Goal: Task Accomplishment & Management: Use online tool/utility

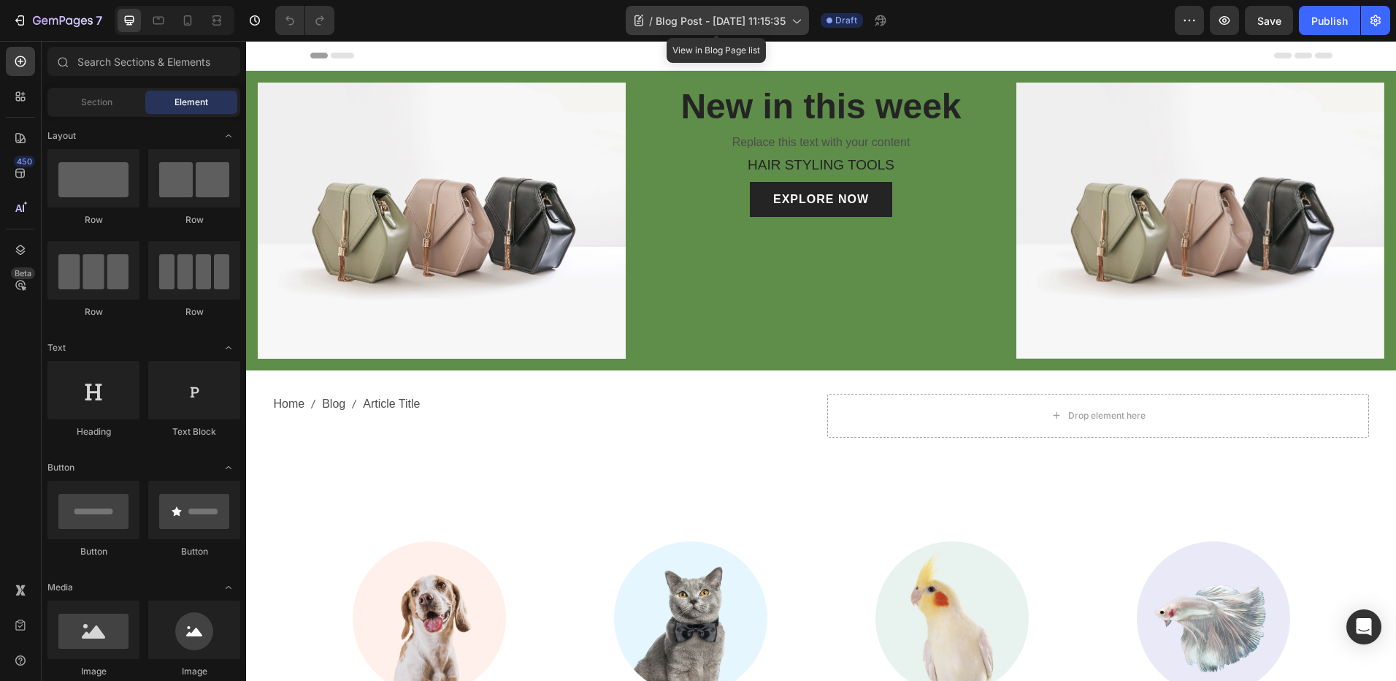
click at [779, 23] on span "Blog Post - Aug 9, 11:15:35" at bounding box center [721, 20] width 130 height 15
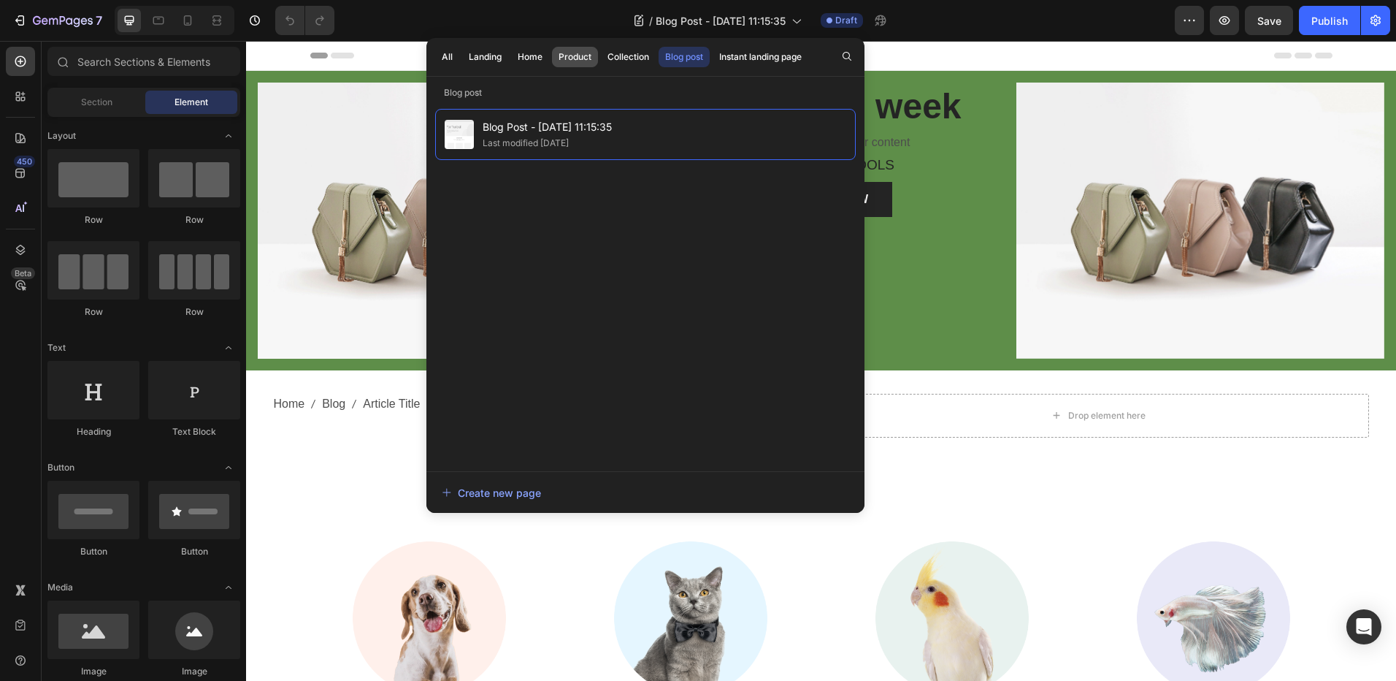
click at [576, 56] on div "Product" at bounding box center [575, 56] width 33 height 13
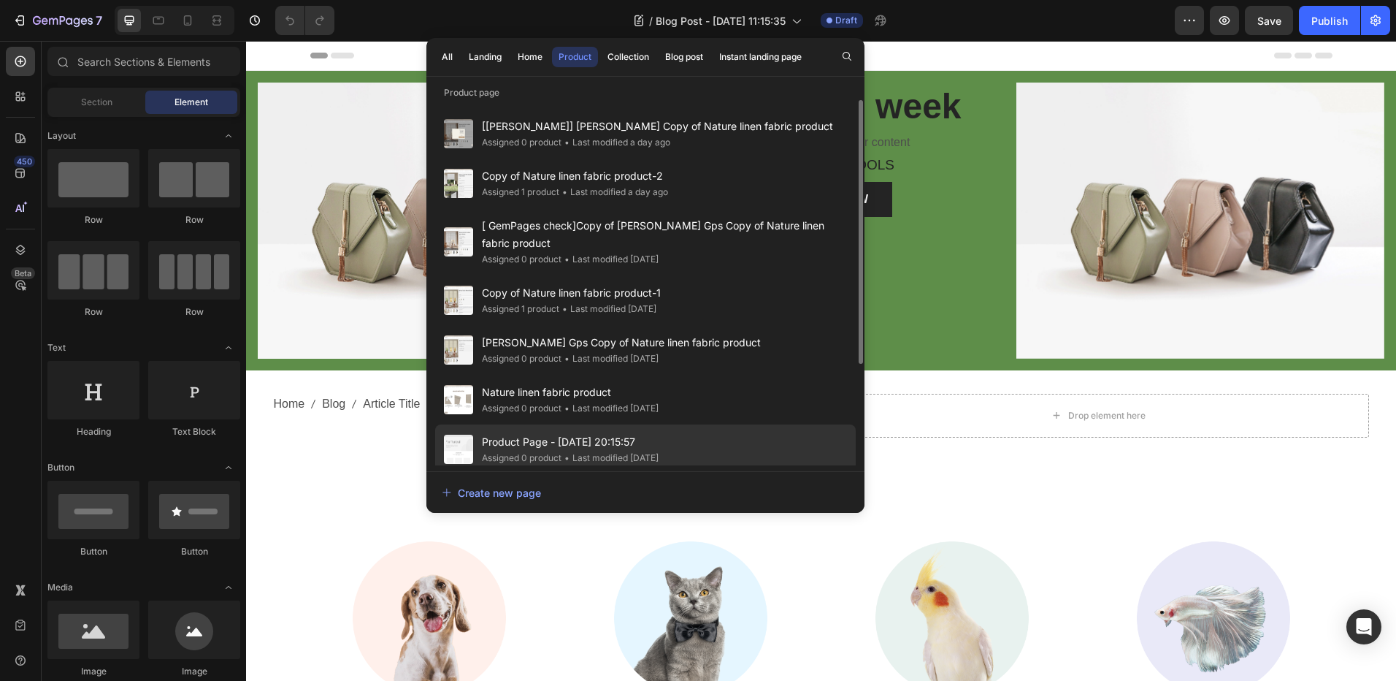
scroll to position [140, 0]
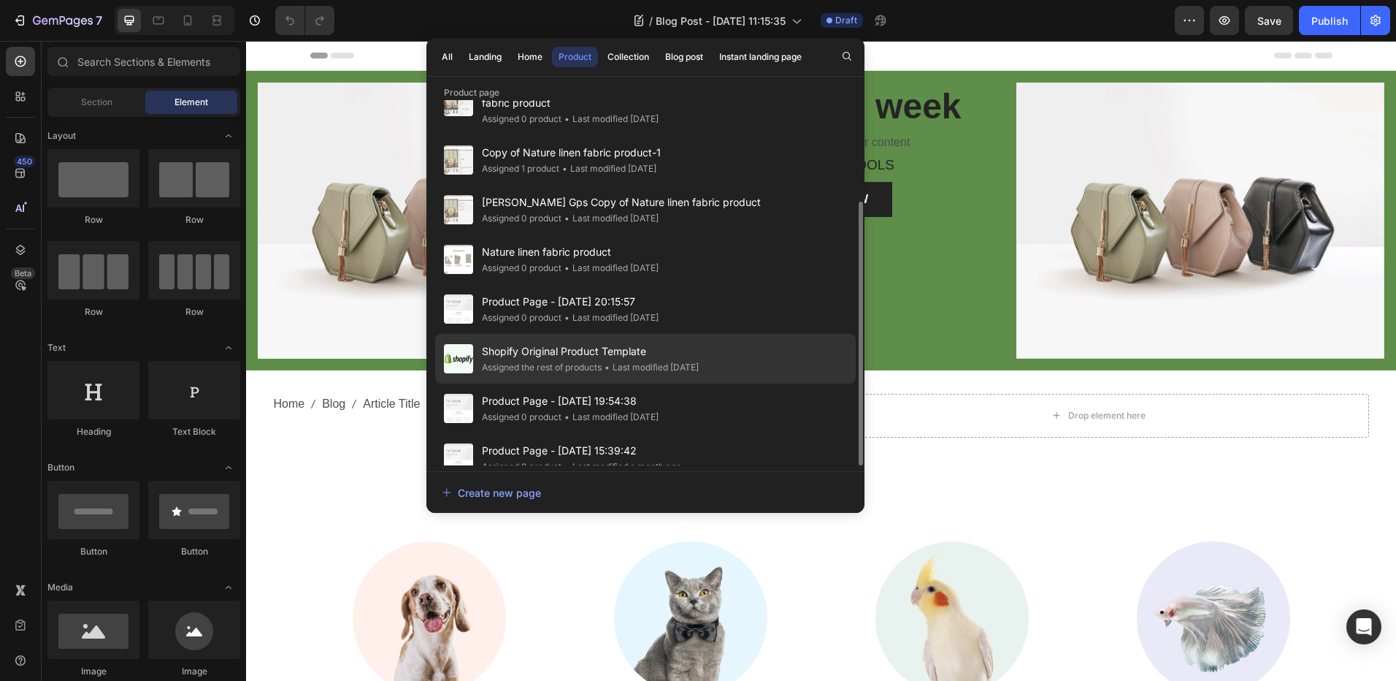
click at [600, 342] on span "Shopify Original Product Template" at bounding box center [590, 351] width 217 height 18
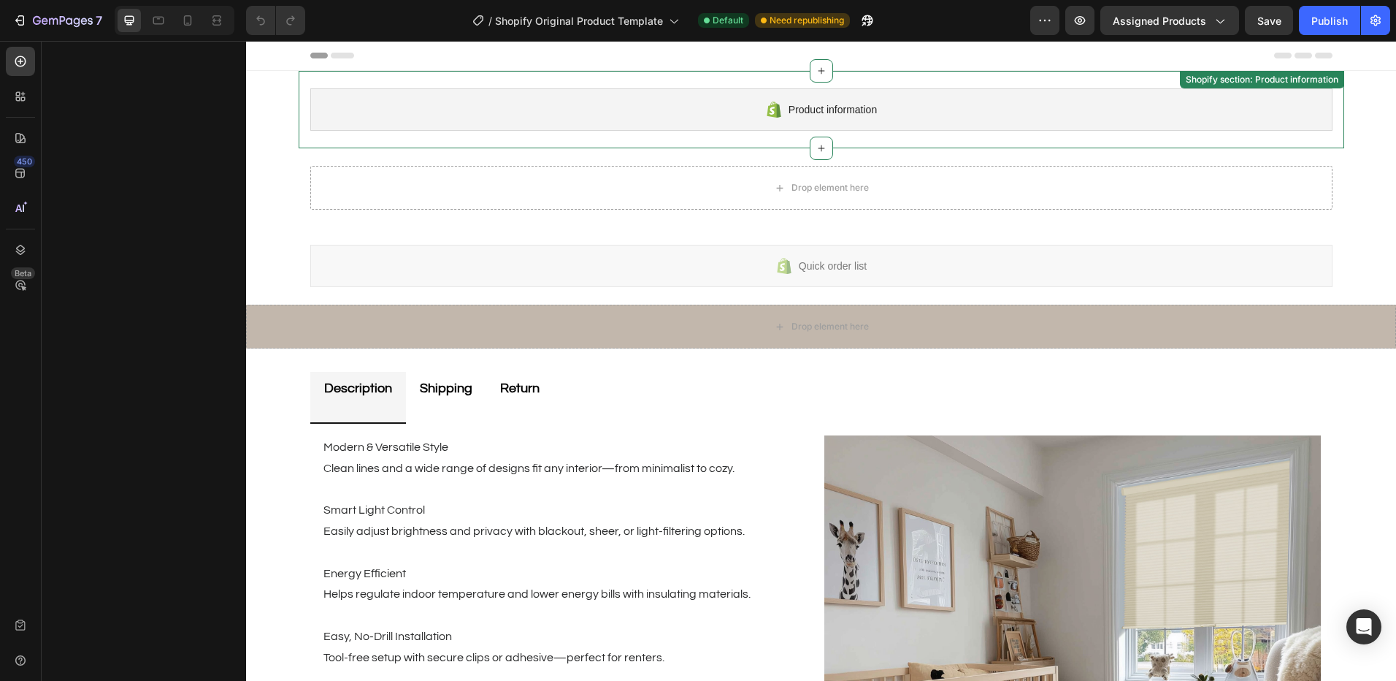
click at [406, 144] on div "Product information Shopify section: Product information" at bounding box center [822, 109] width 1046 height 77
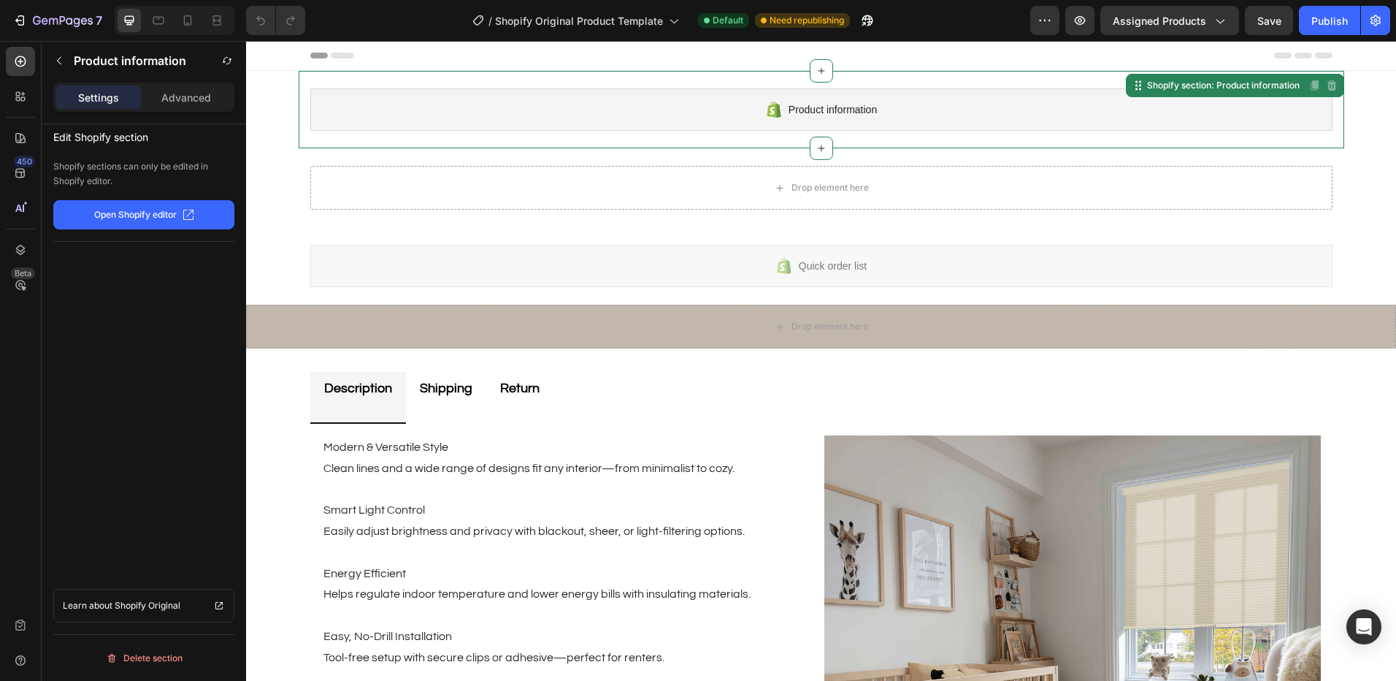
click at [554, 159] on div "Drop element here" at bounding box center [822, 187] width 1046 height 79
click at [350, 228] on div "Quick order list Shopify section: Quick order list" at bounding box center [822, 265] width 1046 height 77
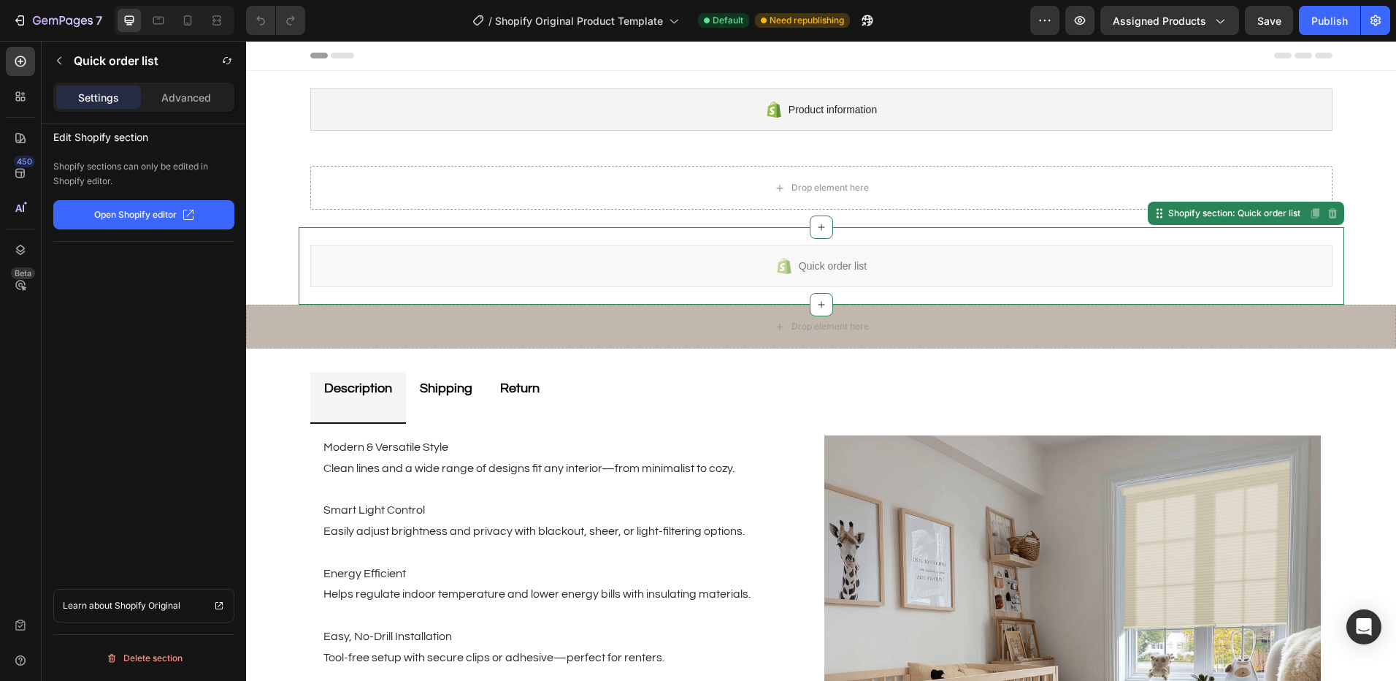
click at [371, 242] on div "Quick order list Shopify section: Quick order list Disabled. Please edit in Sho…" at bounding box center [822, 265] width 1046 height 77
drag, startPoint x: 1344, startPoint y: 166, endPoint x: 1019, endPoint y: 177, distance: 325.2
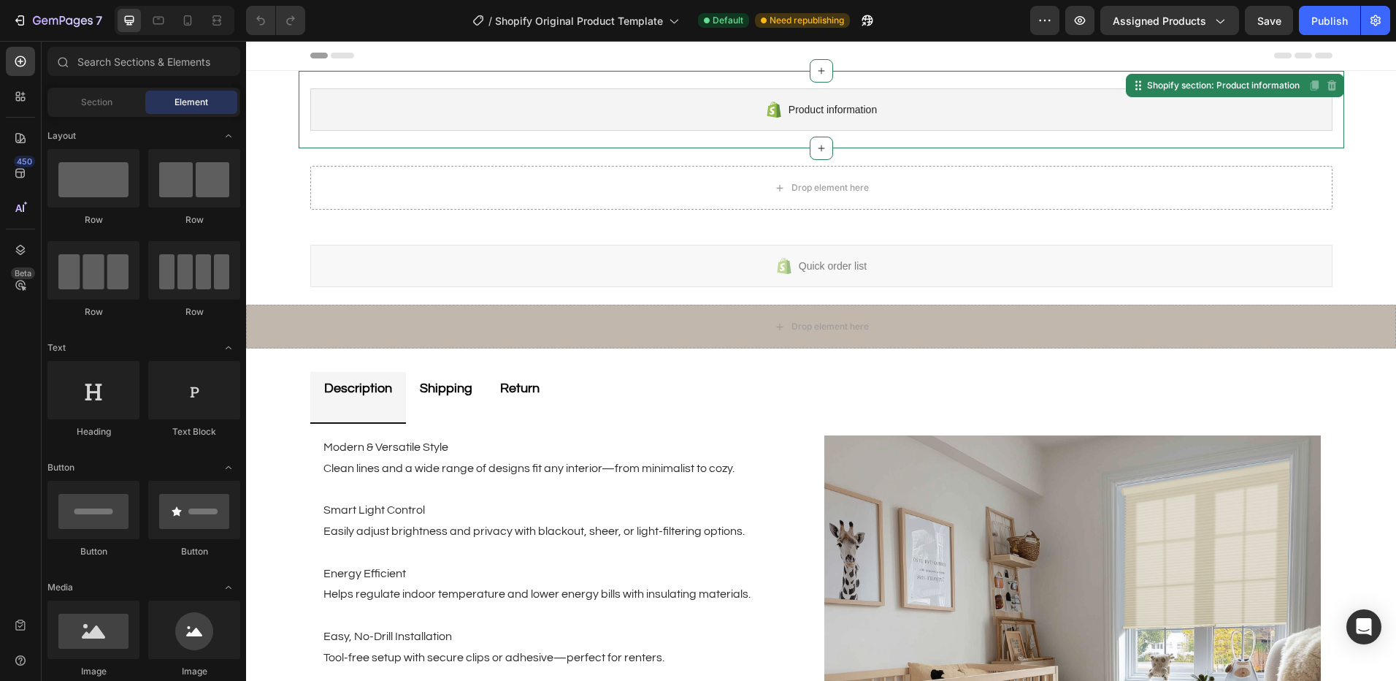
click at [753, 136] on div "Product information Shopify section: Product information Disabled. Please edit …" at bounding box center [822, 109] width 1046 height 77
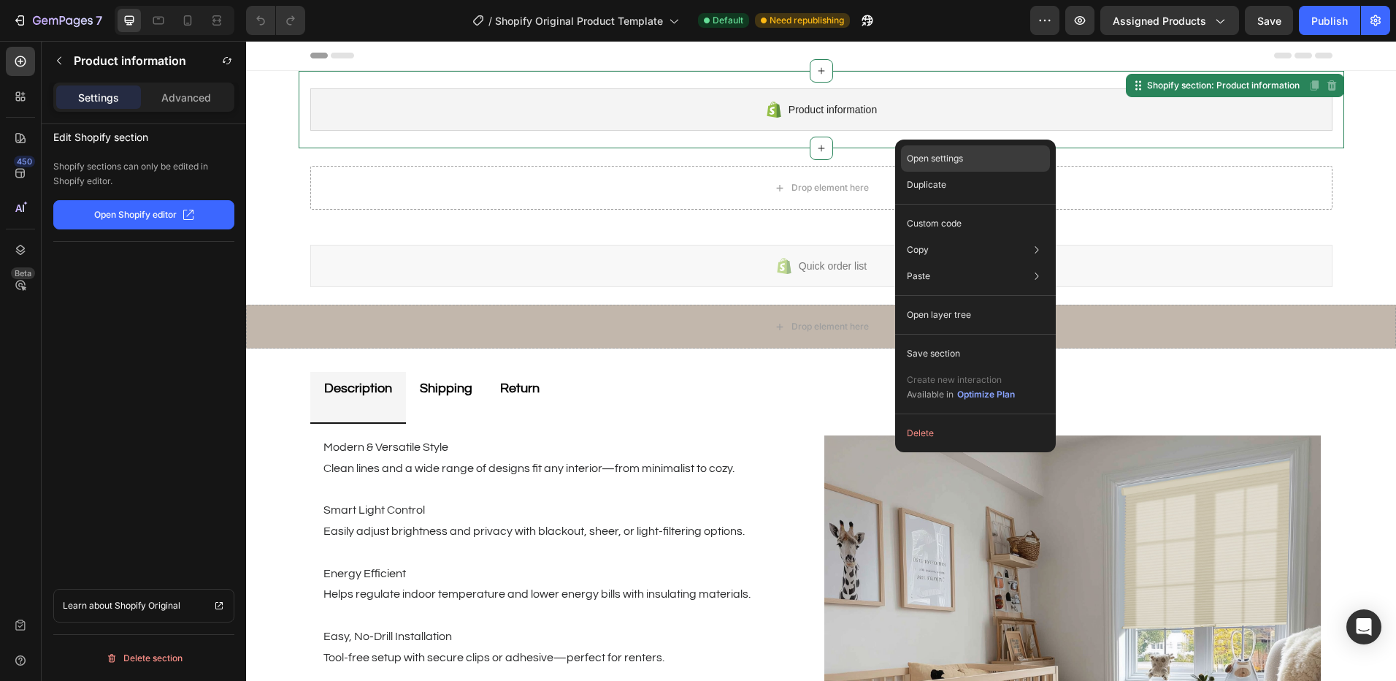
click at [971, 157] on div "Open settings" at bounding box center [975, 158] width 149 height 26
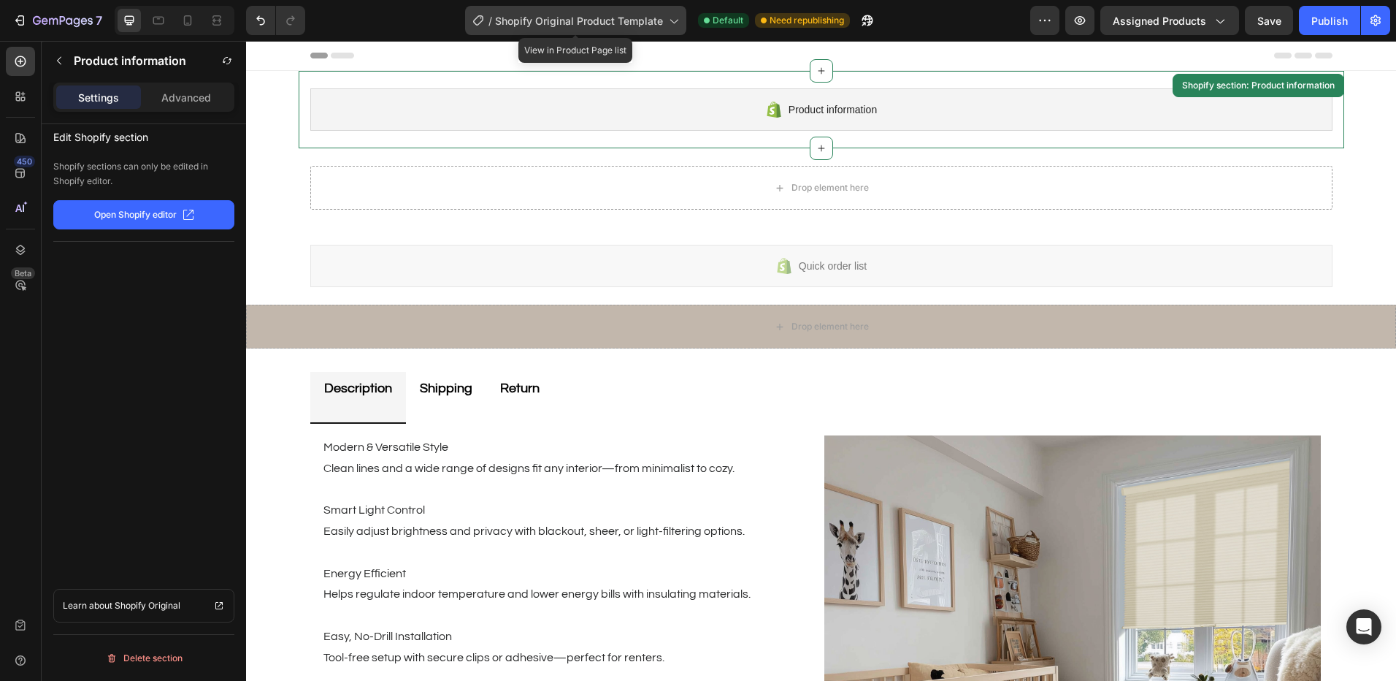
click at [677, 18] on icon at bounding box center [673, 20] width 15 height 15
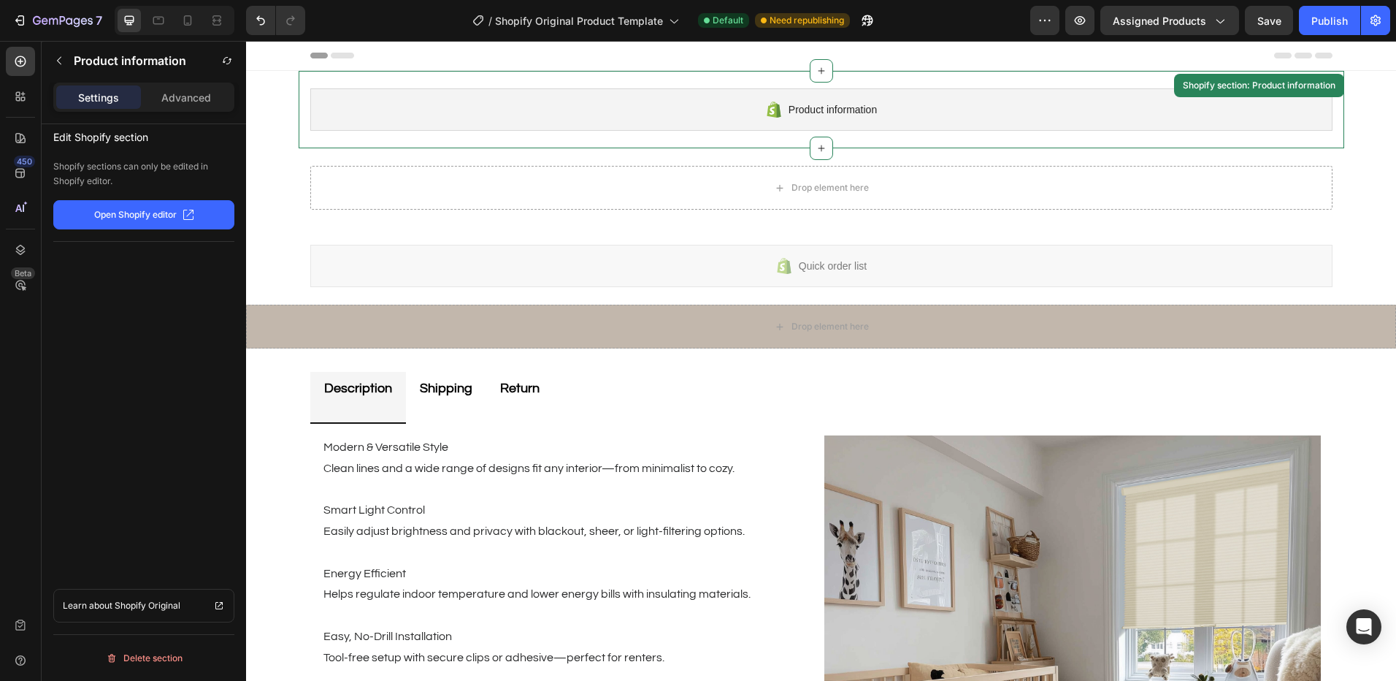
click at [1306, 142] on div "Product information Shopify section: Product information" at bounding box center [822, 109] width 1046 height 77
click at [1051, 26] on icon "button" at bounding box center [1045, 20] width 15 height 15
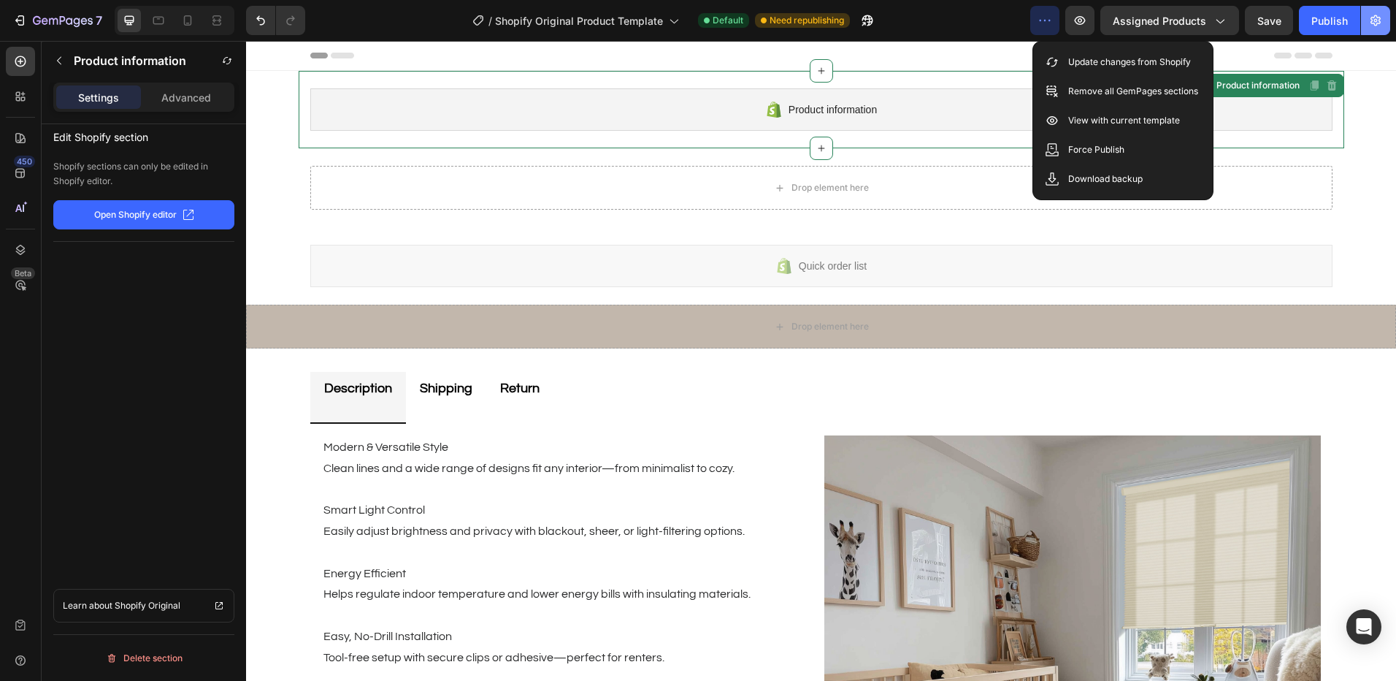
click at [1371, 33] on button "button" at bounding box center [1375, 20] width 29 height 29
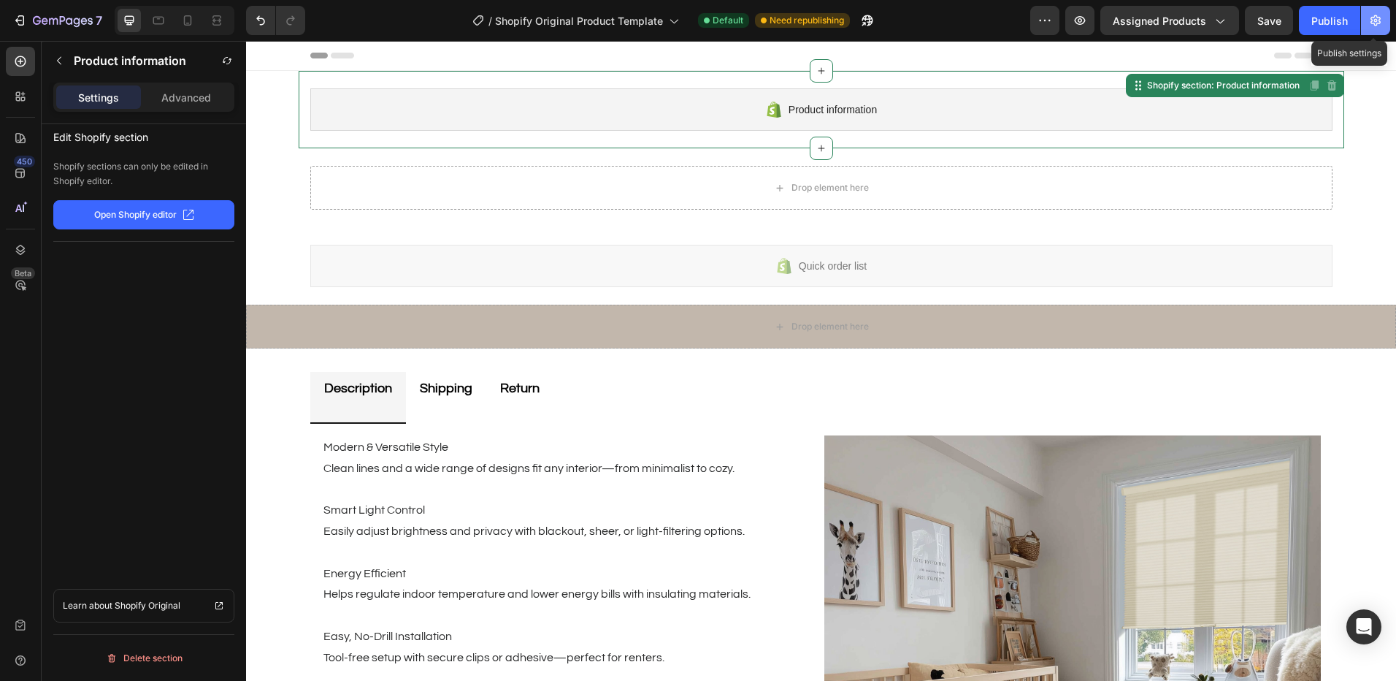
click at [1380, 22] on icon "button" at bounding box center [1376, 20] width 10 height 11
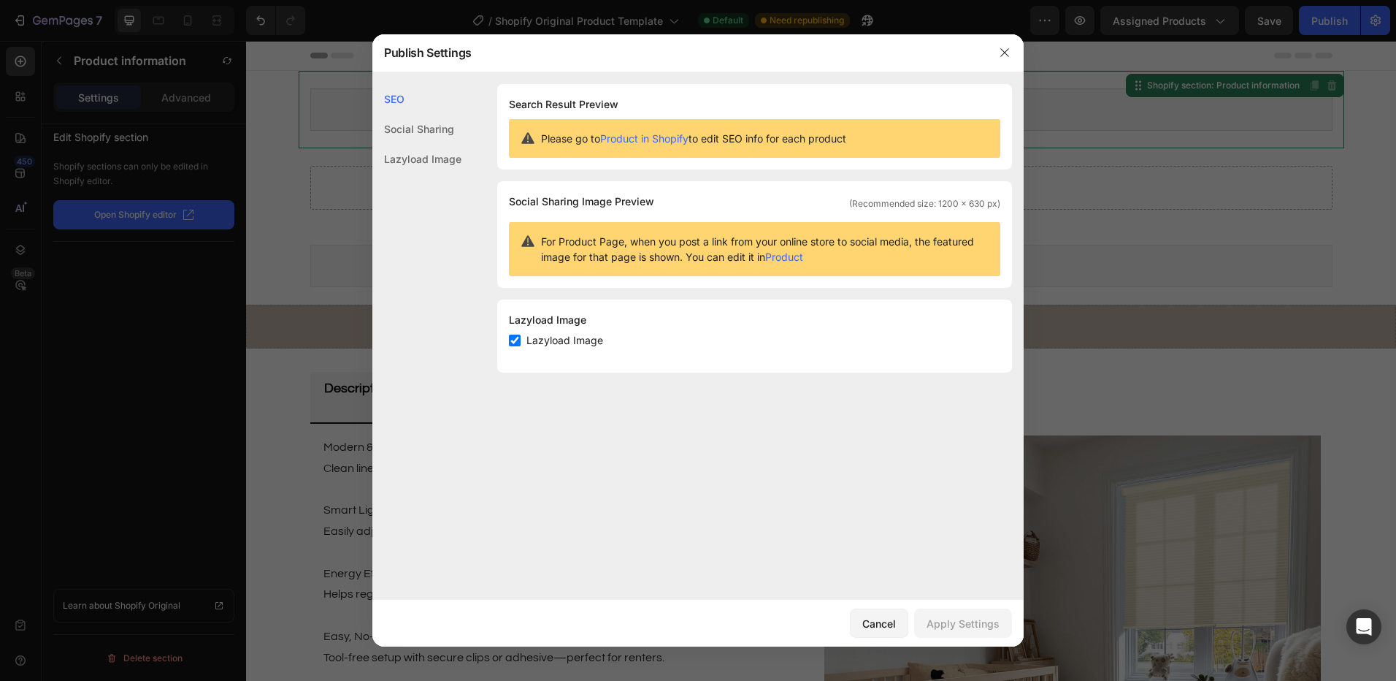
click at [436, 144] on div "Social Sharing" at bounding box center [416, 159] width 89 height 30
click at [413, 128] on div "Social Sharing" at bounding box center [416, 129] width 89 height 30
click at [397, 114] on div "SEO" at bounding box center [416, 129] width 89 height 30
click at [1008, 54] on icon "button" at bounding box center [1005, 53] width 12 height 12
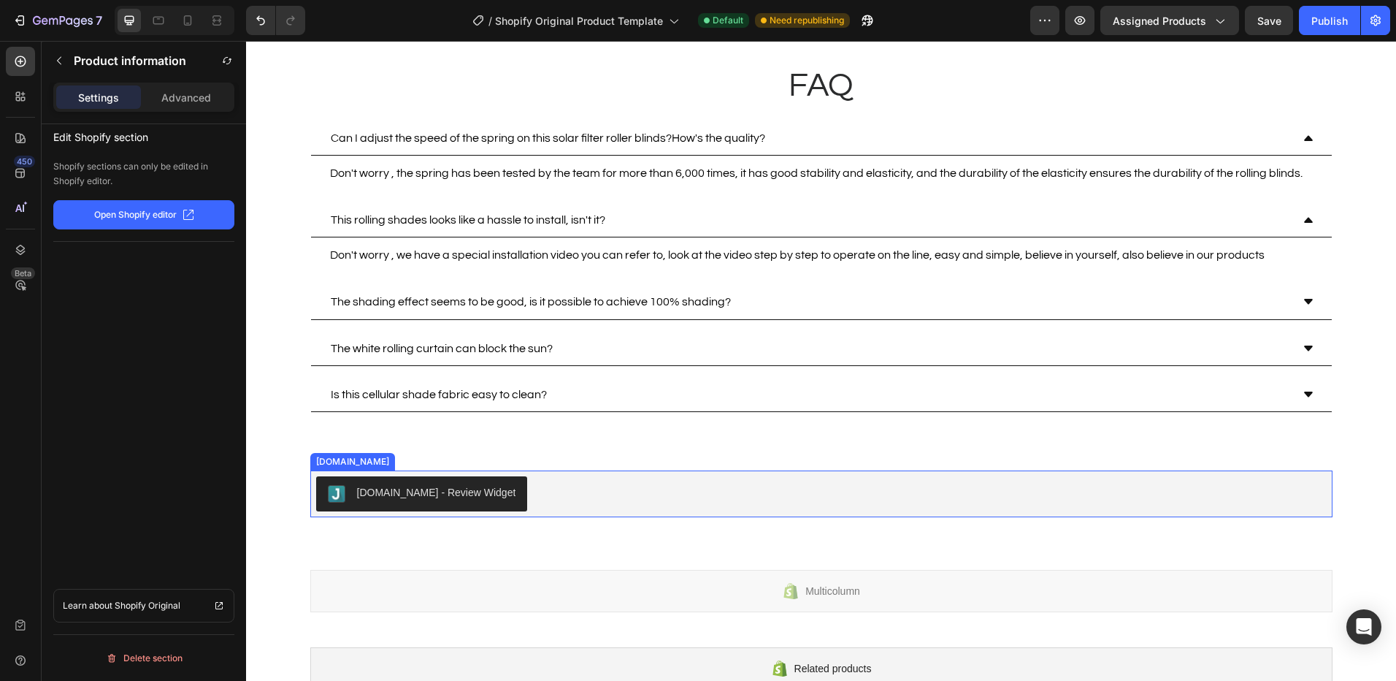
scroll to position [876, 0]
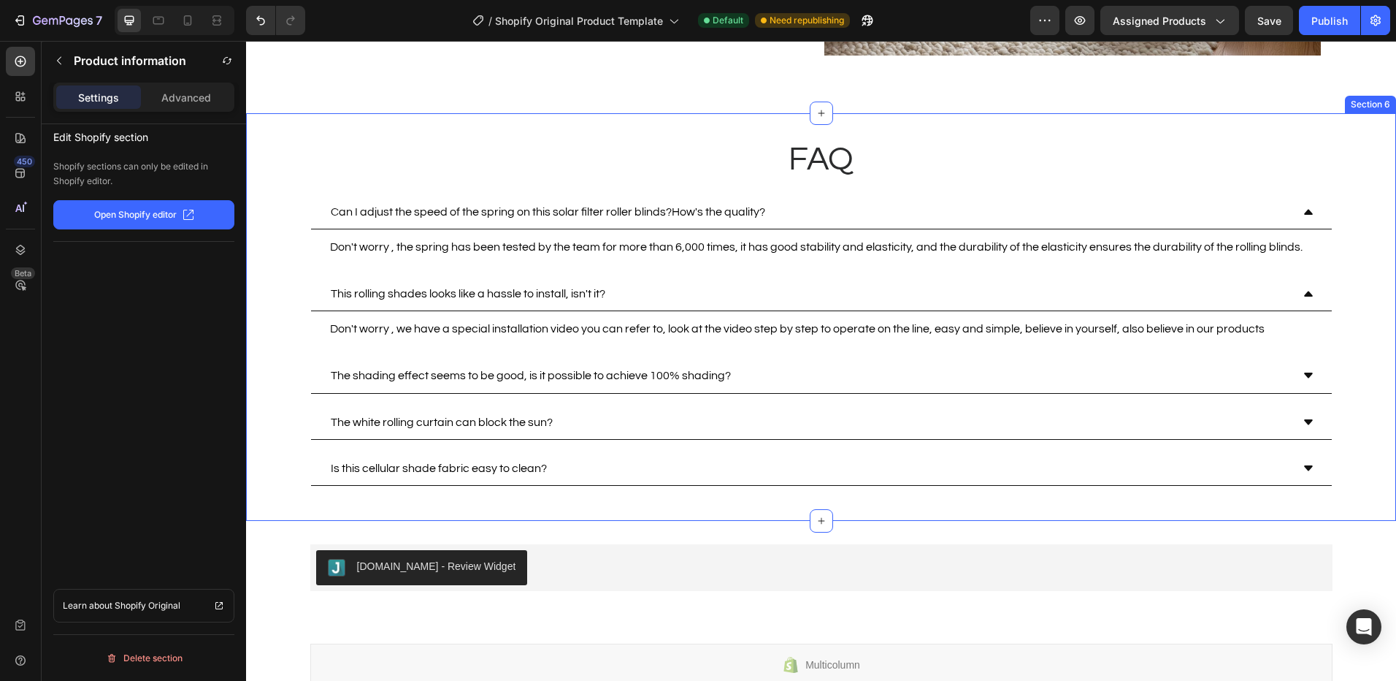
click at [288, 502] on div "FAQ Heading Can I adjust the speed of the spring on this solar filter roller bl…" at bounding box center [821, 316] width 1150 height 407
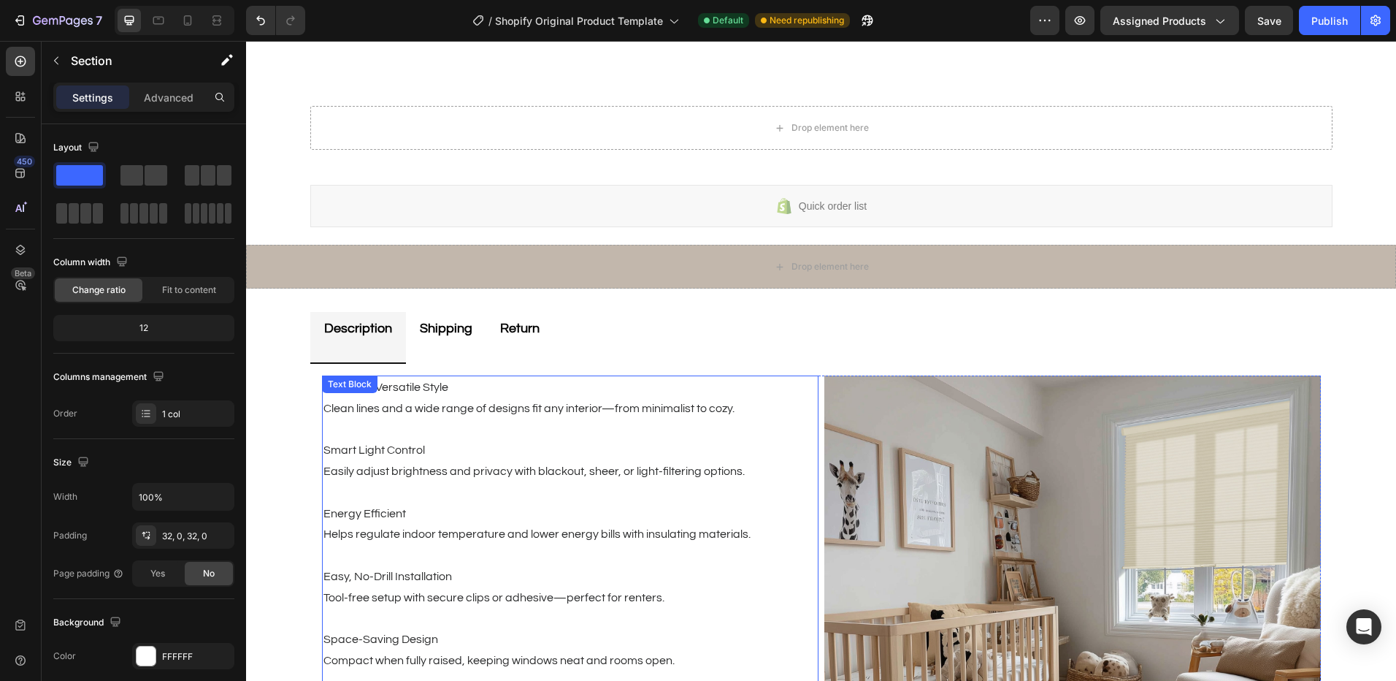
scroll to position [0, 0]
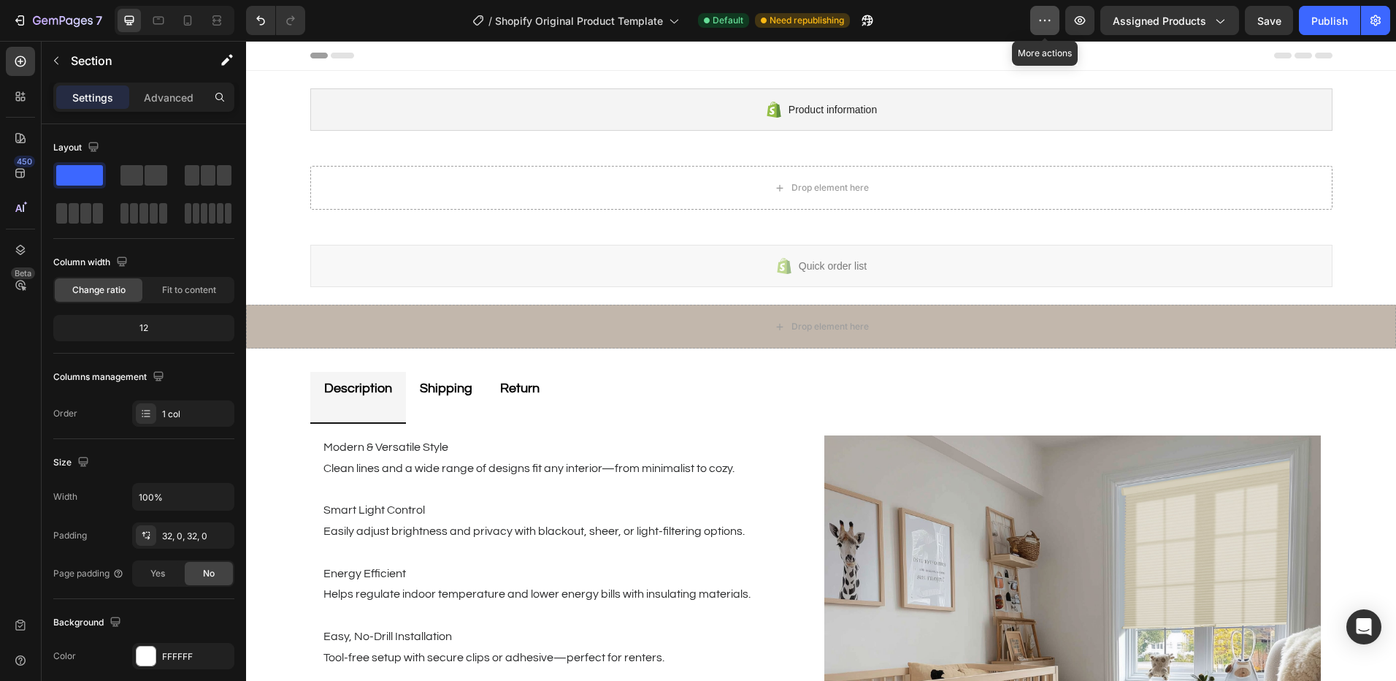
click at [1056, 12] on button "button" at bounding box center [1044, 20] width 29 height 29
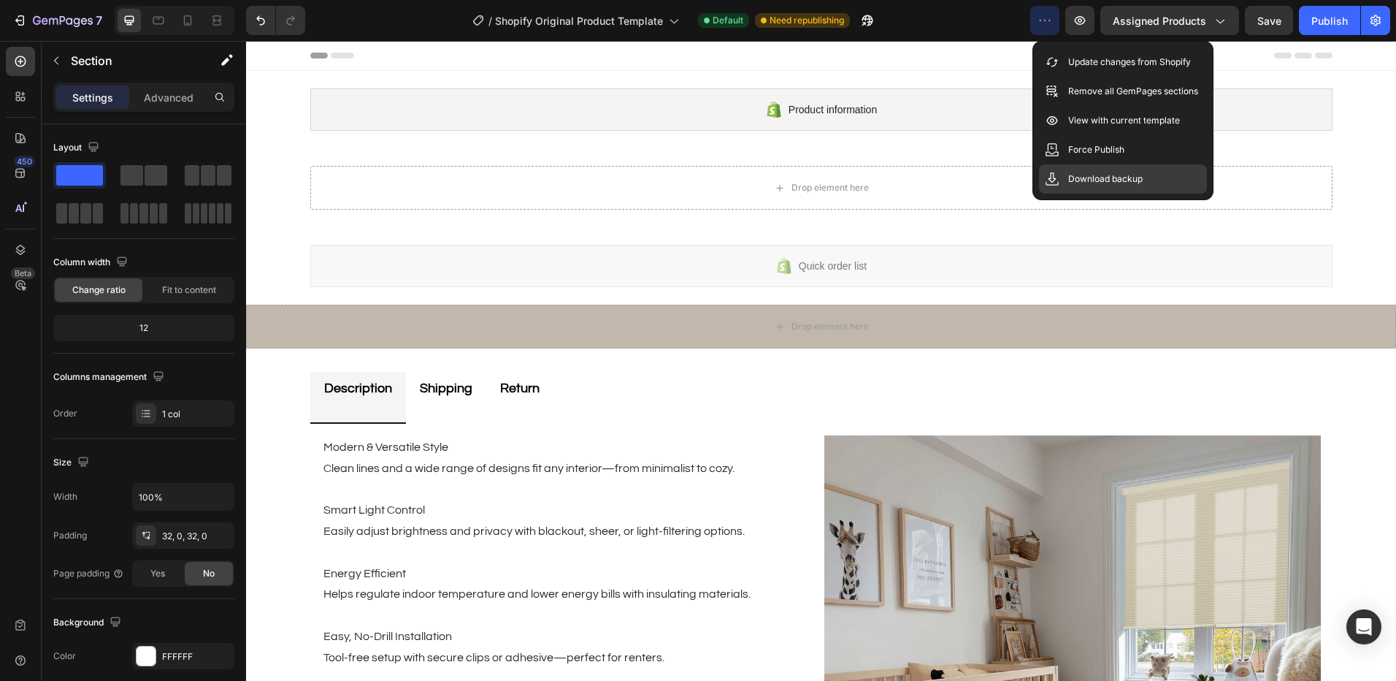
click at [1108, 183] on p "Download backup" at bounding box center [1105, 179] width 74 height 15
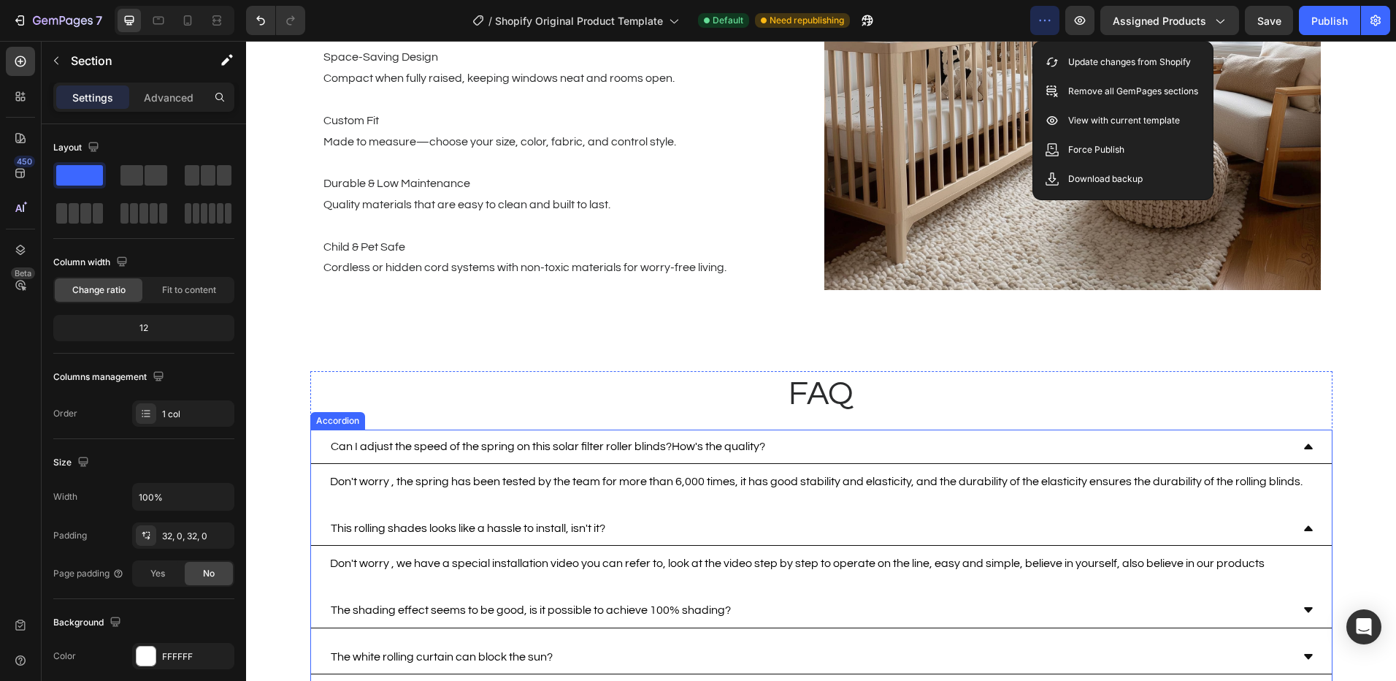
scroll to position [657, 0]
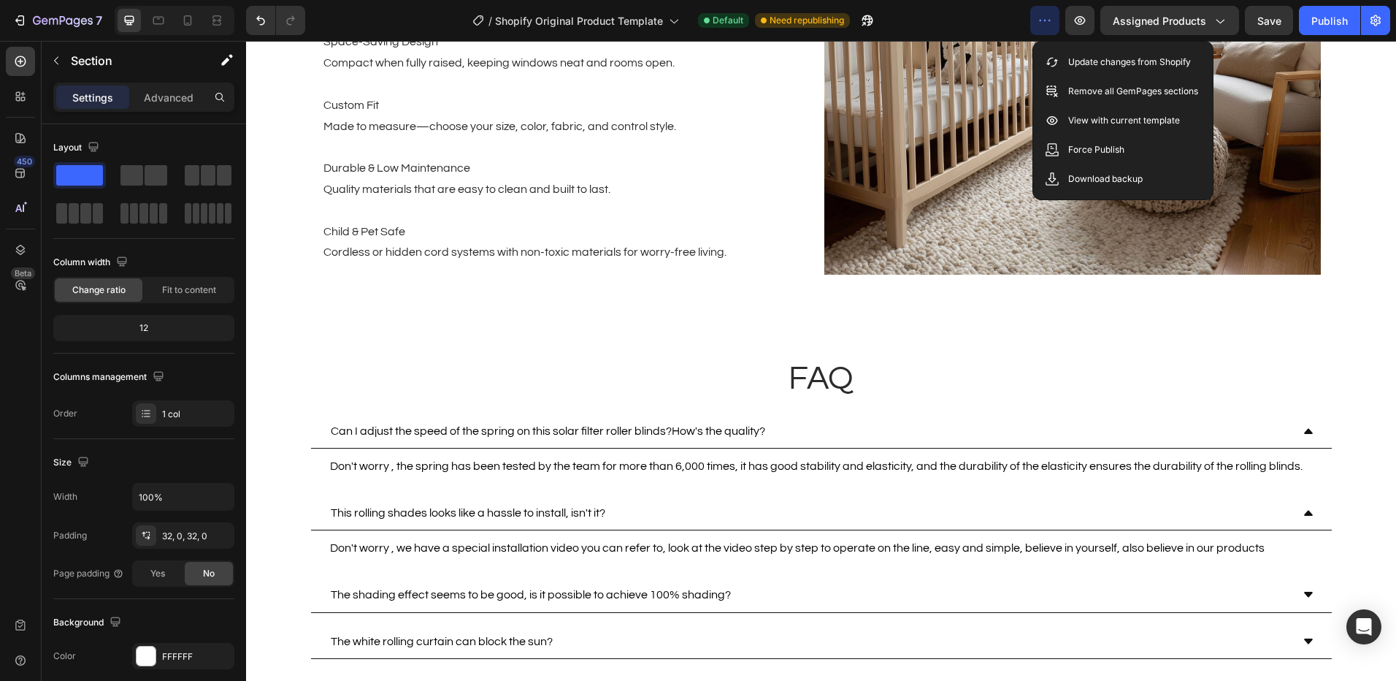
click at [540, 338] on div "FAQ Heading Can I adjust the speed of the spring on this solar filter roller bl…" at bounding box center [821, 535] width 1150 height 407
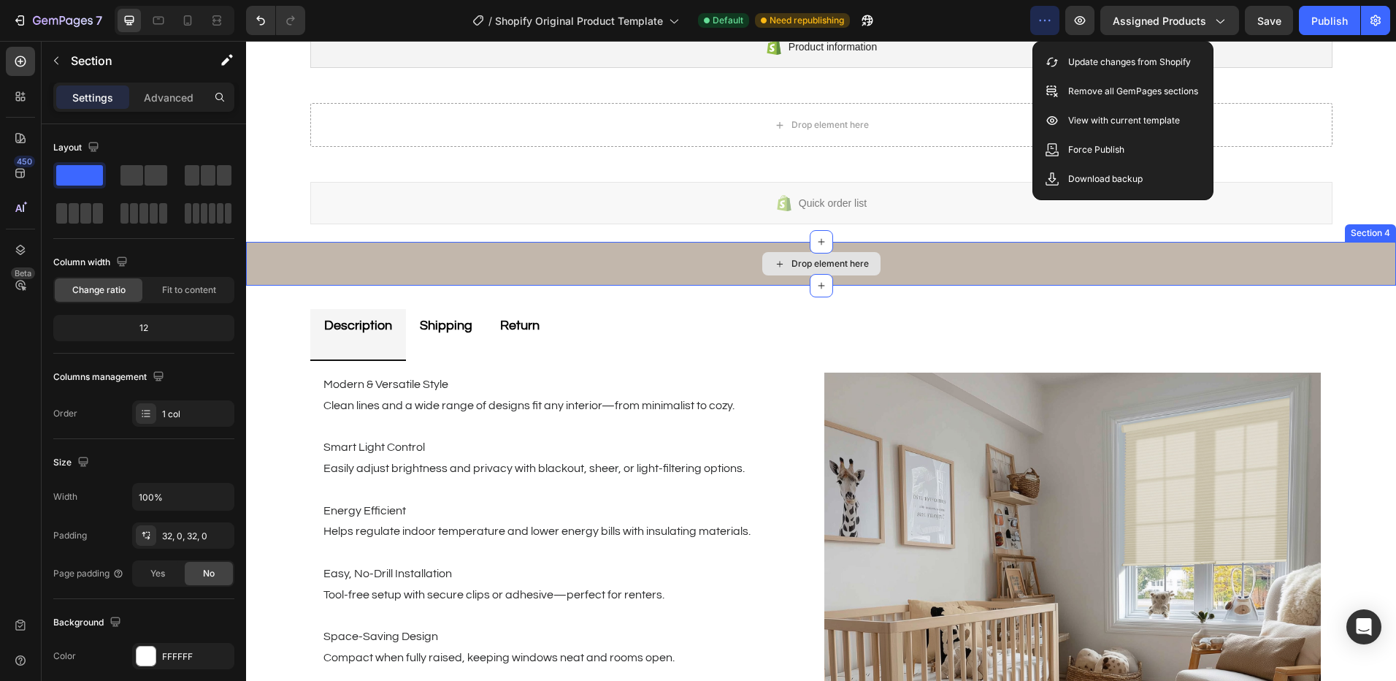
scroll to position [0, 0]
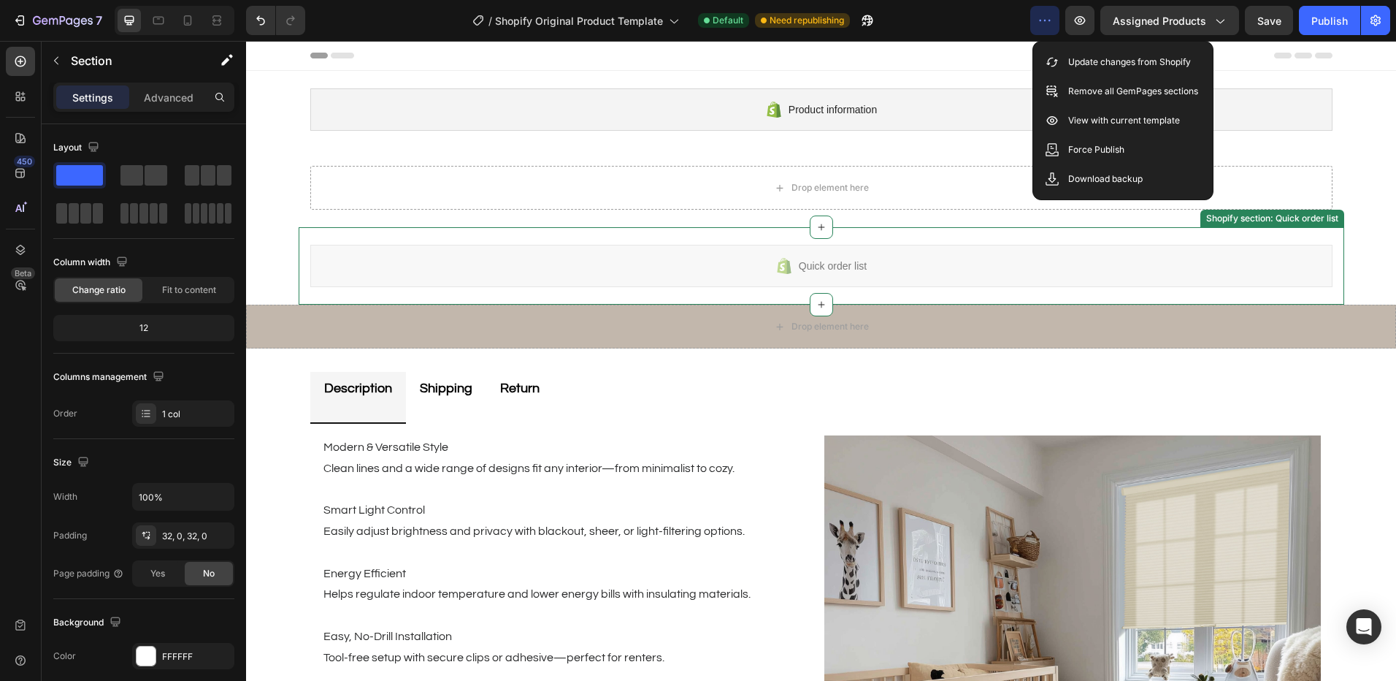
click at [689, 237] on div "Quick order list Shopify section: Quick order list" at bounding box center [822, 265] width 1046 height 77
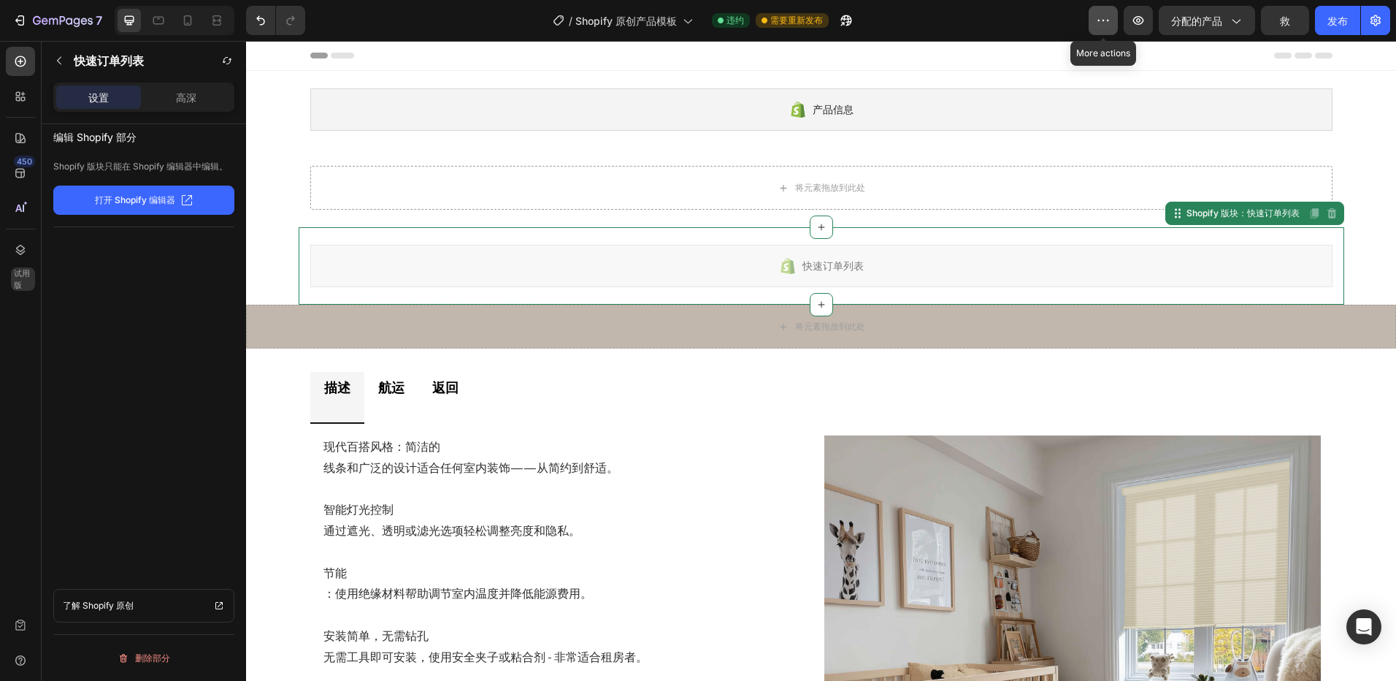
click at [1105, 20] on icon "button" at bounding box center [1104, 20] width 2 height 1
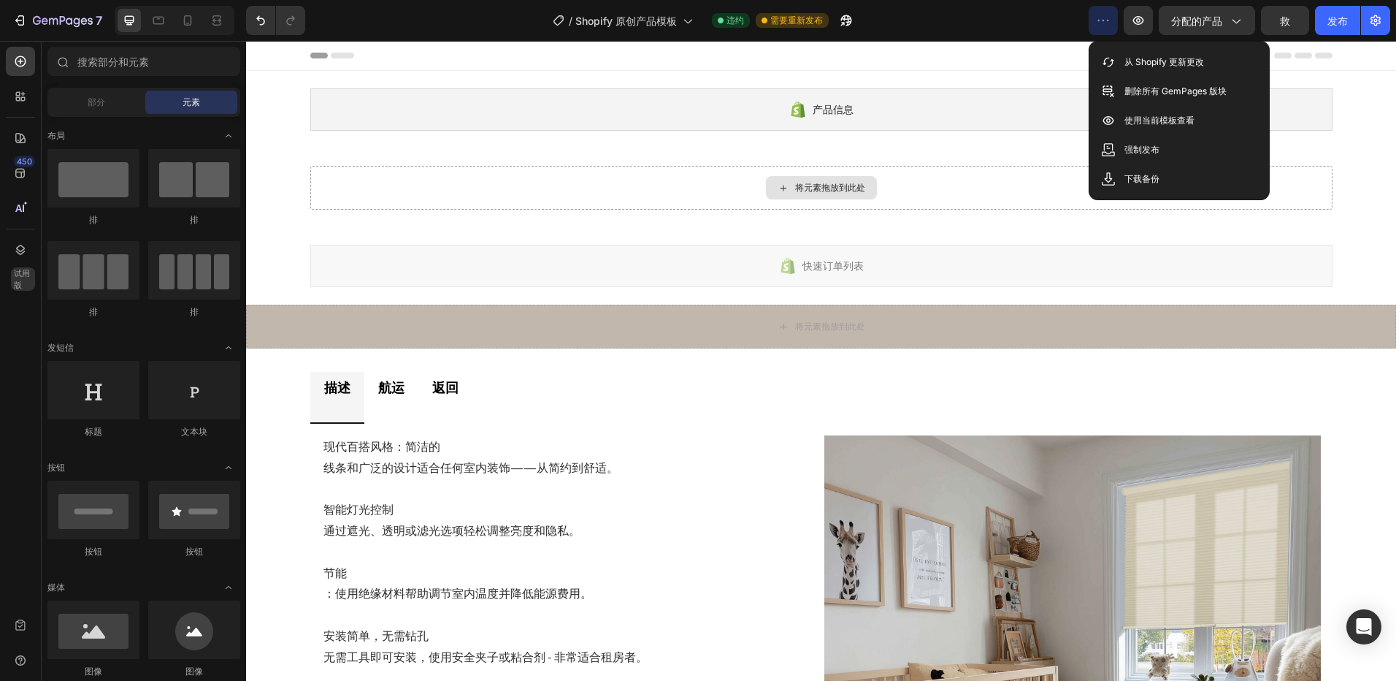
click at [795, 191] on div "将元素拖放到此处" at bounding box center [830, 188] width 70 height 12
click at [808, 189] on div "将元素拖放到此处" at bounding box center [830, 188] width 70 height 12
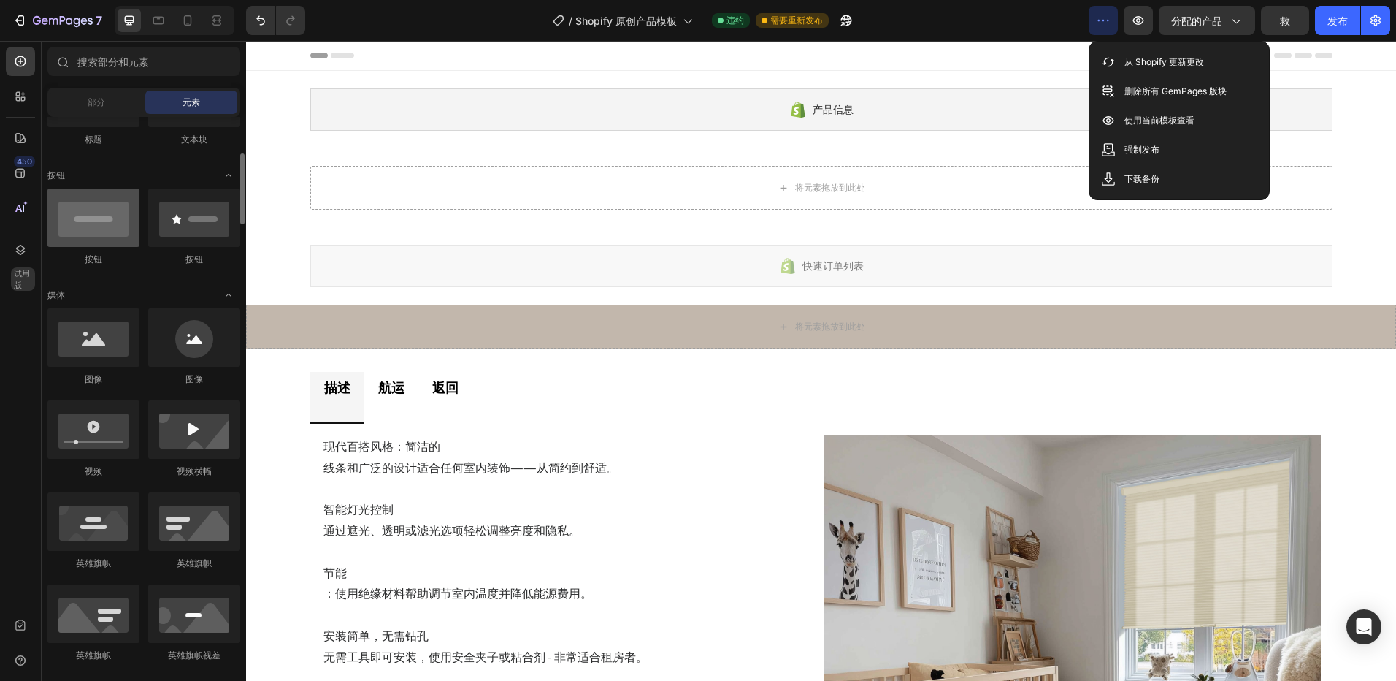
scroll to position [73, 0]
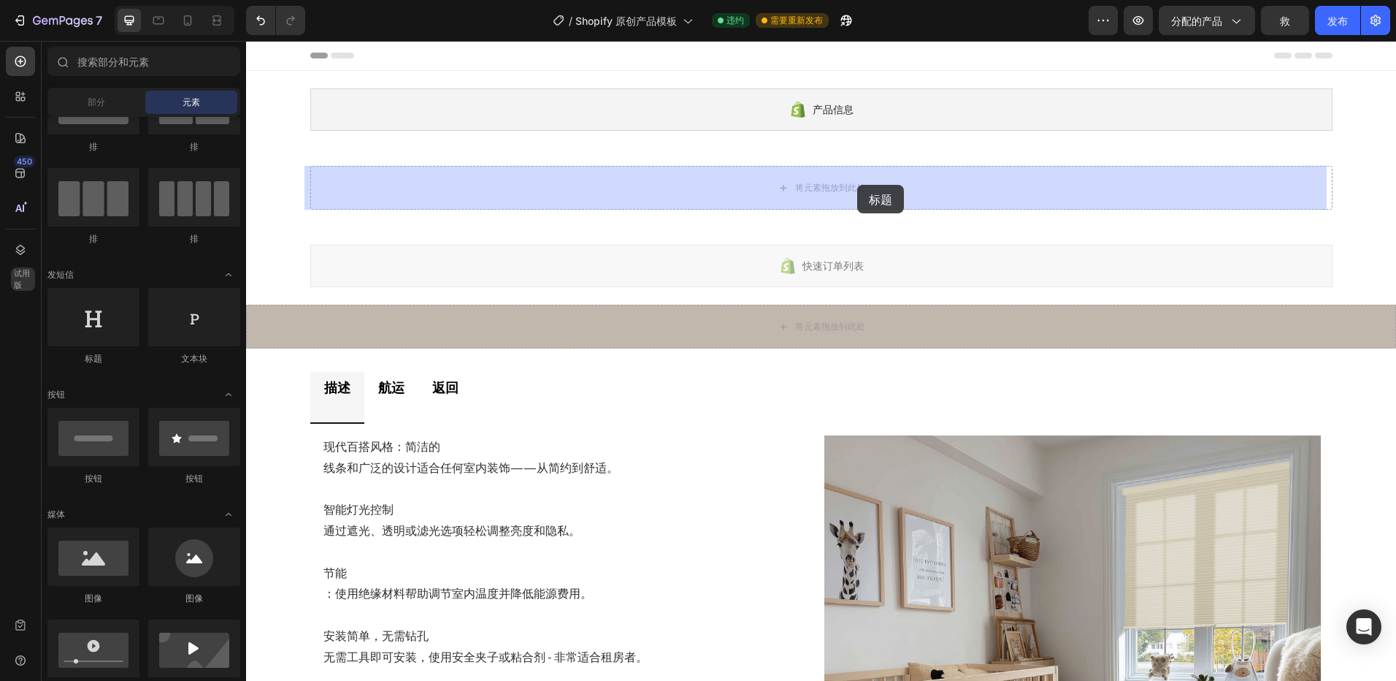
drag, startPoint x: 391, startPoint y: 350, endPoint x: 857, endPoint y: 185, distance: 494.2
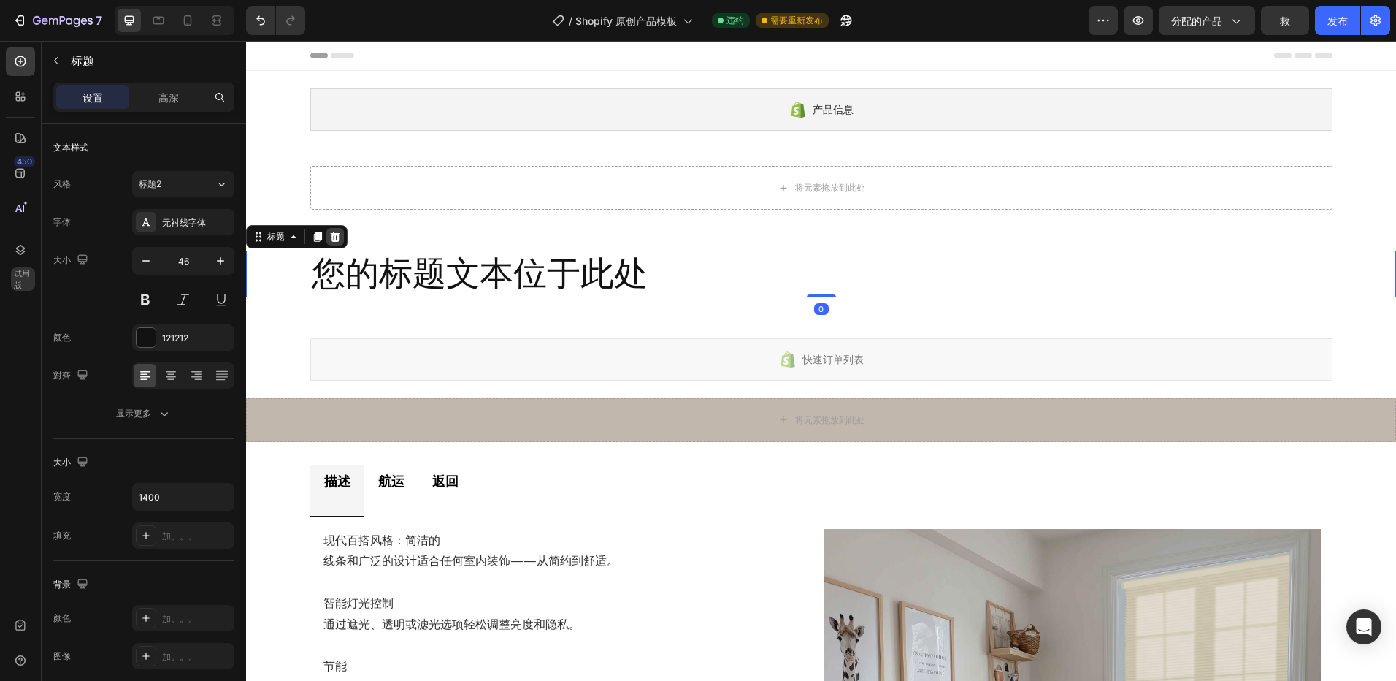
click at [339, 232] on icon at bounding box center [335, 237] width 12 height 12
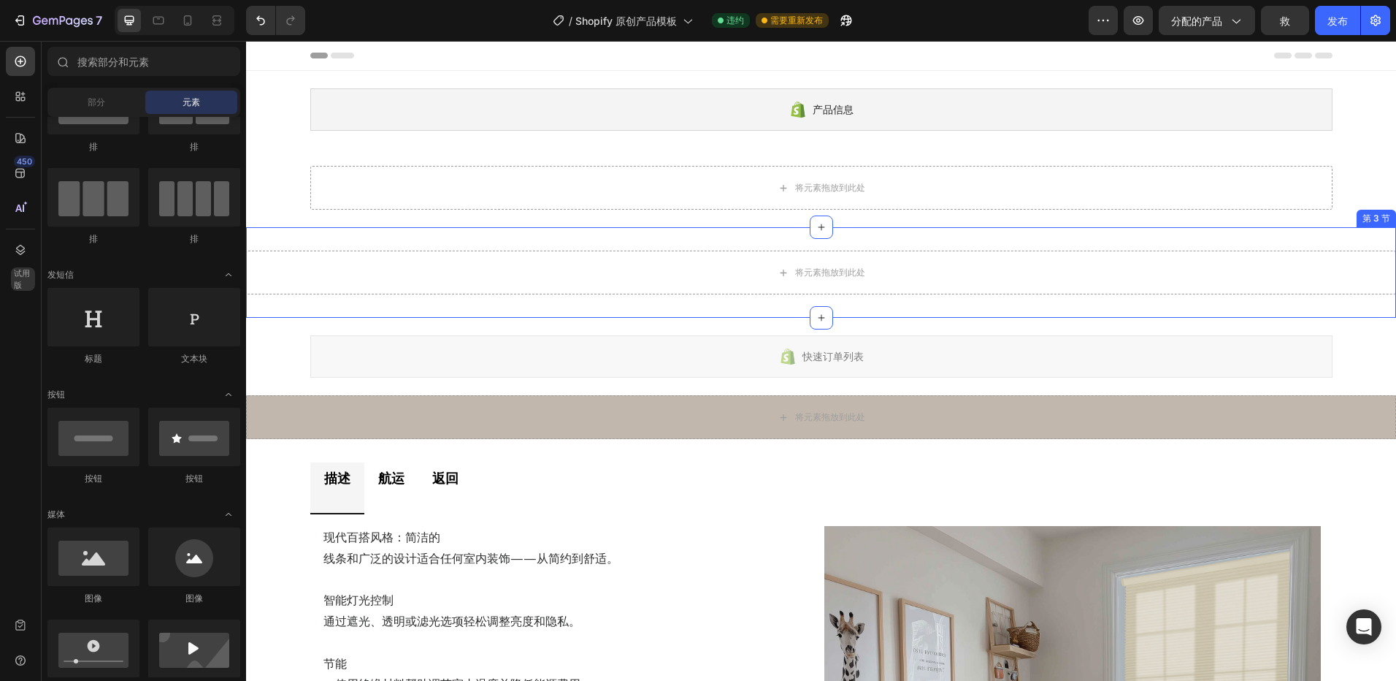
click at [1330, 243] on div "将元素拖放到此处 第 3 节" at bounding box center [821, 272] width 1150 height 91
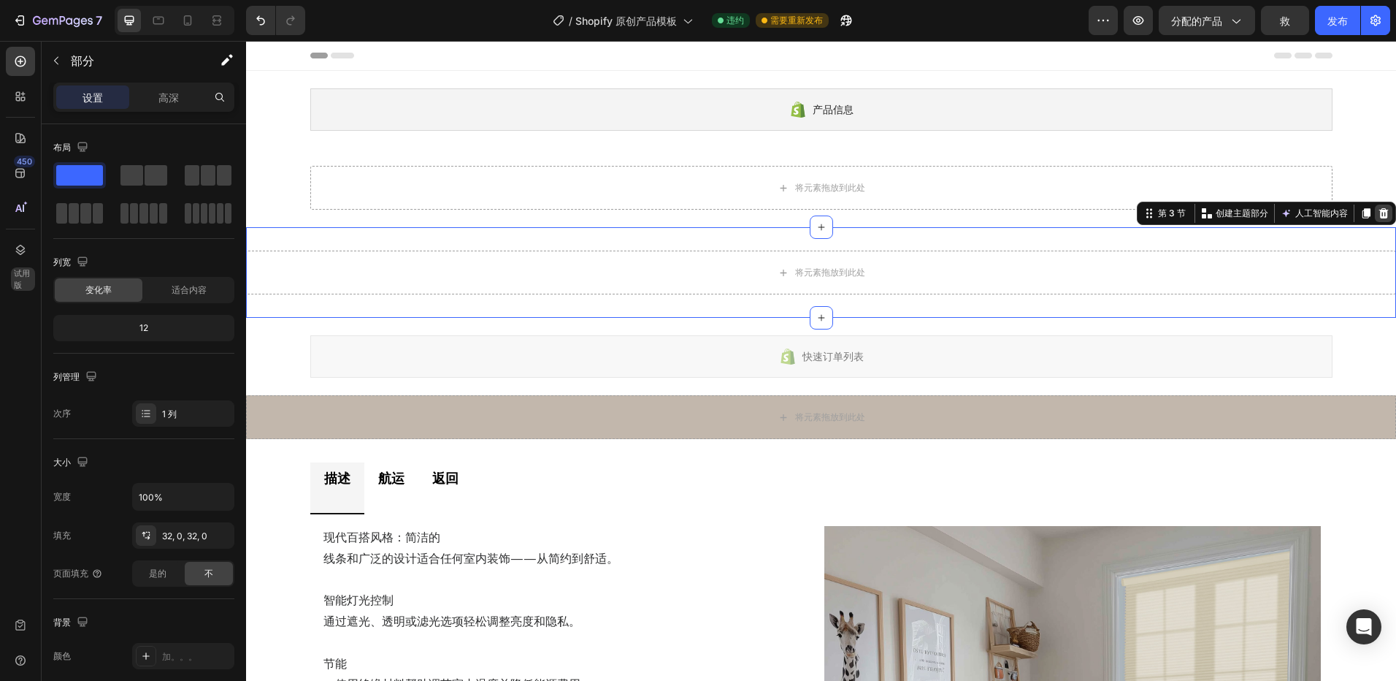
click at [1378, 213] on icon at bounding box center [1384, 213] width 12 height 12
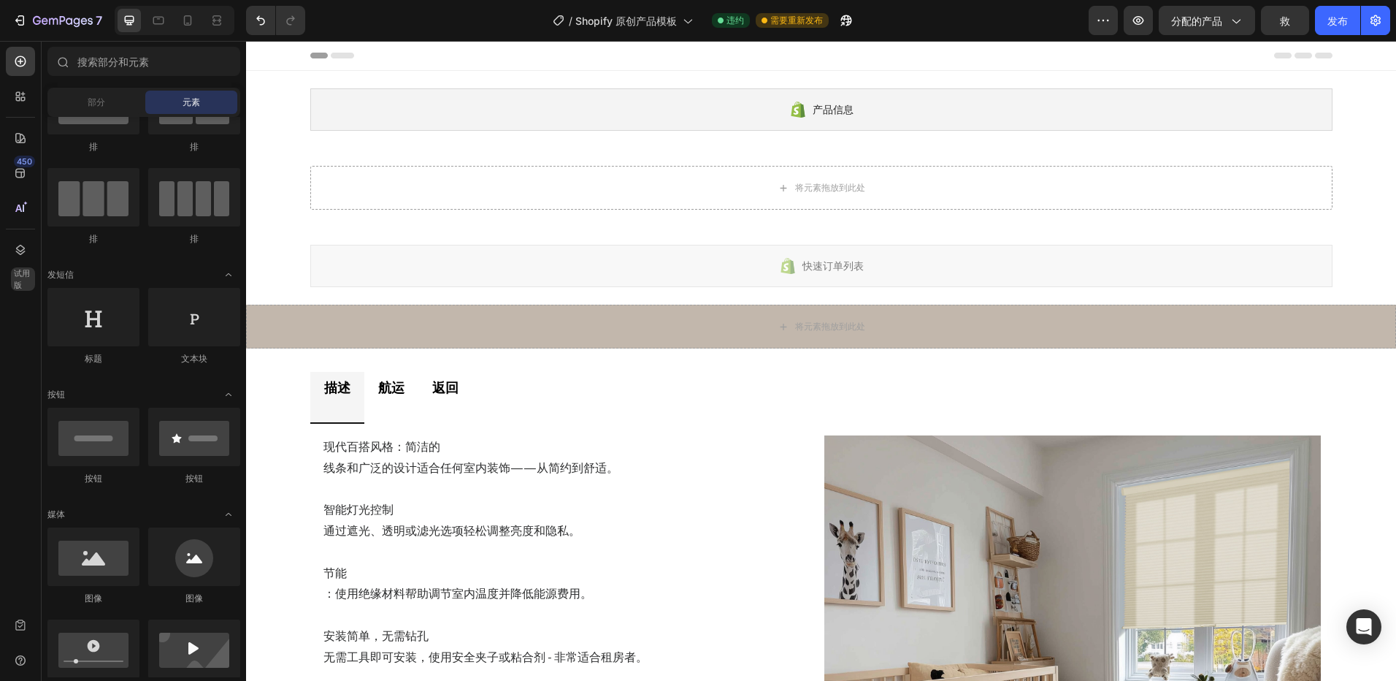
drag, startPoint x: 675, startPoint y: 226, endPoint x: 775, endPoint y: 261, distance: 106.0
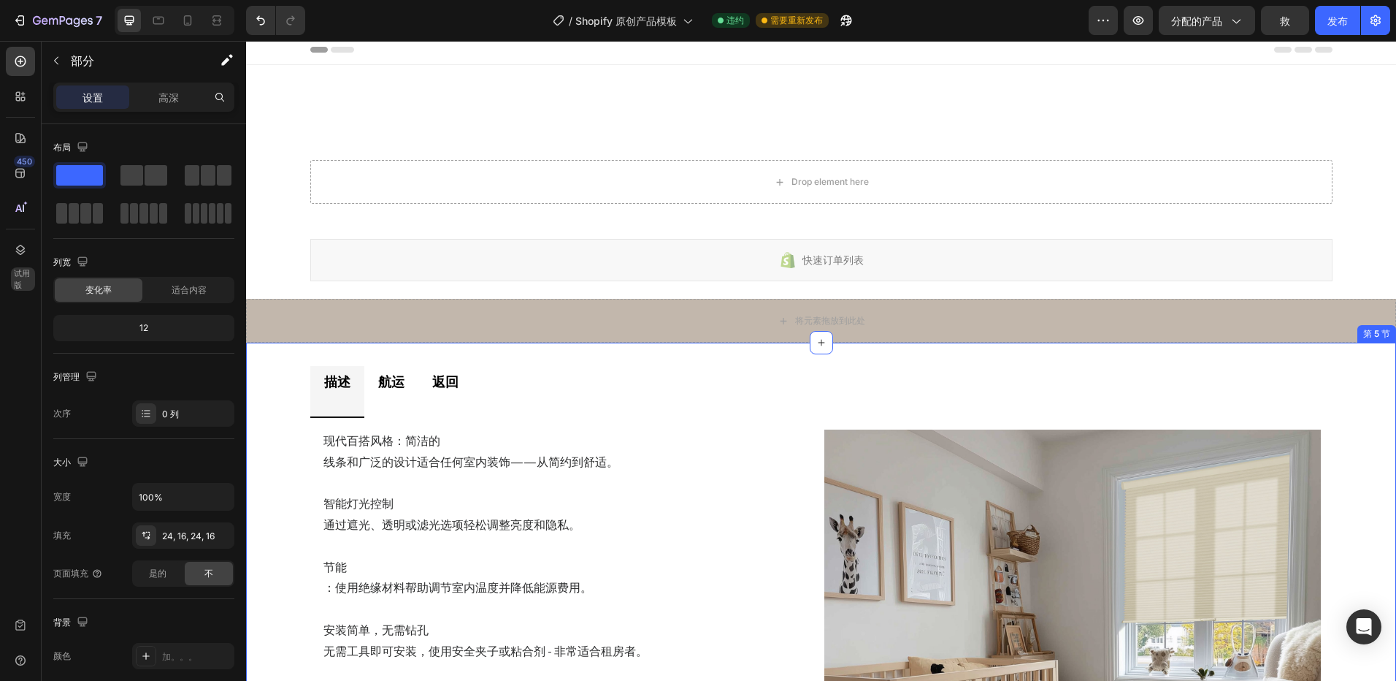
scroll to position [0, 0]
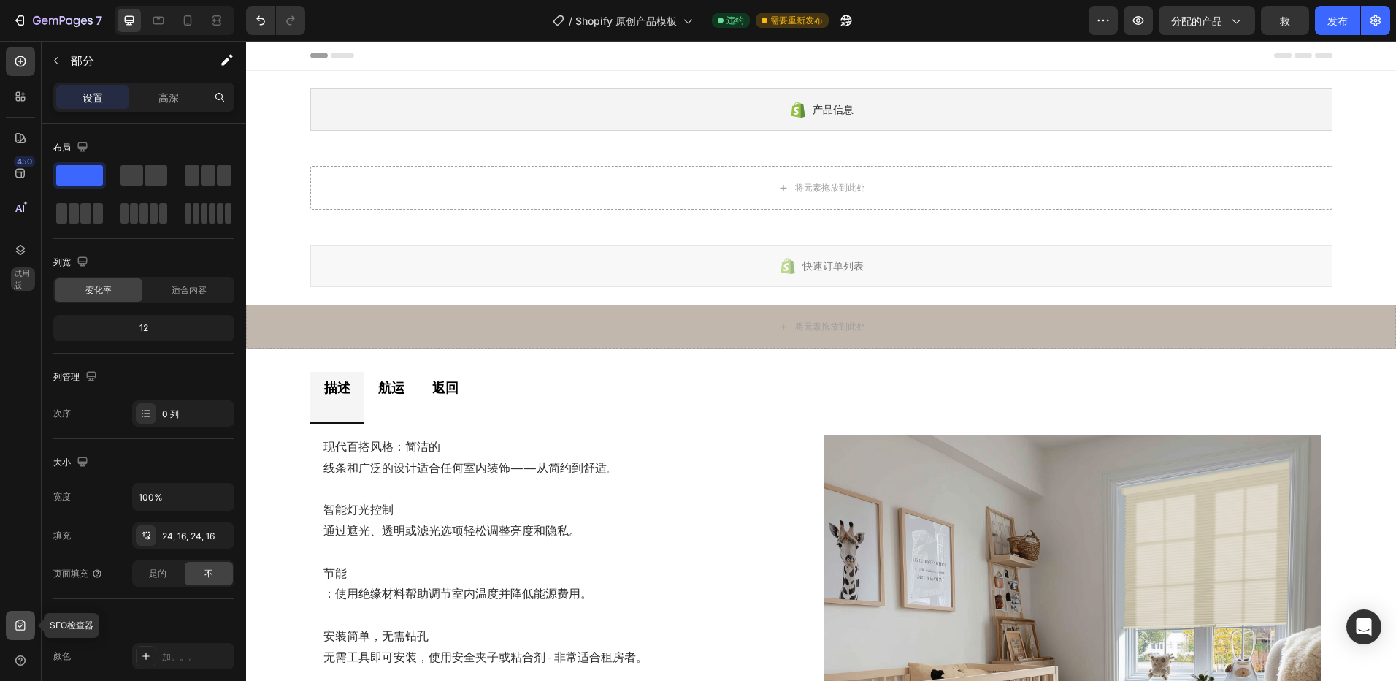
click at [23, 631] on icon at bounding box center [20, 625] width 15 height 15
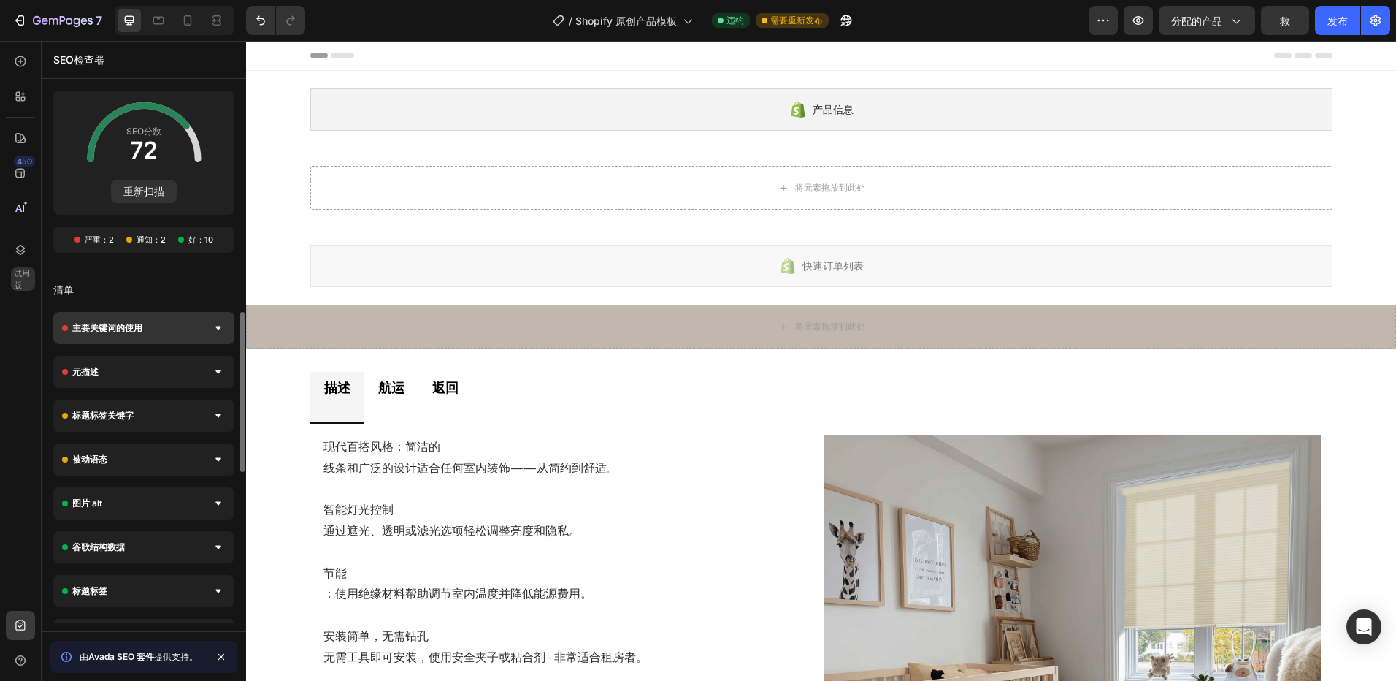
click at [191, 323] on div "主要关键词的使用" at bounding box center [143, 328] width 181 height 32
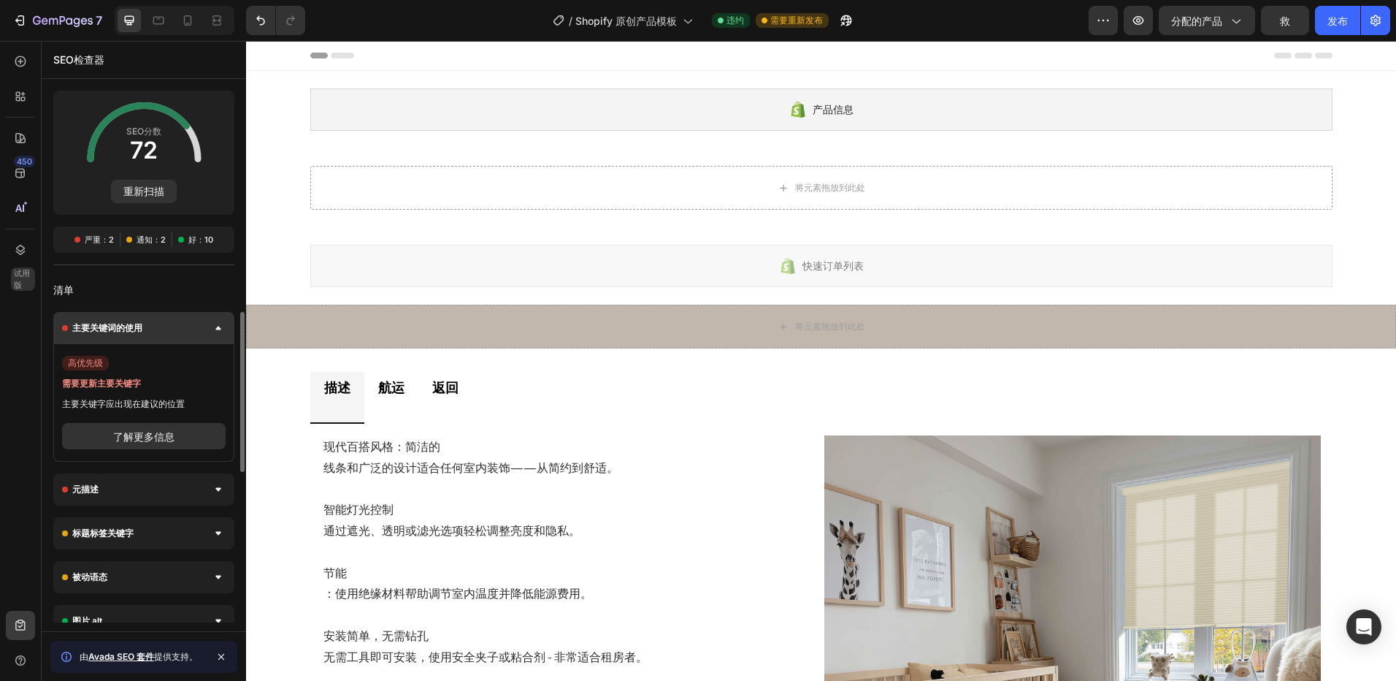
click at [202, 323] on div "主要关键词的使用" at bounding box center [143, 328] width 181 height 32
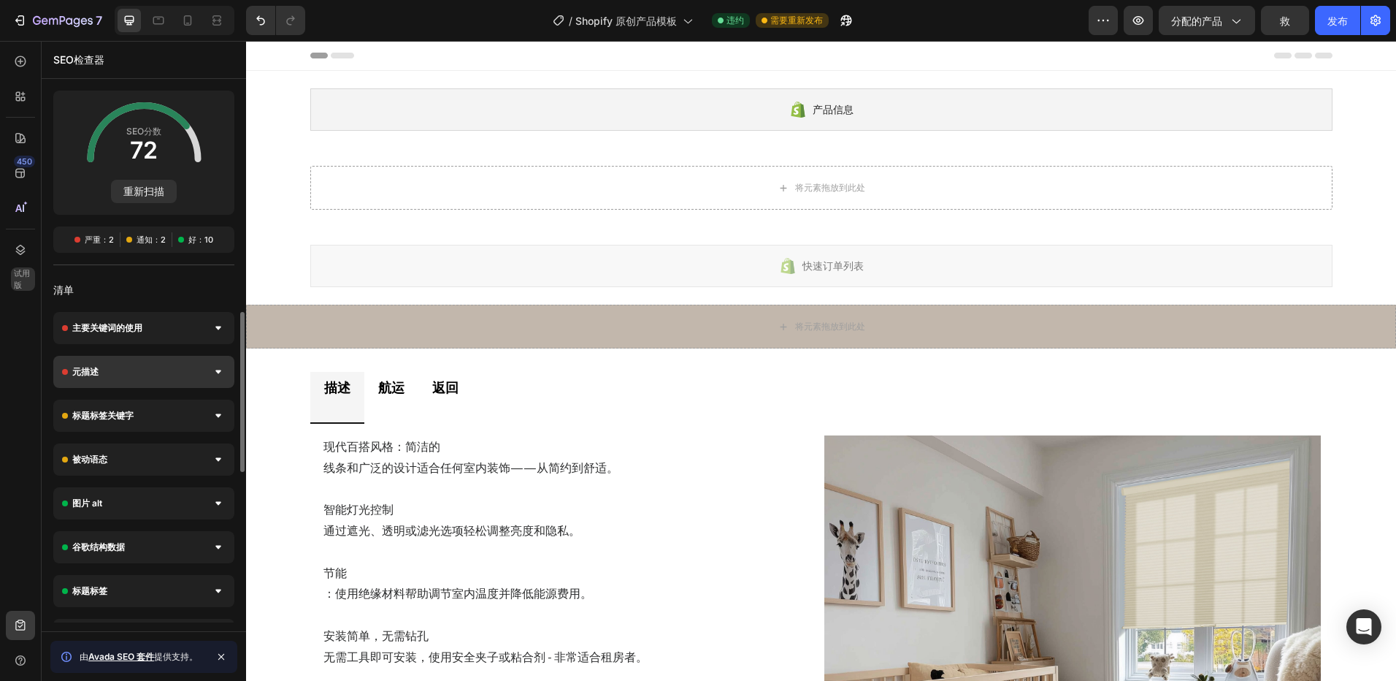
click at [191, 375] on div "元描述" at bounding box center [143, 372] width 181 height 32
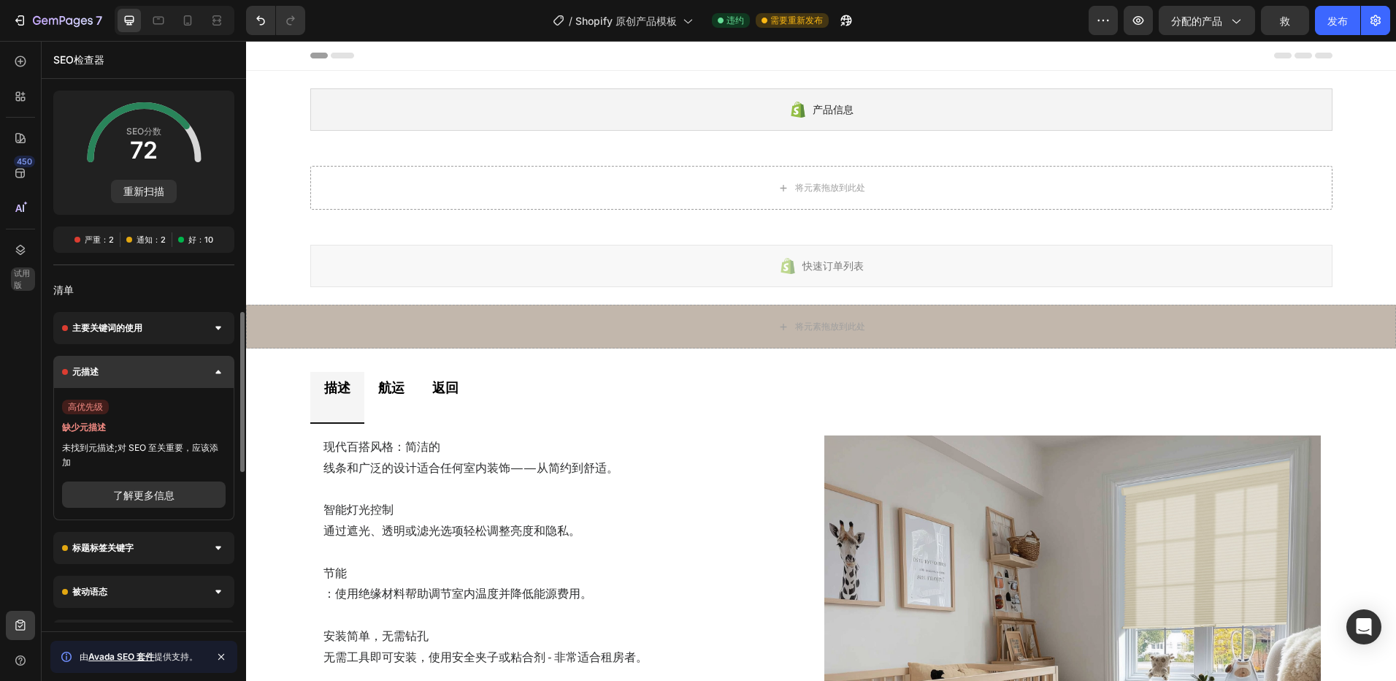
click at [194, 373] on div "元描述" at bounding box center [143, 372] width 181 height 32
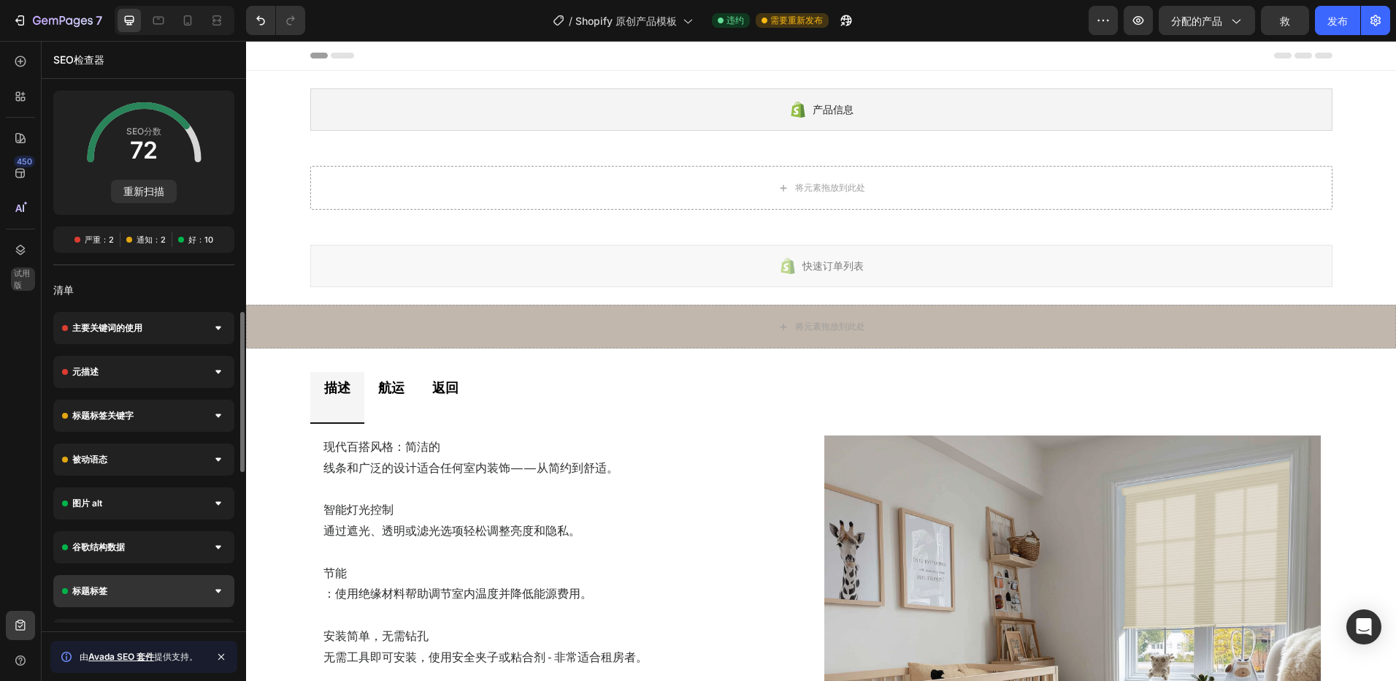
scroll to position [146, 0]
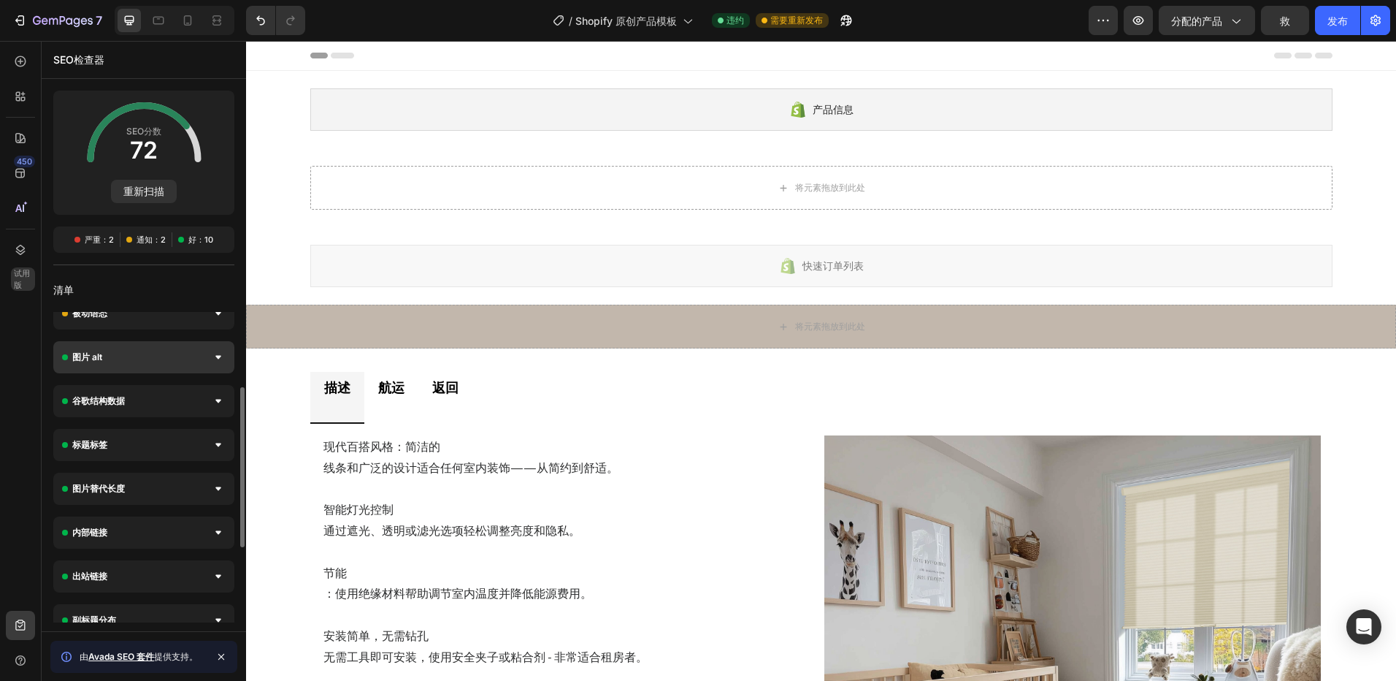
click at [188, 360] on div "图片 alt" at bounding box center [143, 357] width 181 height 32
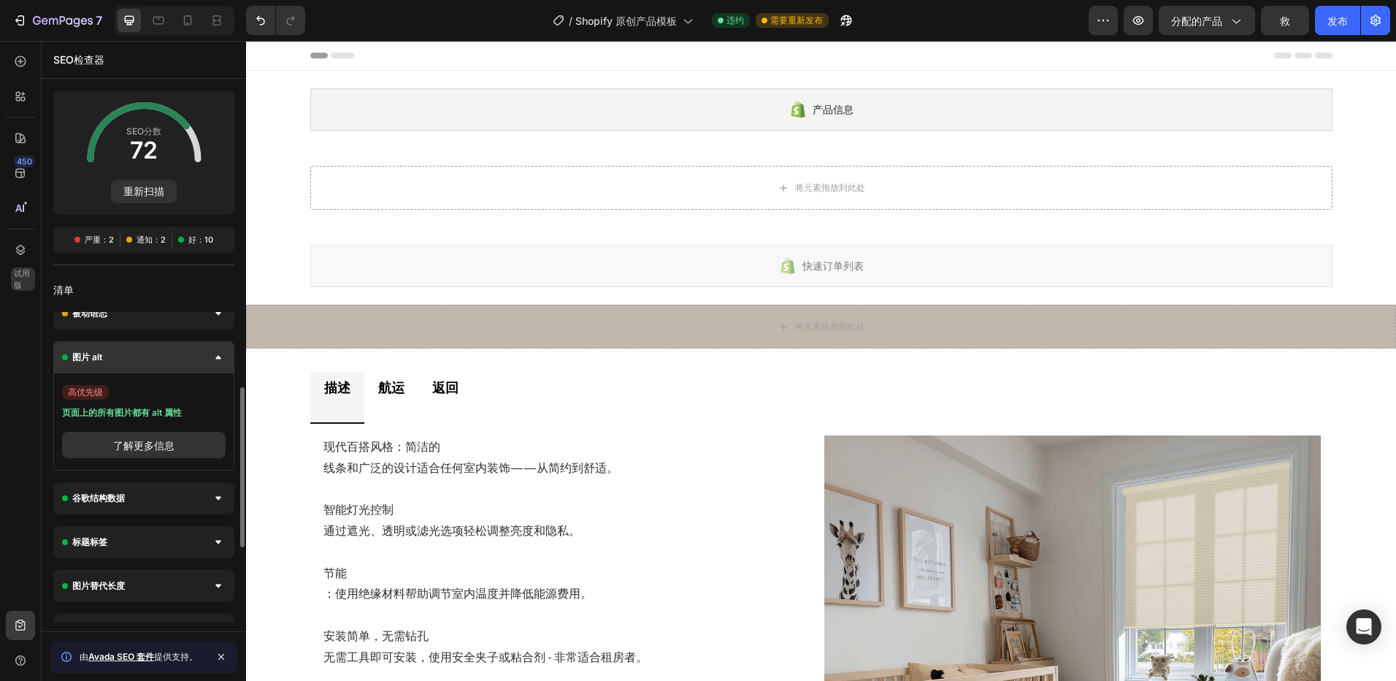
click at [188, 360] on div "图片 alt" at bounding box center [143, 357] width 181 height 32
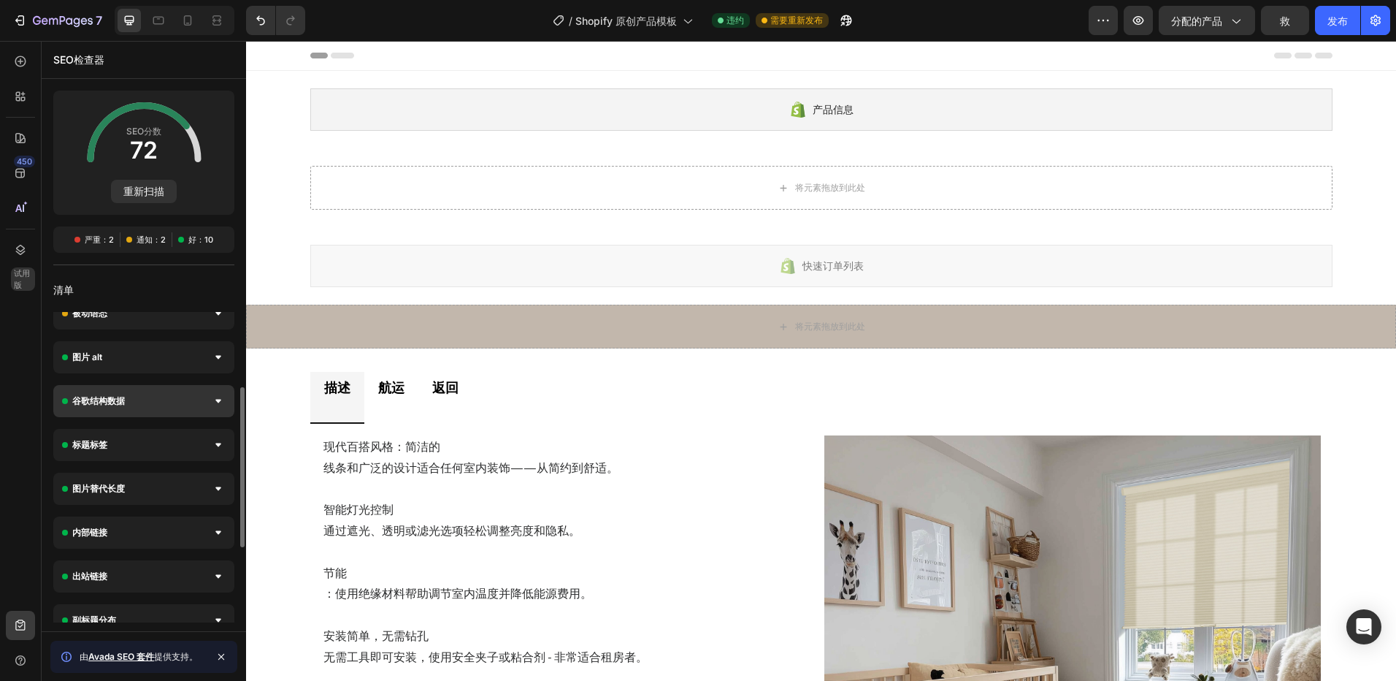
click at [183, 403] on div "谷歌结构数据" at bounding box center [143, 401] width 181 height 32
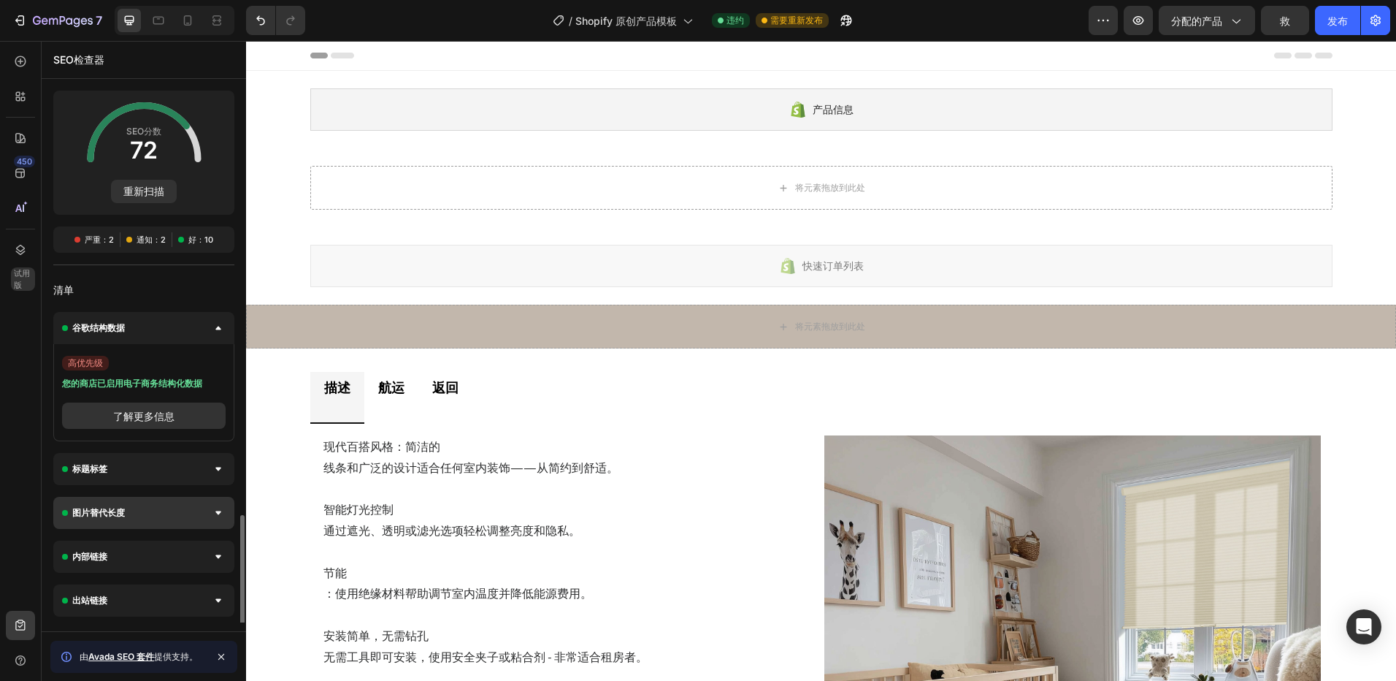
scroll to position [292, 0]
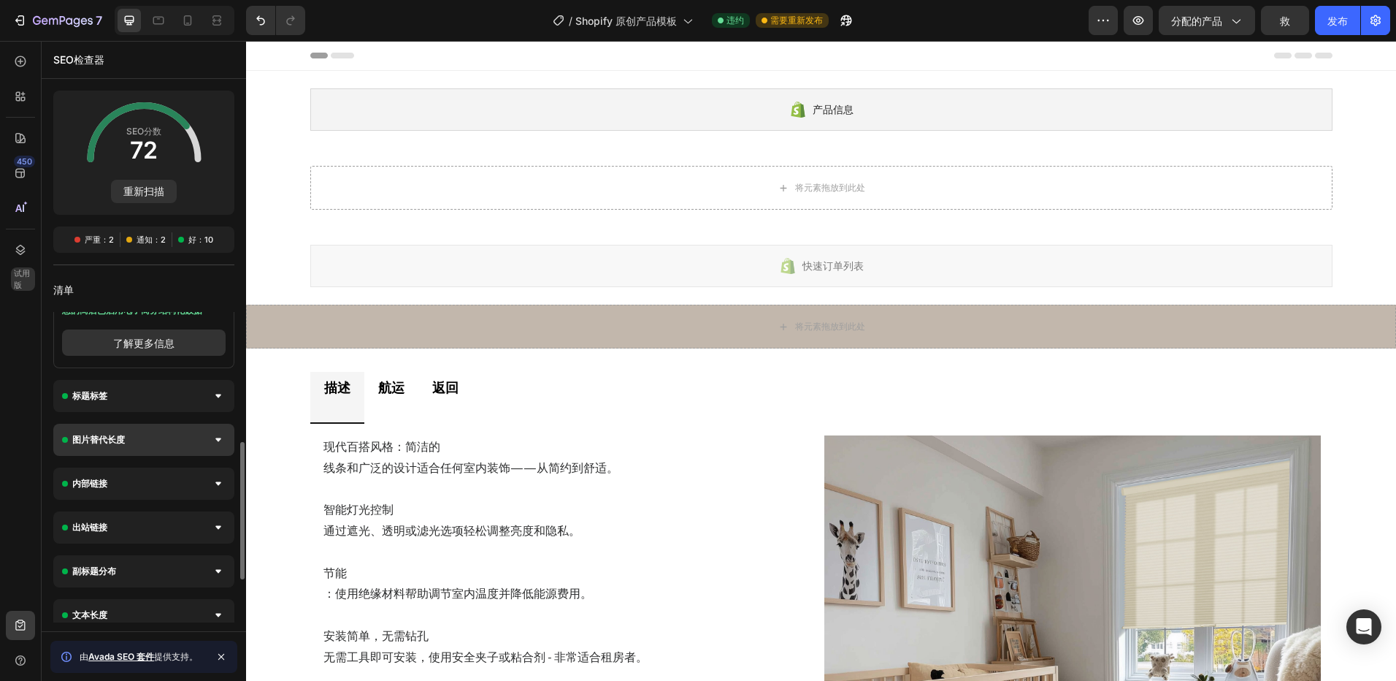
click at [170, 448] on div "图片替代长度" at bounding box center [143, 440] width 181 height 32
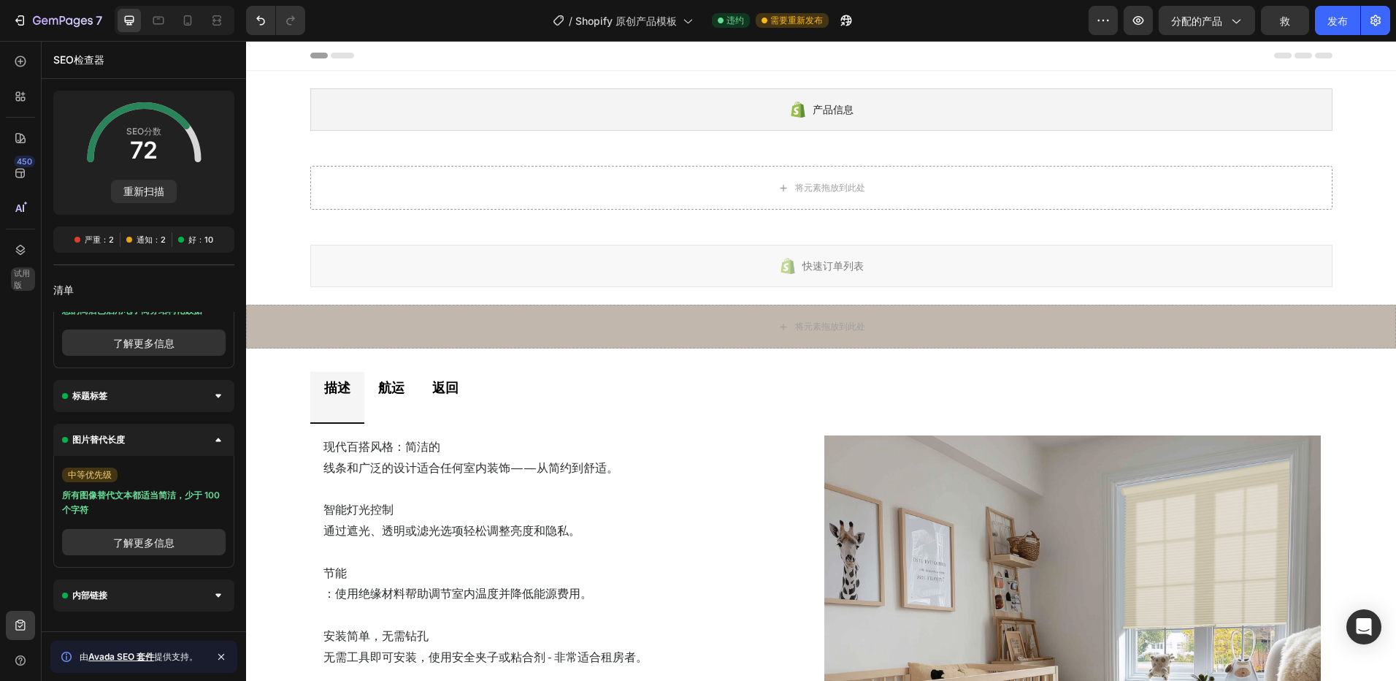
scroll to position [73, 0]
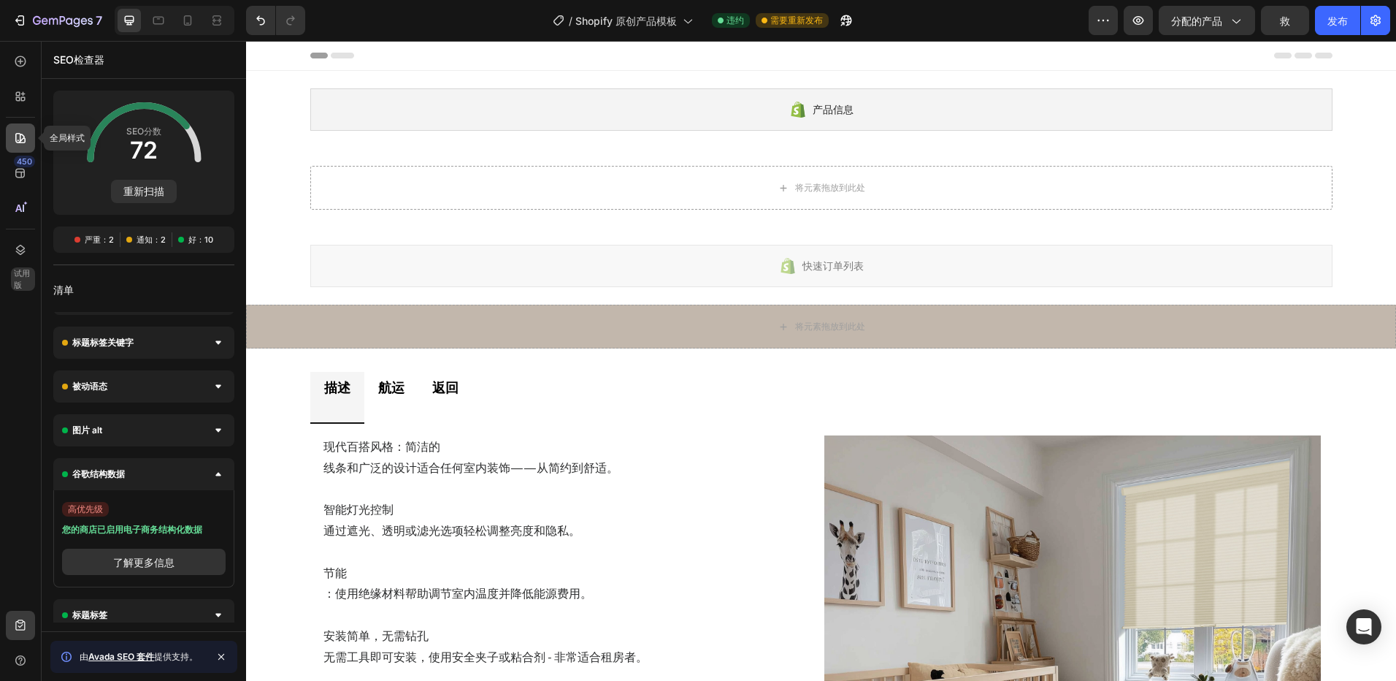
click at [18, 134] on icon at bounding box center [20, 138] width 10 height 10
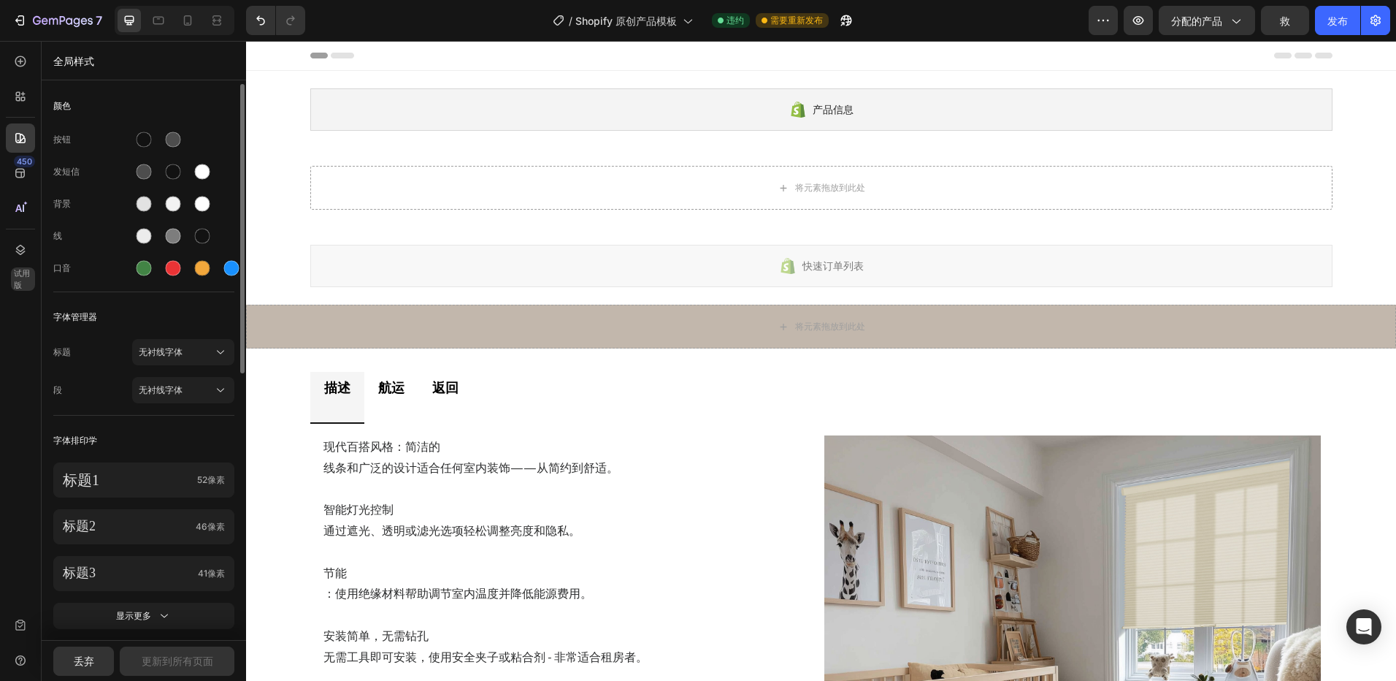
scroll to position [0, 0]
click at [22, 99] on icon at bounding box center [23, 99] width 4 height 4
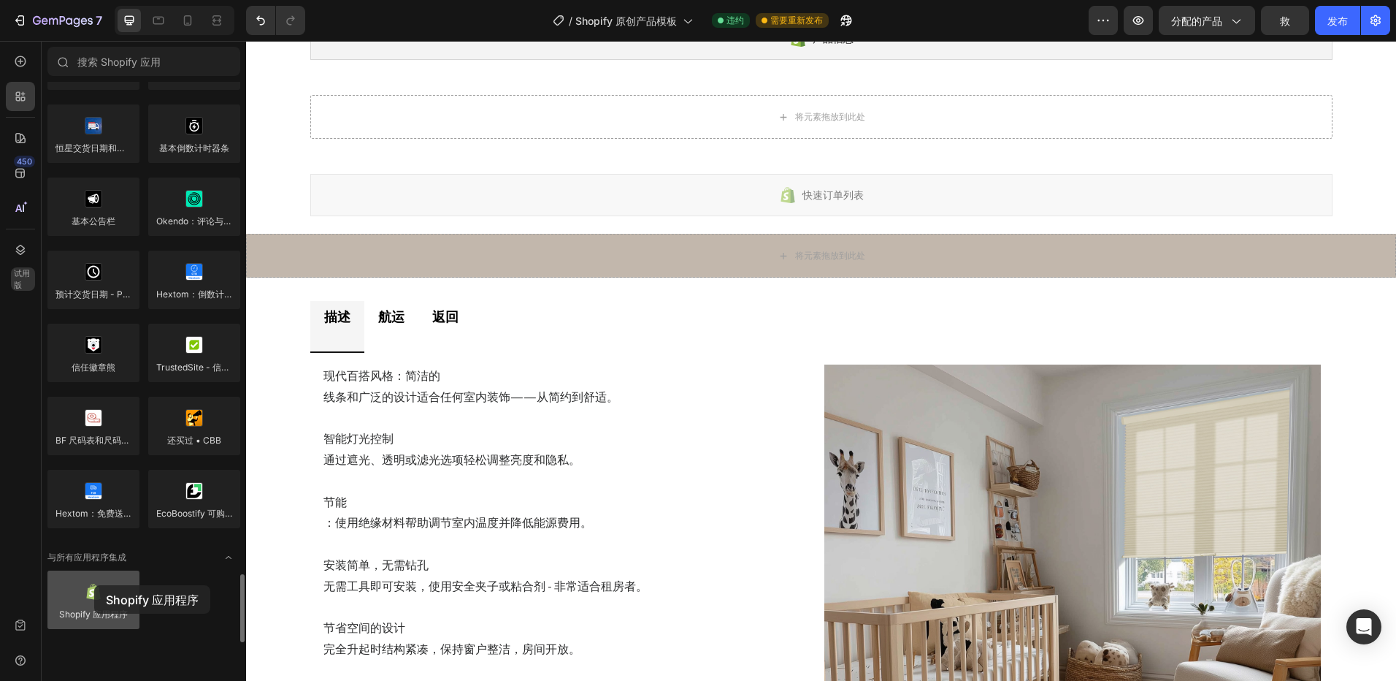
scroll to position [80, 0]
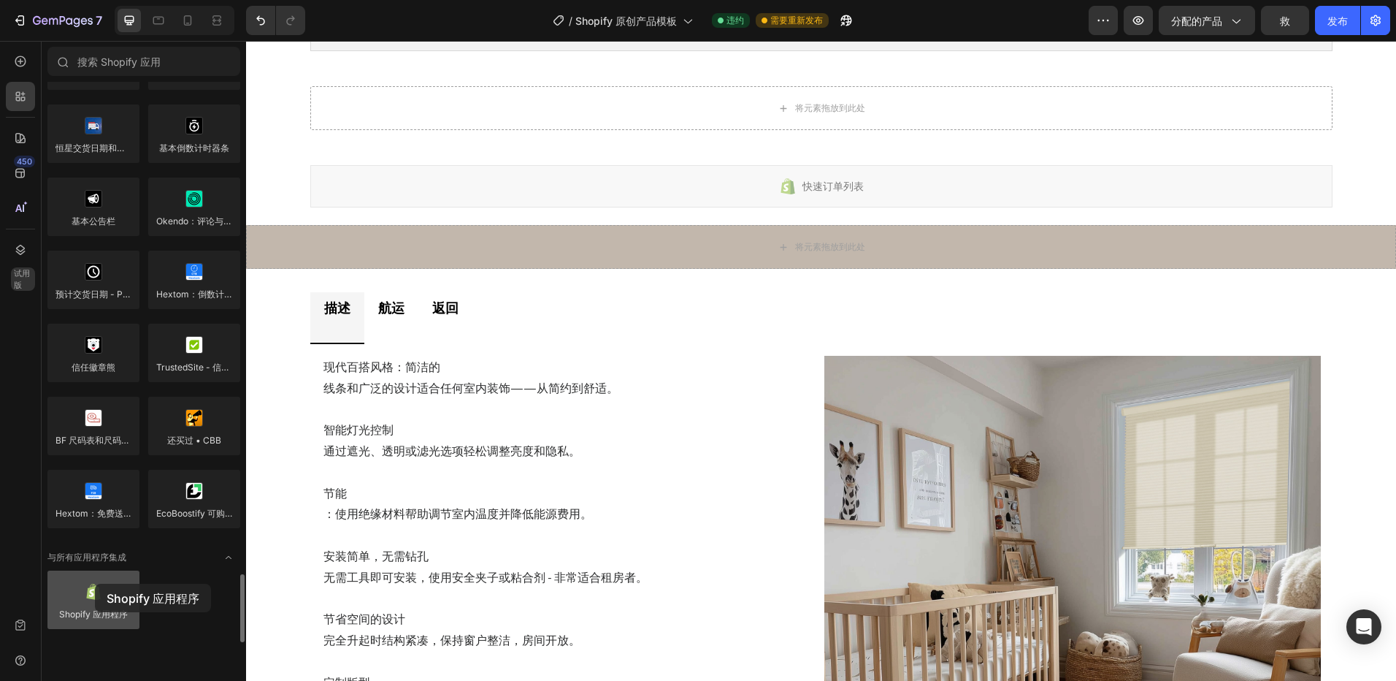
drag, startPoint x: 106, startPoint y: 589, endPoint x: 95, endPoint y: 583, distance: 12.4
click at [95, 583] on div at bounding box center [93, 599] width 92 height 58
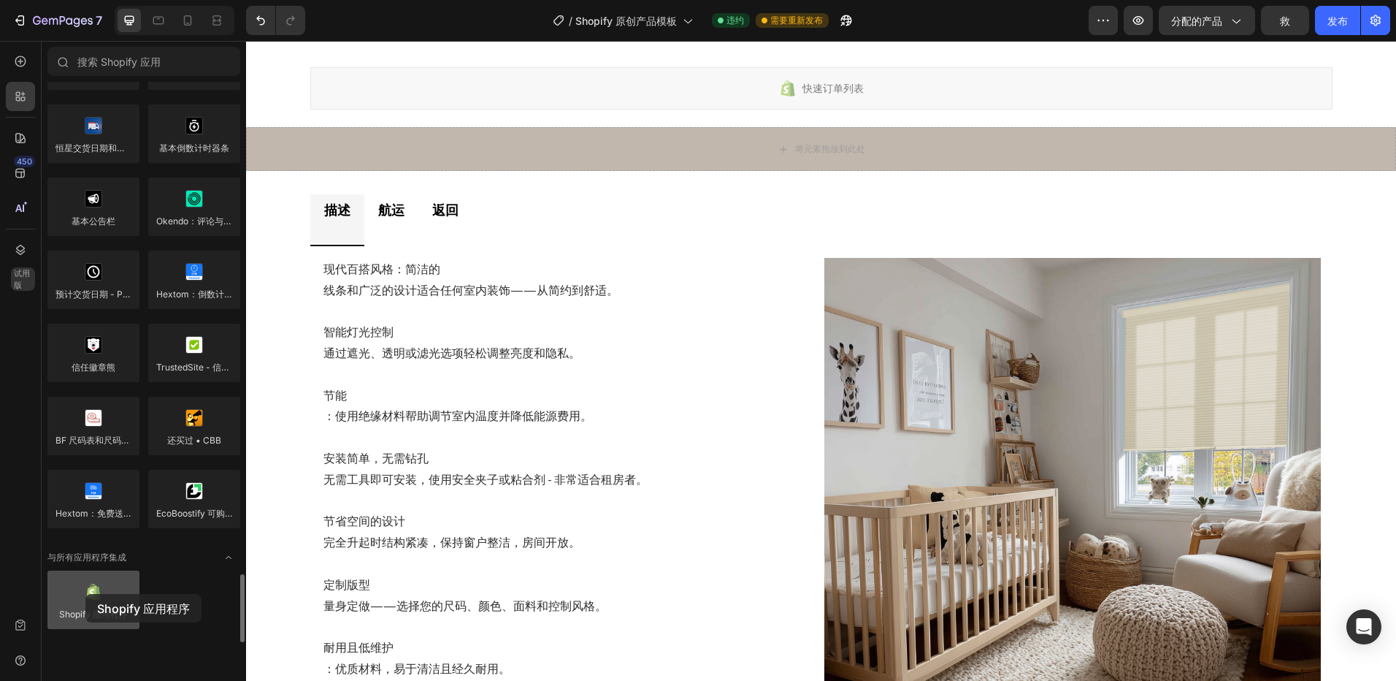
drag, startPoint x: 99, startPoint y: 596, endPoint x: 85, endPoint y: 594, distance: 14.0
click at [85, 594] on div at bounding box center [93, 599] width 92 height 58
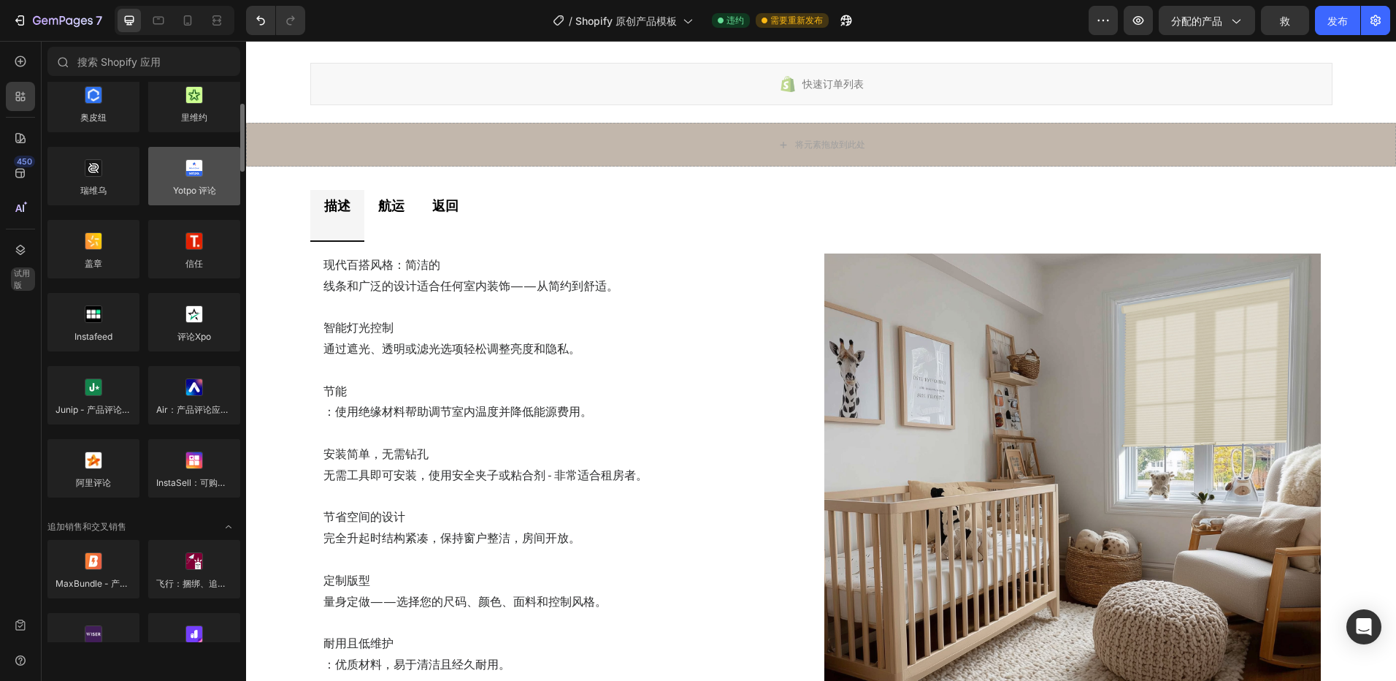
scroll to position [0, 0]
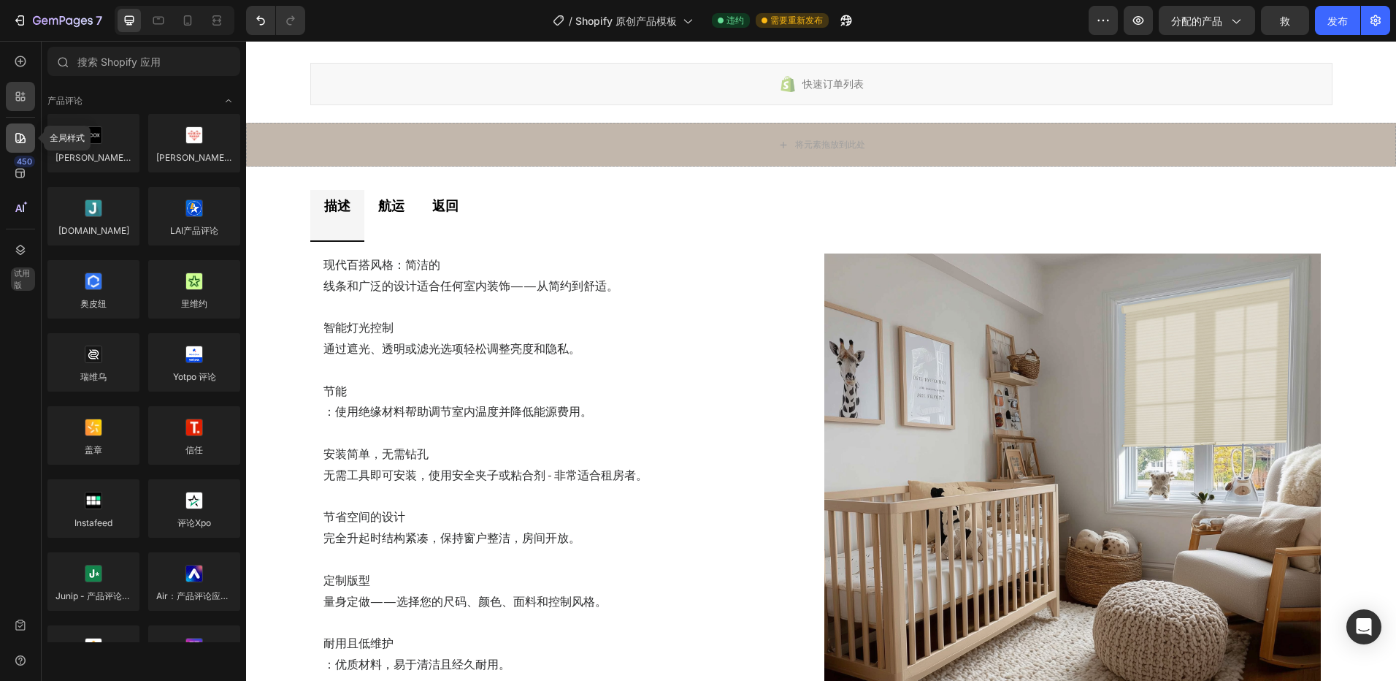
click at [20, 137] on icon at bounding box center [20, 138] width 10 height 10
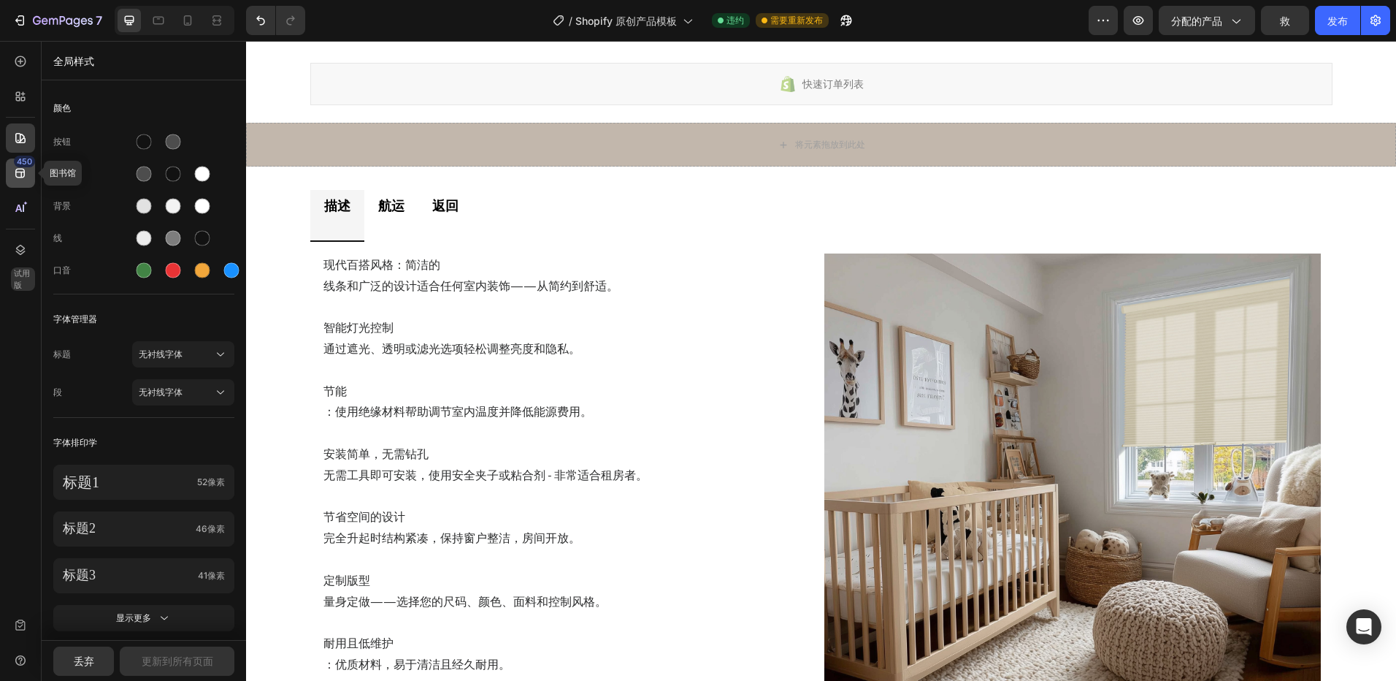
click at [21, 176] on icon at bounding box center [19, 173] width 9 height 9
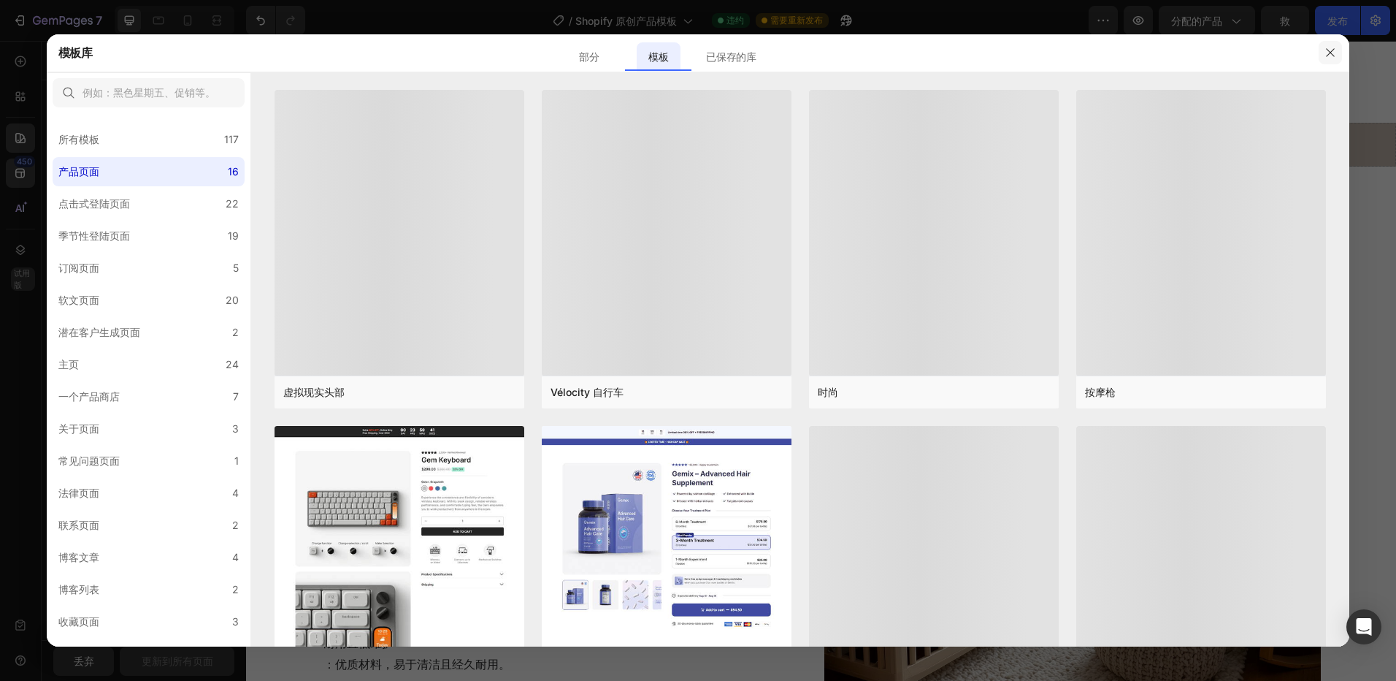
click at [1331, 55] on icon "button" at bounding box center [1331, 53] width 12 height 12
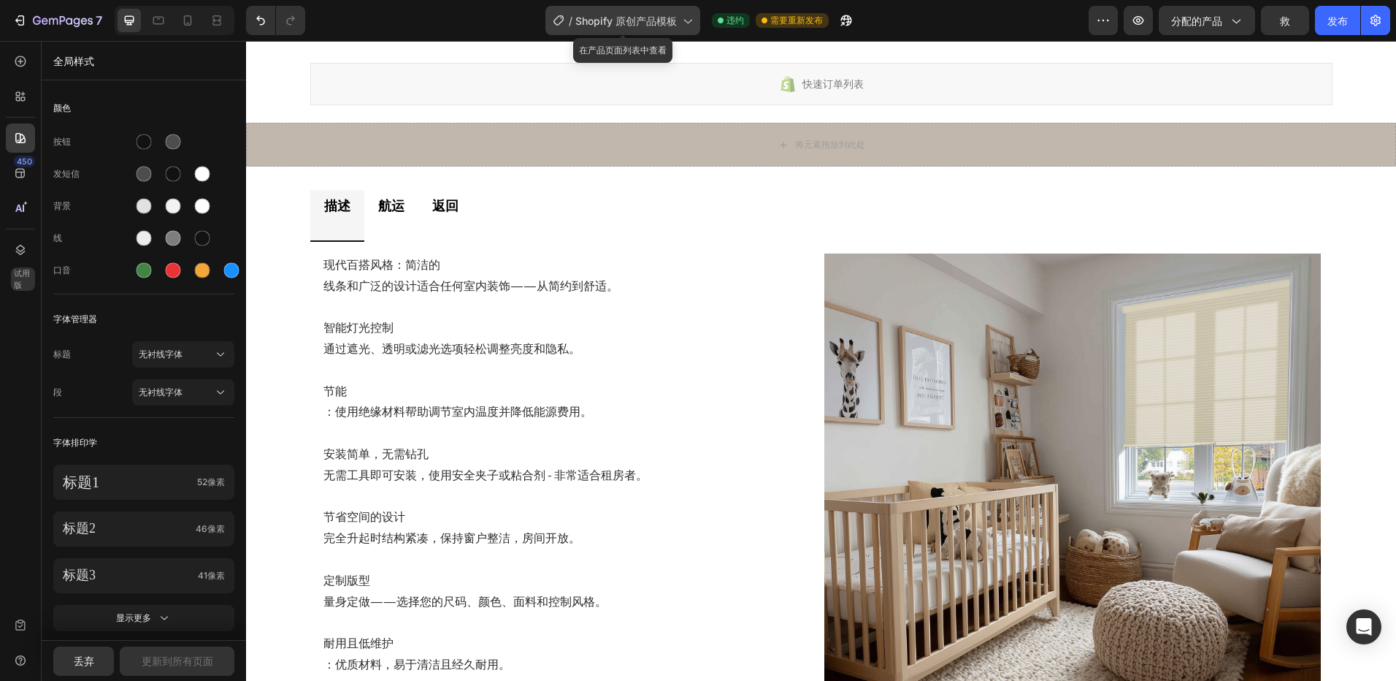
click at [672, 23] on span "Shopify 原创产品模板" at bounding box center [625, 20] width 101 height 15
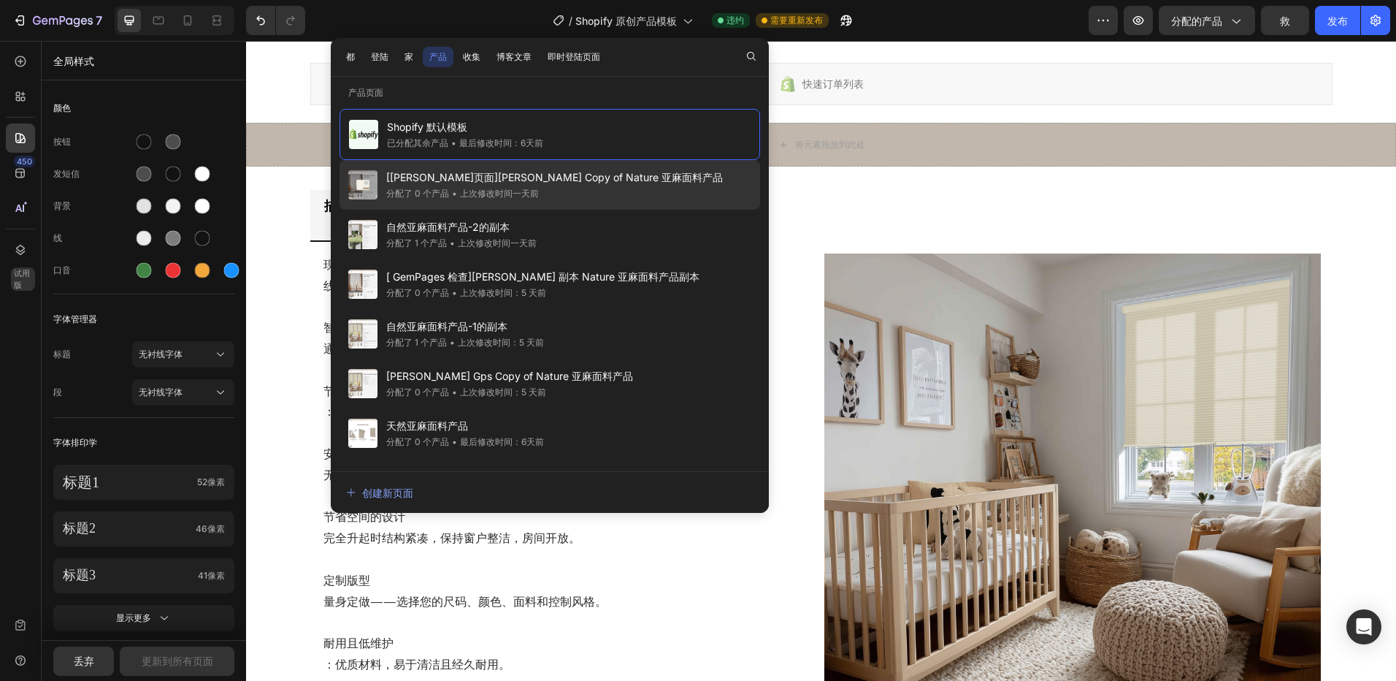
click at [496, 187] on div "• 上次修改时间一天前" at bounding box center [494, 193] width 90 height 15
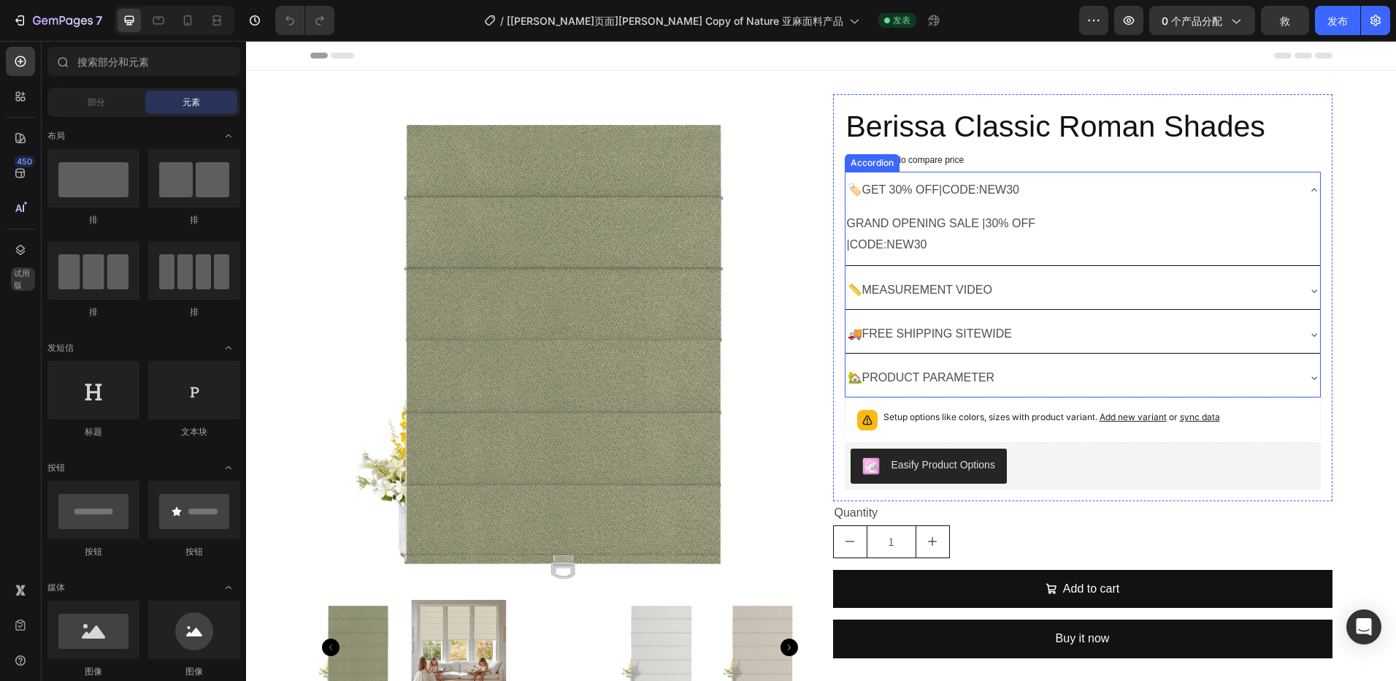
scroll to position [146, 0]
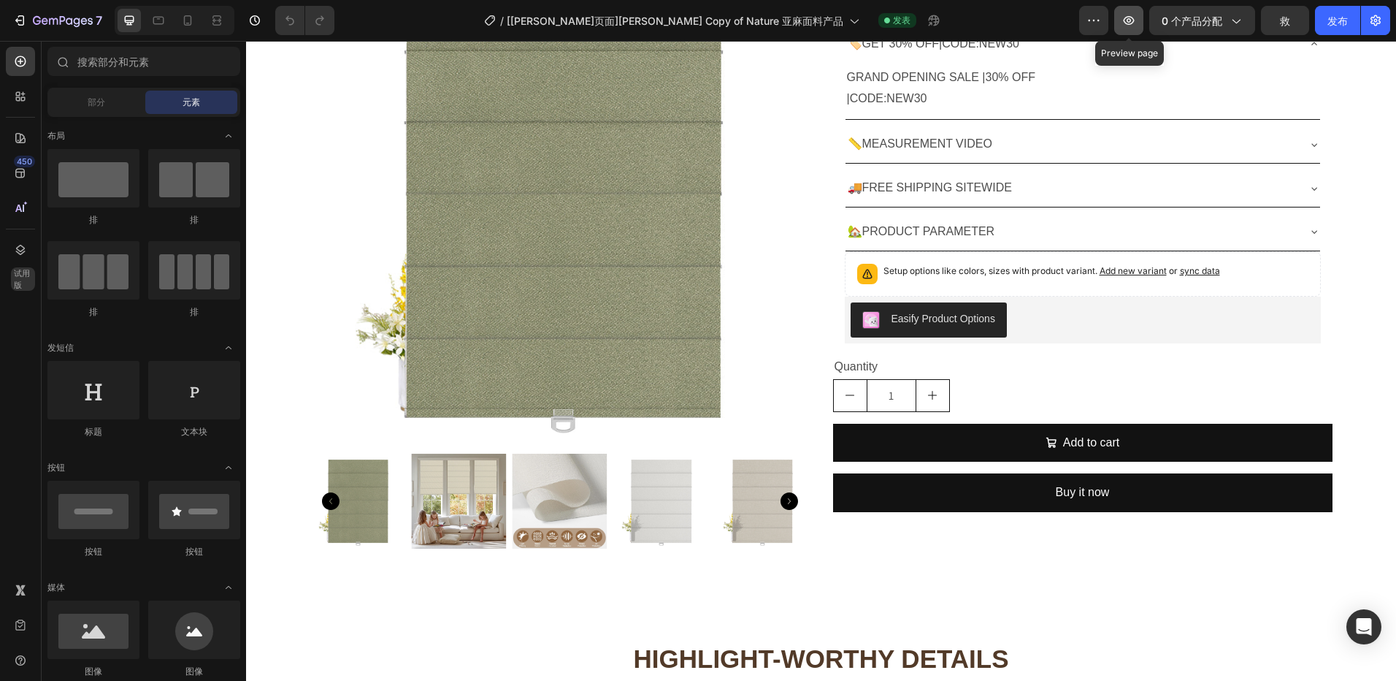
click at [1133, 15] on icon "button" at bounding box center [1129, 20] width 15 height 15
click at [781, 501] on icon "Carousel Next Arrow" at bounding box center [790, 501] width 18 height 18
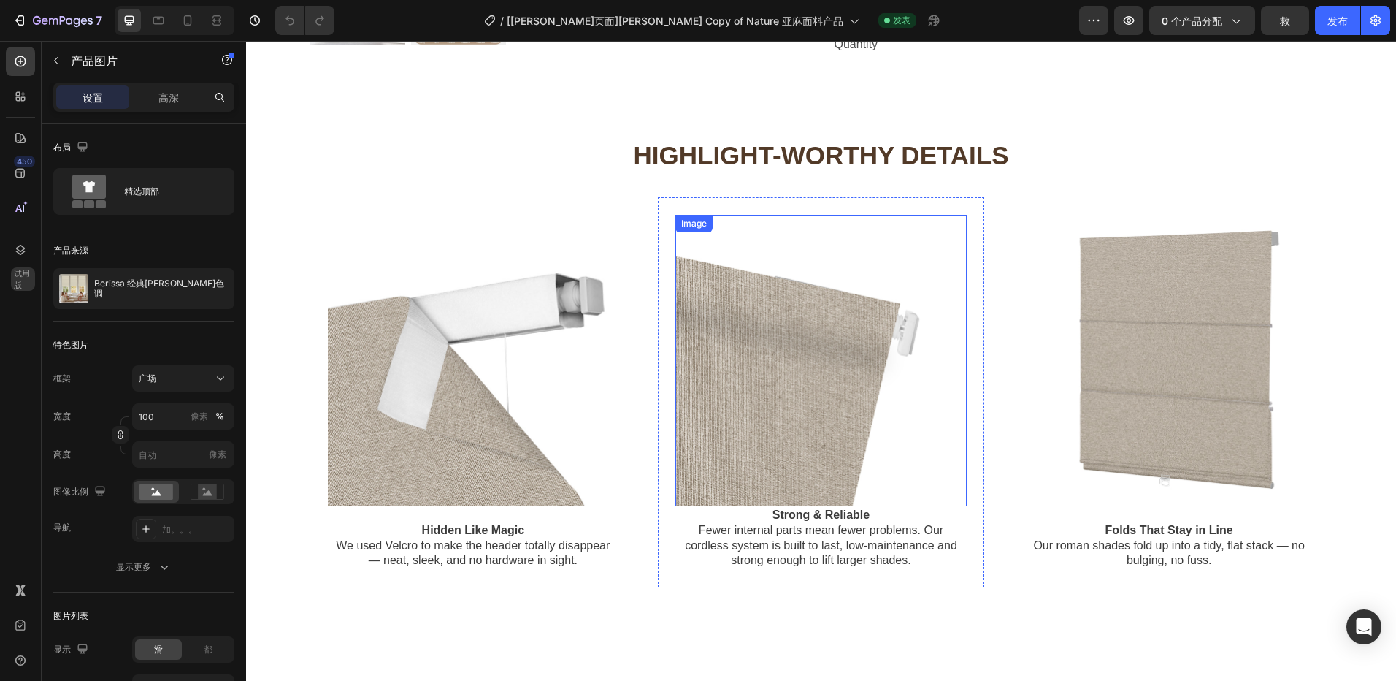
scroll to position [511, 0]
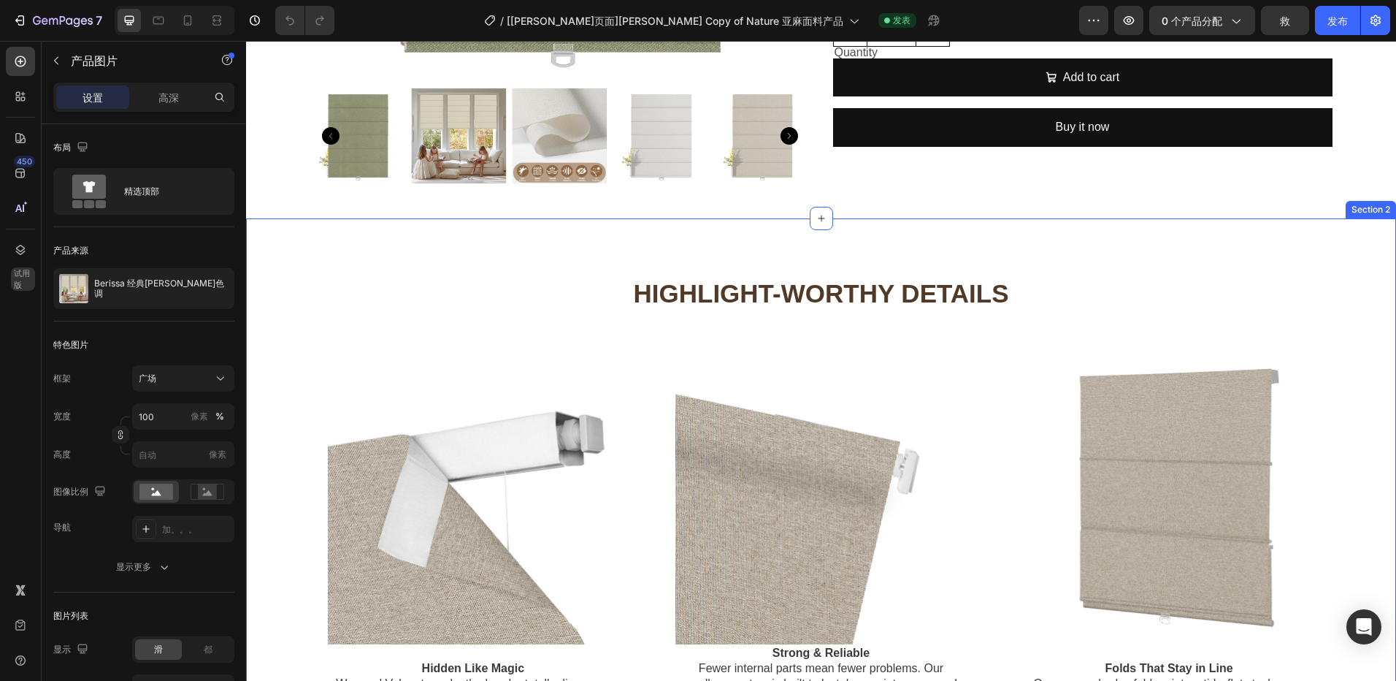
click at [545, 237] on div "Highlight-Worthy Details Heading Row Image Hidden Like Magic We used Velcro to …" at bounding box center [821, 500] width 1150 height 565
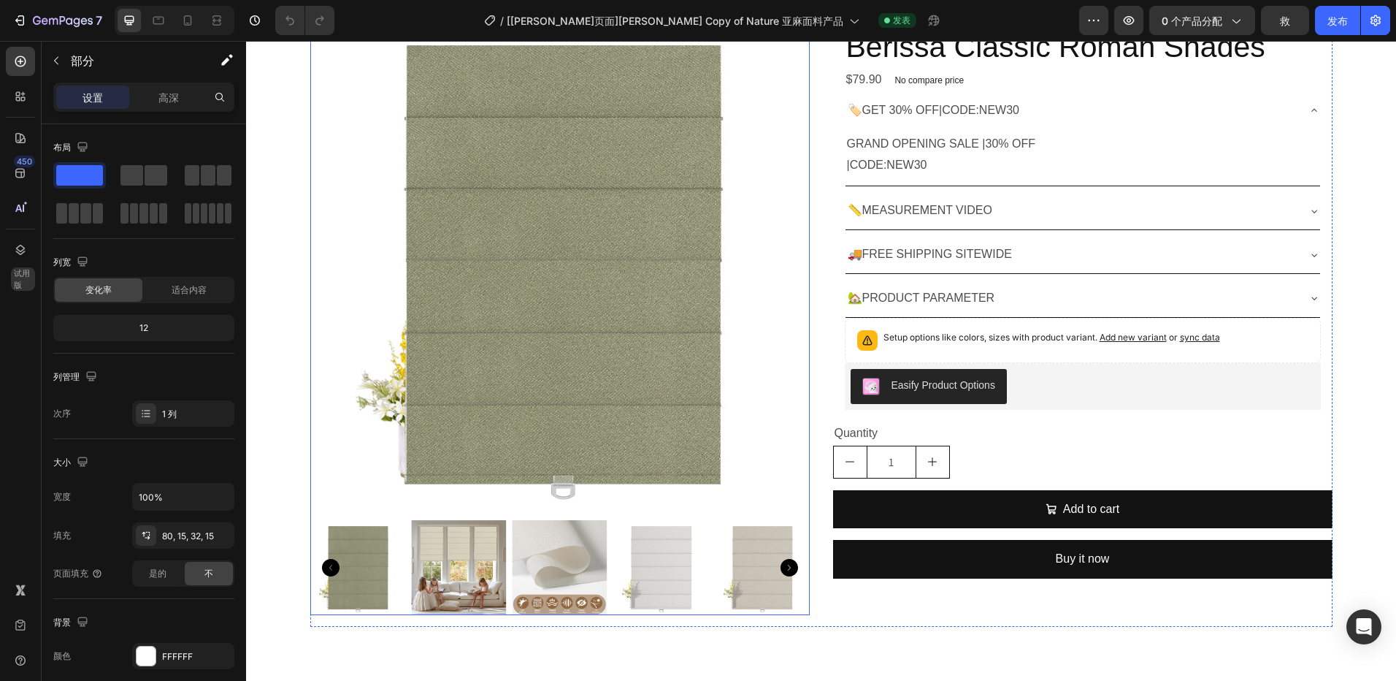
scroll to position [0, 0]
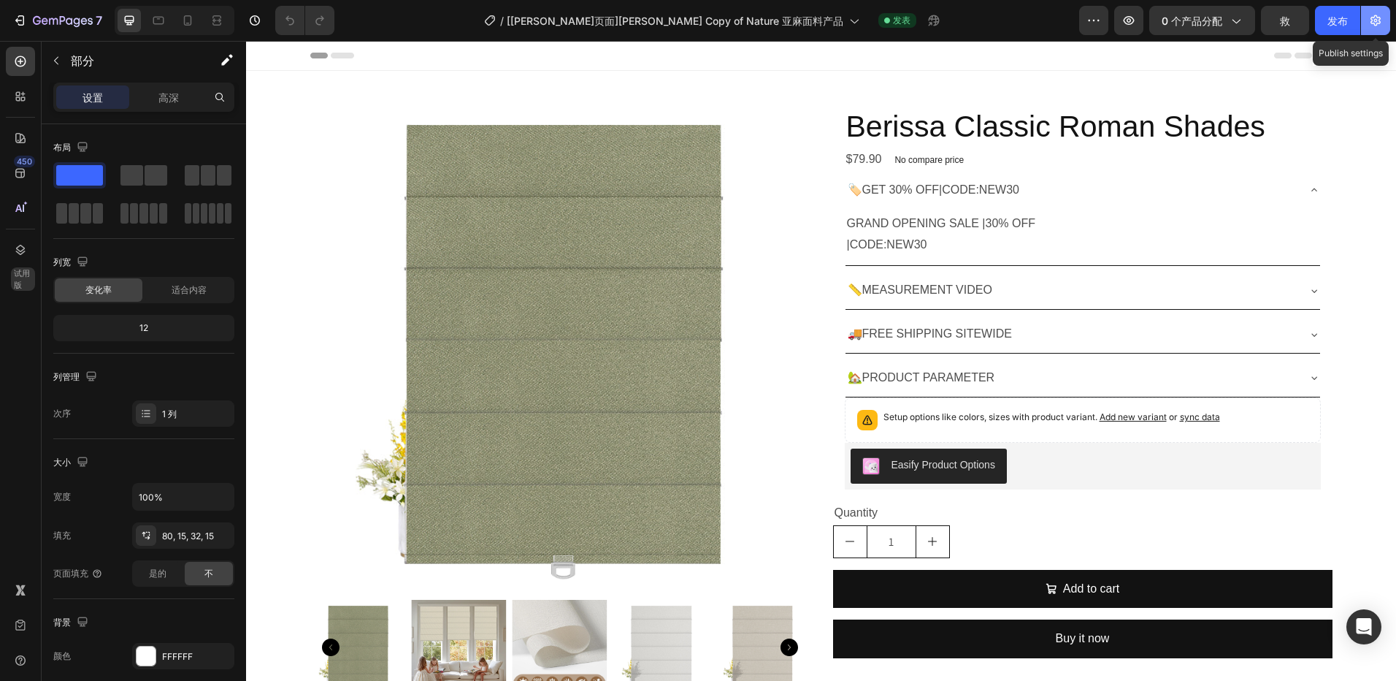
click at [1380, 12] on button "button" at bounding box center [1375, 20] width 29 height 29
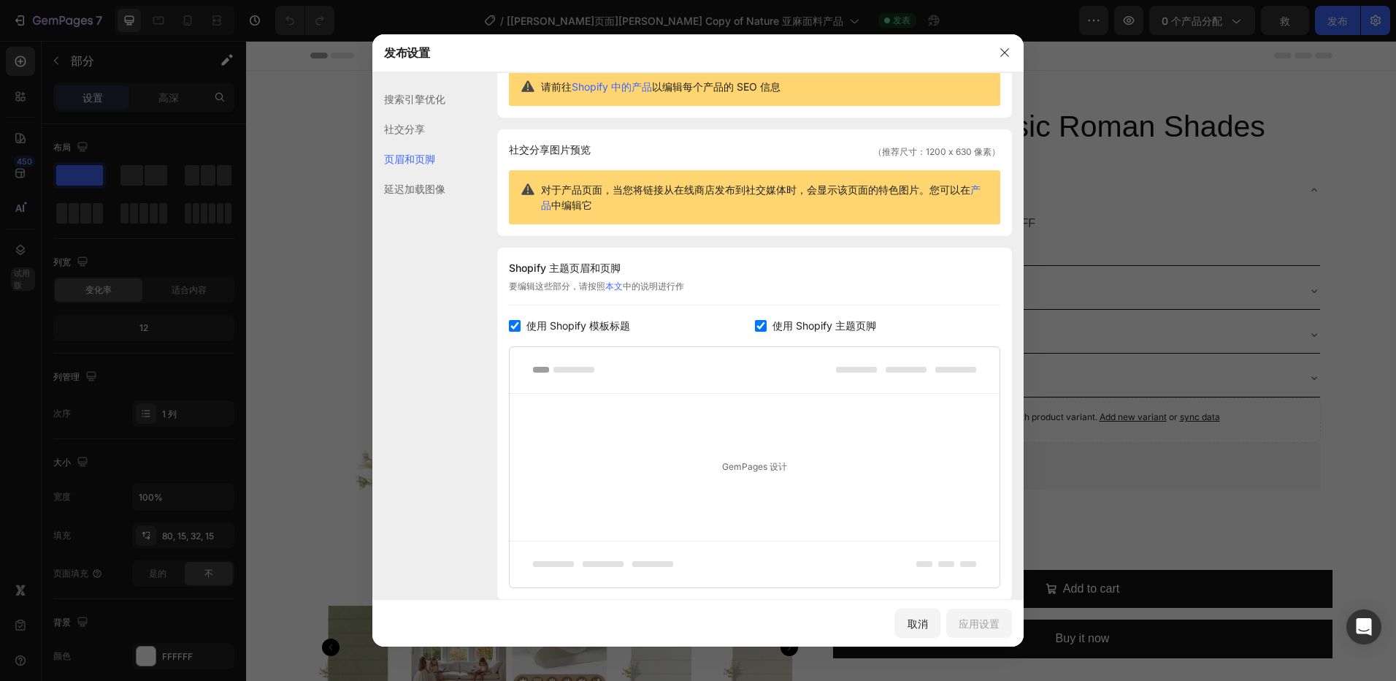
scroll to position [73, 0]
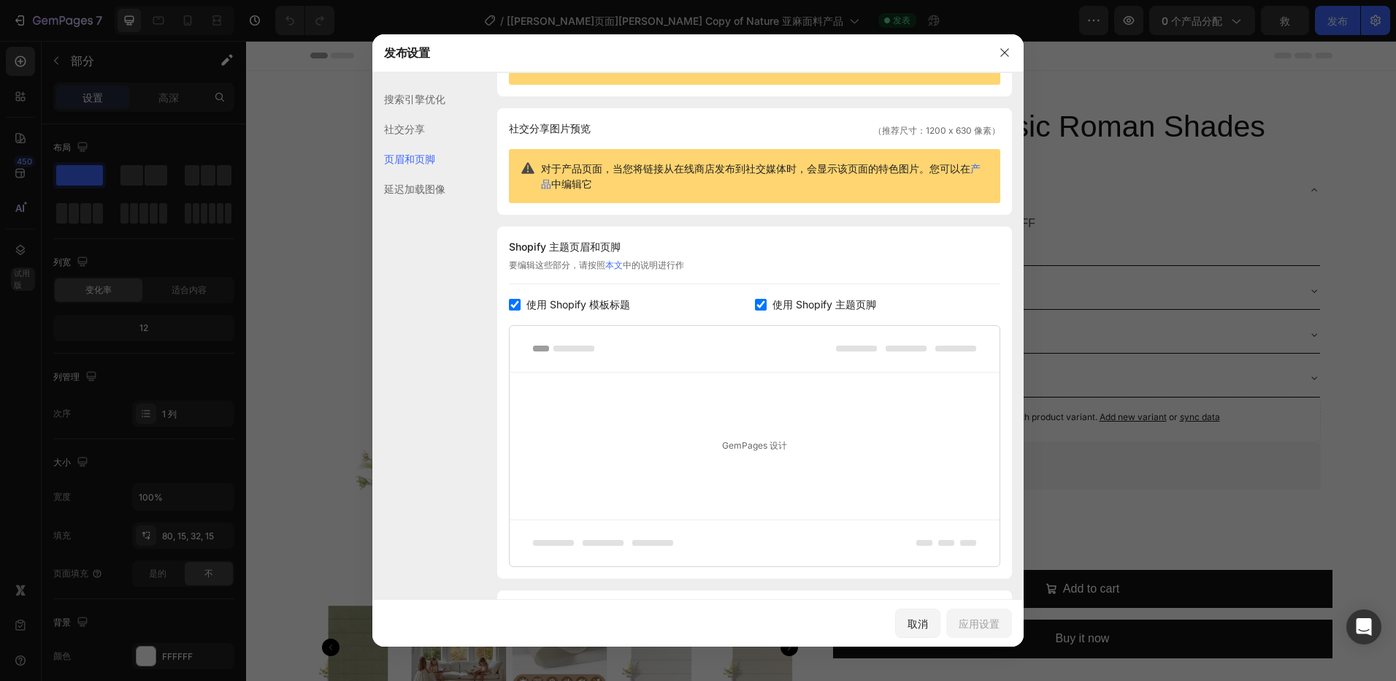
click at [446, 188] on div "SEO 搜索结果预览 请前往 Shopify 中的产品 以编辑每个产品的 SEO 信息 Social Sharing 社交分享图片预览 （推荐尺寸：1200 …" at bounding box center [697, 343] width 651 height 664
click at [413, 144] on div "社交分享" at bounding box center [408, 159] width 73 height 30
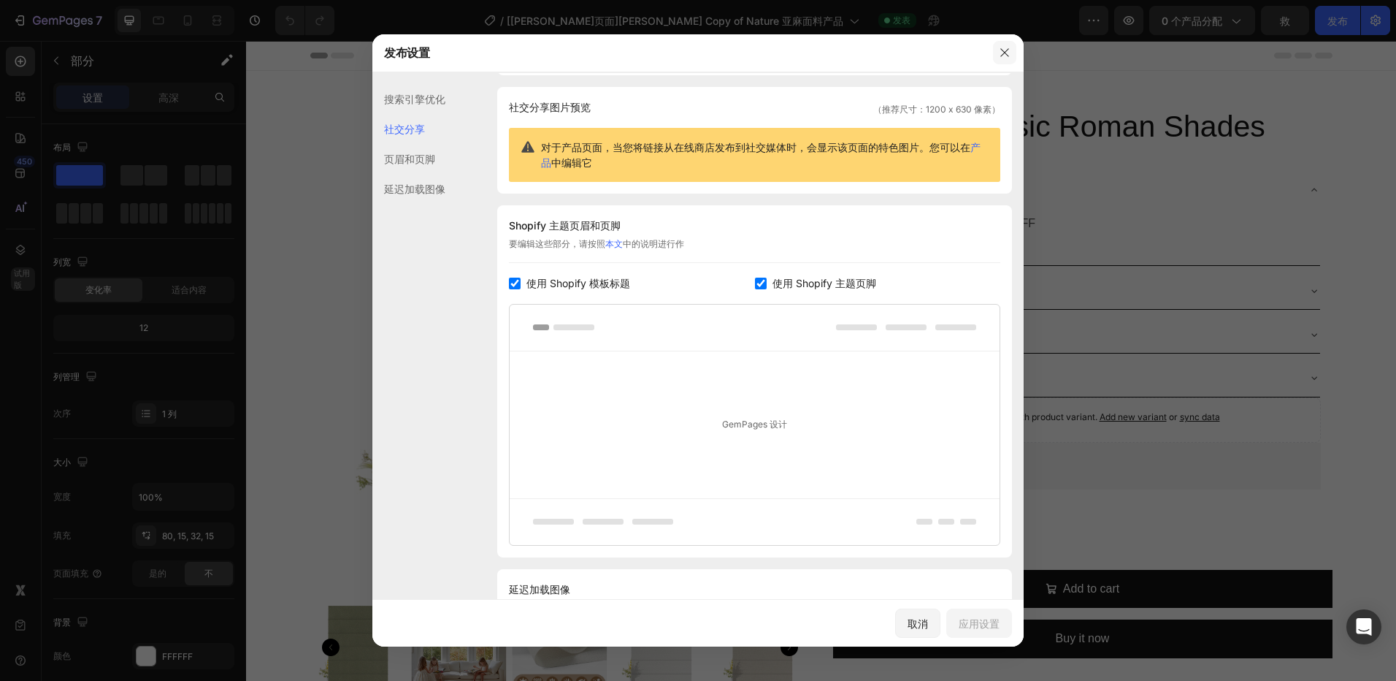
click at [1005, 50] on icon "button" at bounding box center [1005, 53] width 12 height 12
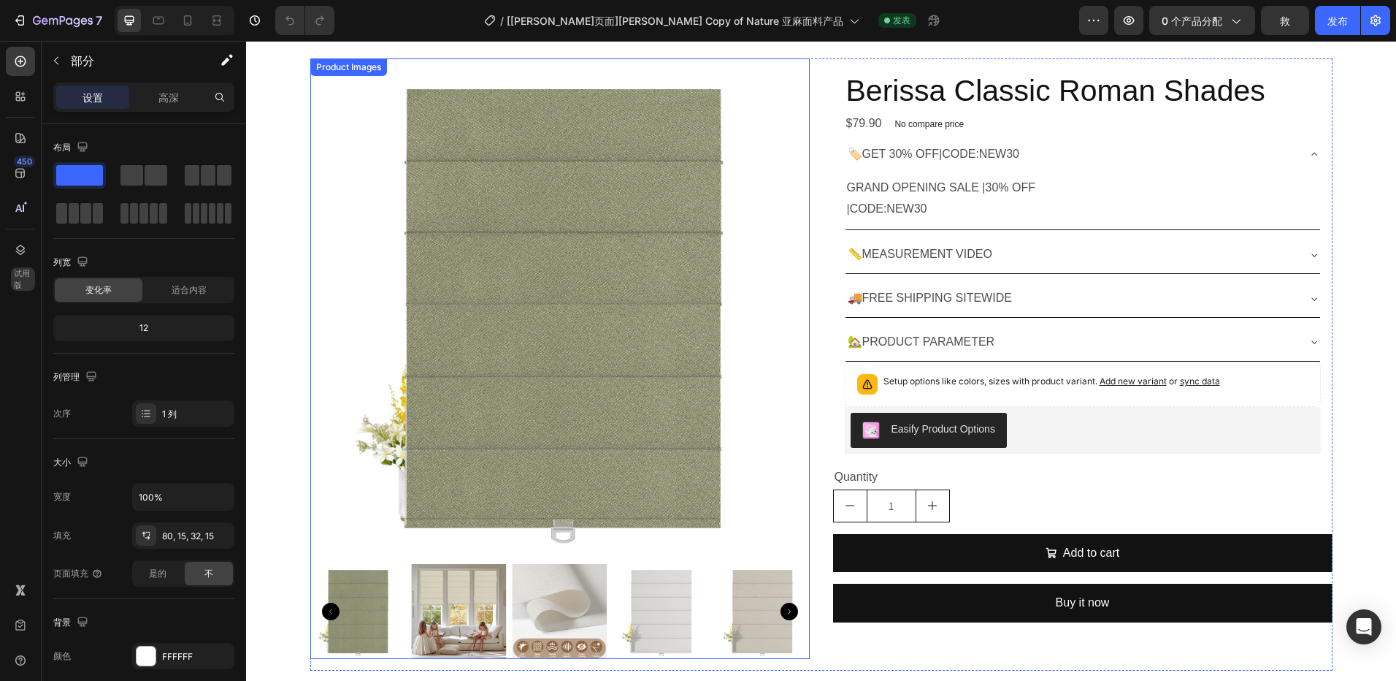
scroll to position [0, 0]
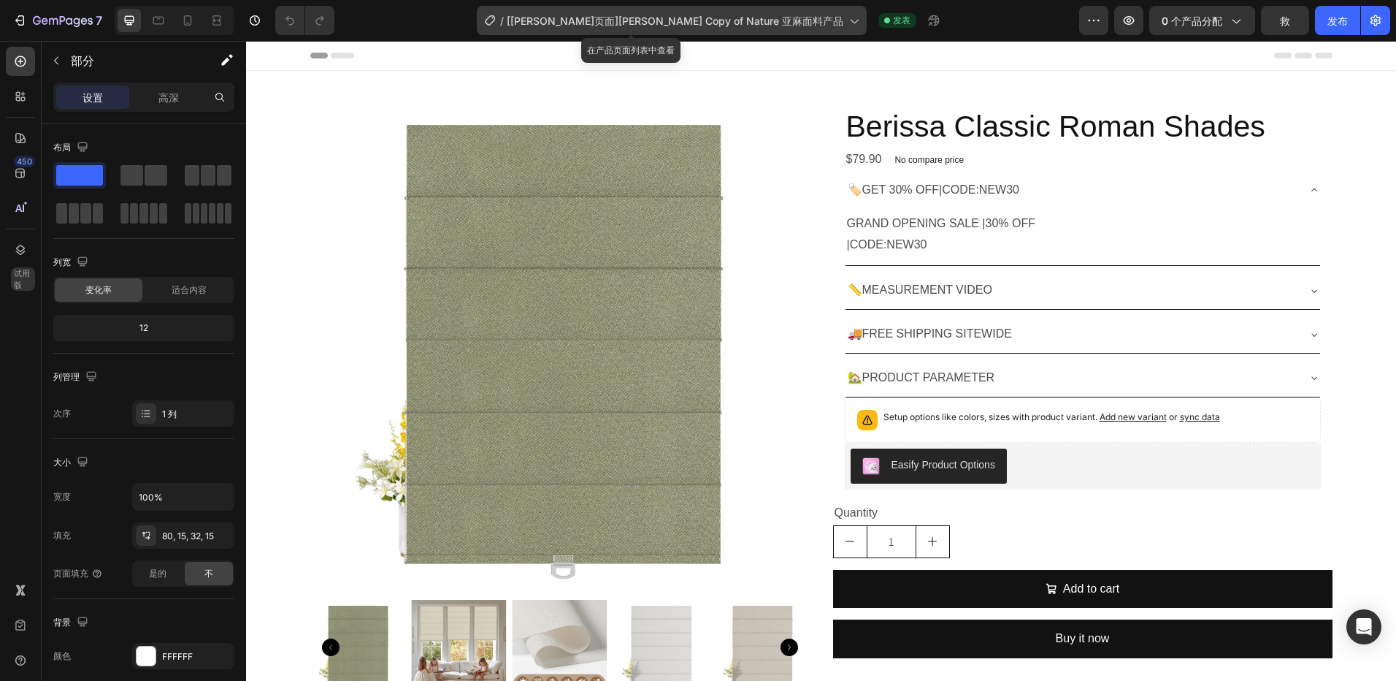
click at [769, 21] on span "[[PERSON_NAME]页面][PERSON_NAME] Copy of Nature 亚麻面料产品" at bounding box center [675, 20] width 337 height 15
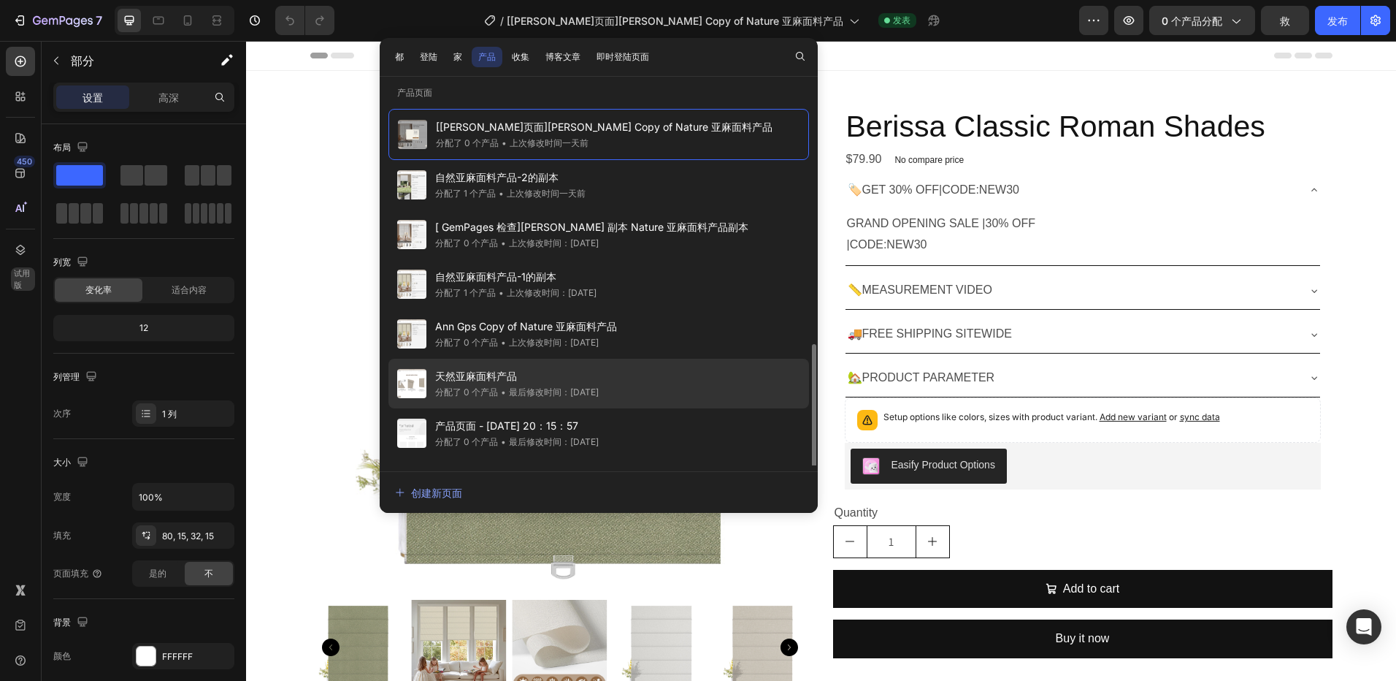
scroll to position [142, 0]
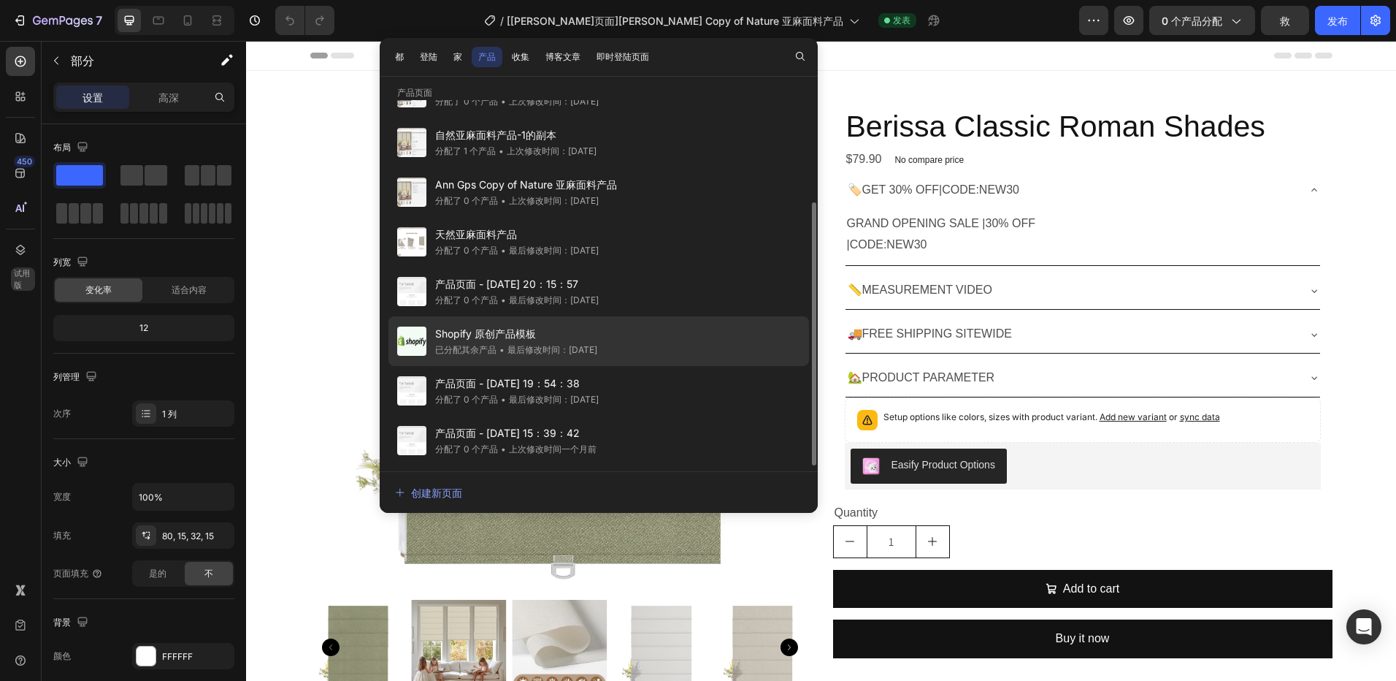
click at [518, 331] on span "Shopify 原创产品模板" at bounding box center [516, 334] width 162 height 18
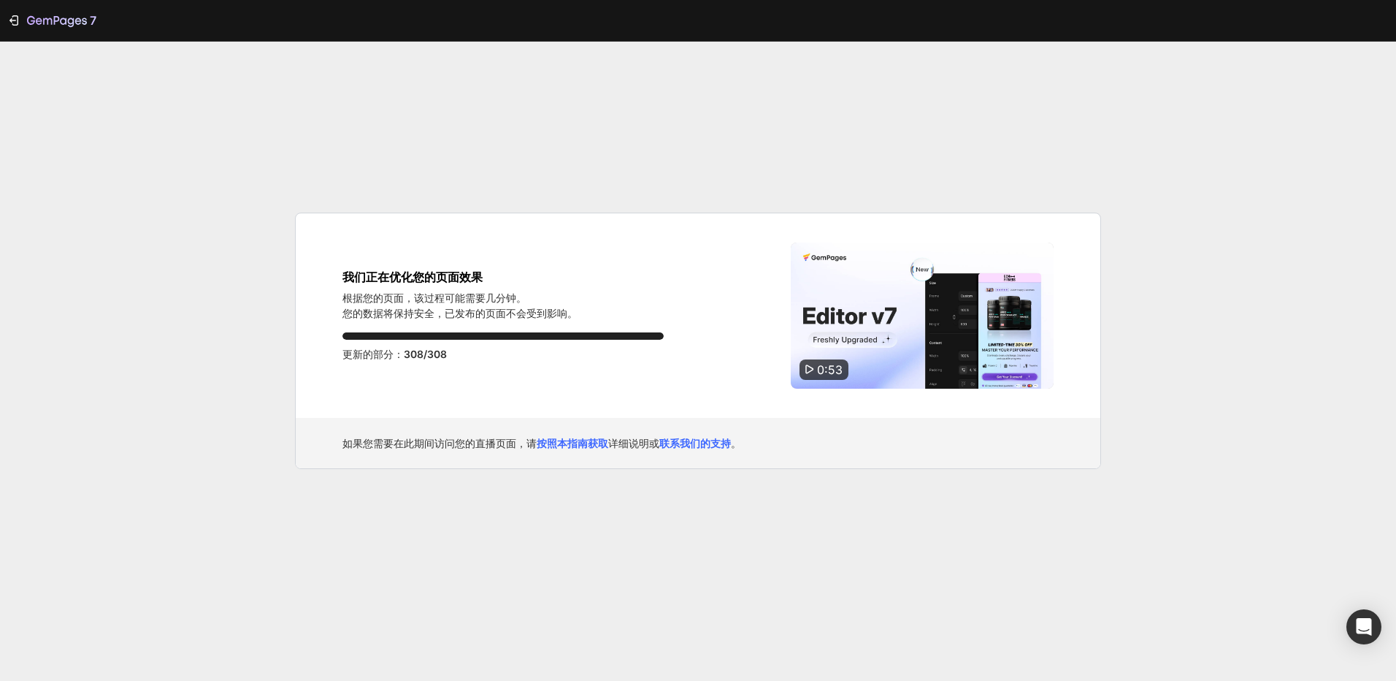
click at [817, 371] on span "0:53" at bounding box center [830, 369] width 26 height 15
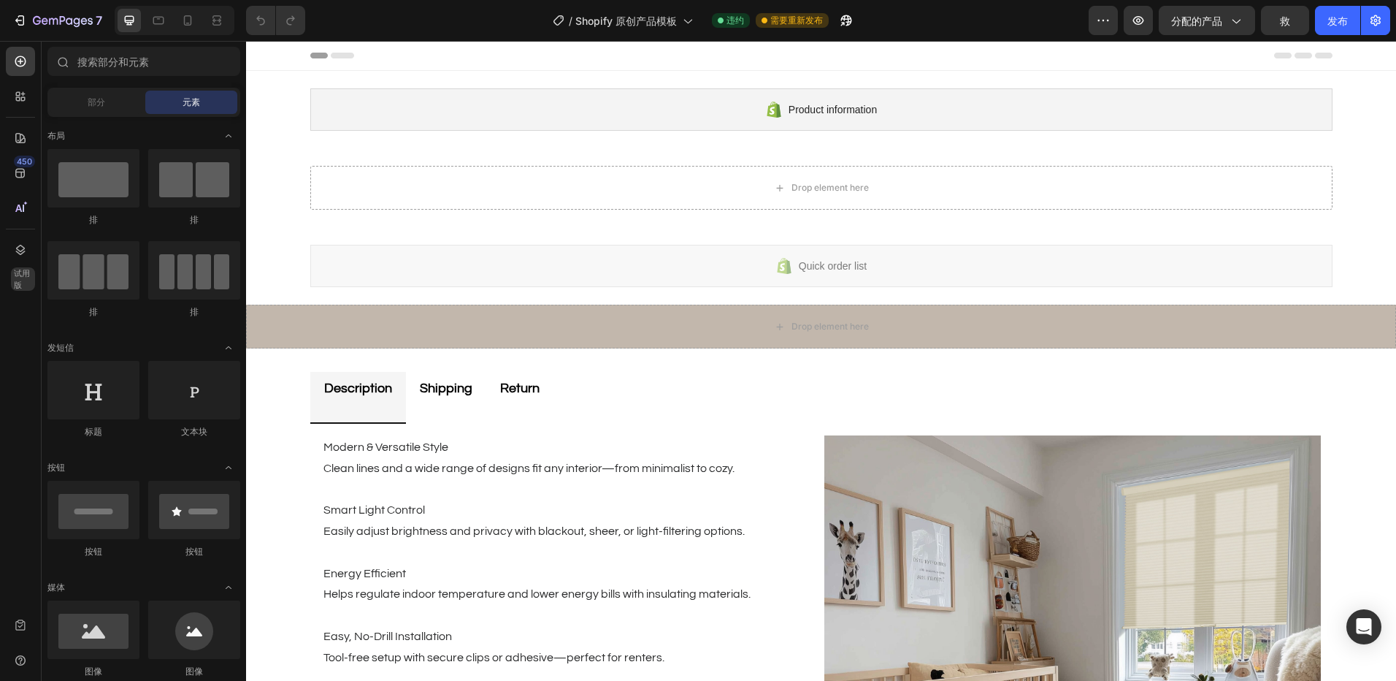
click at [1036, 83] on div "Product information Shopify section: Product information" at bounding box center [822, 109] width 1046 height 77
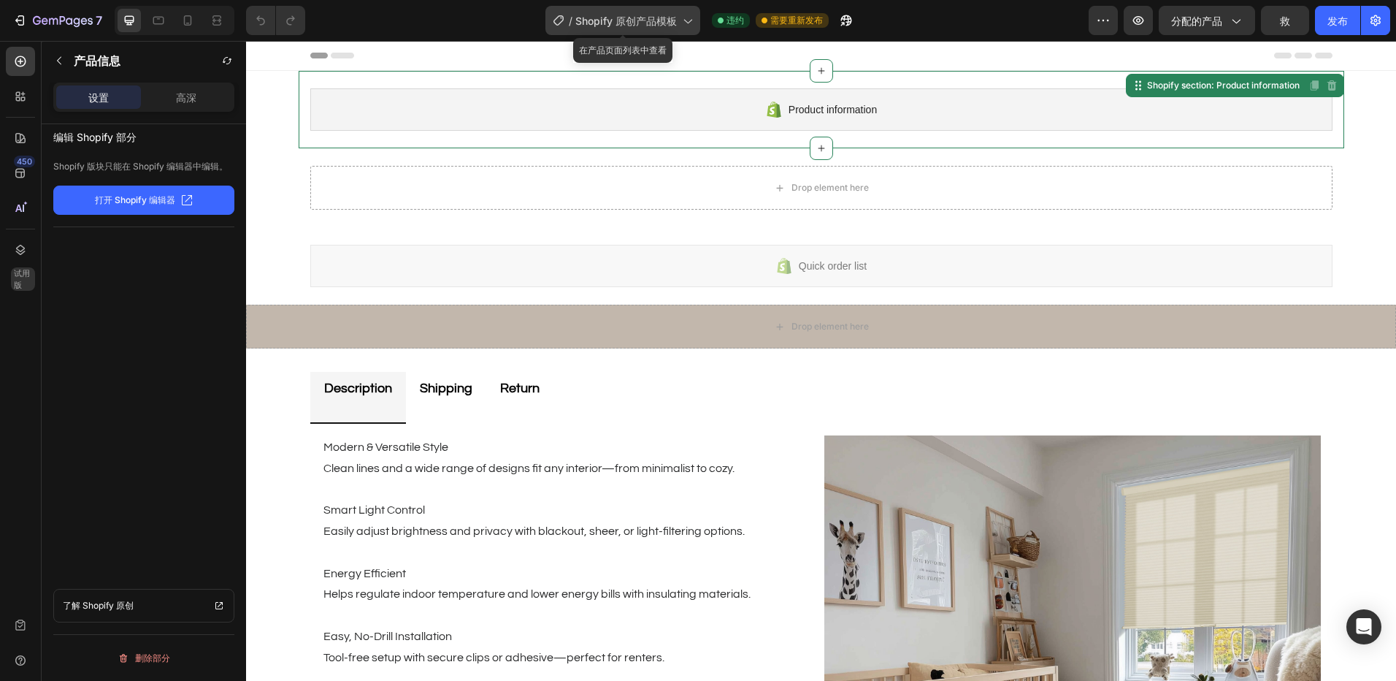
click at [692, 18] on icon at bounding box center [687, 20] width 15 height 15
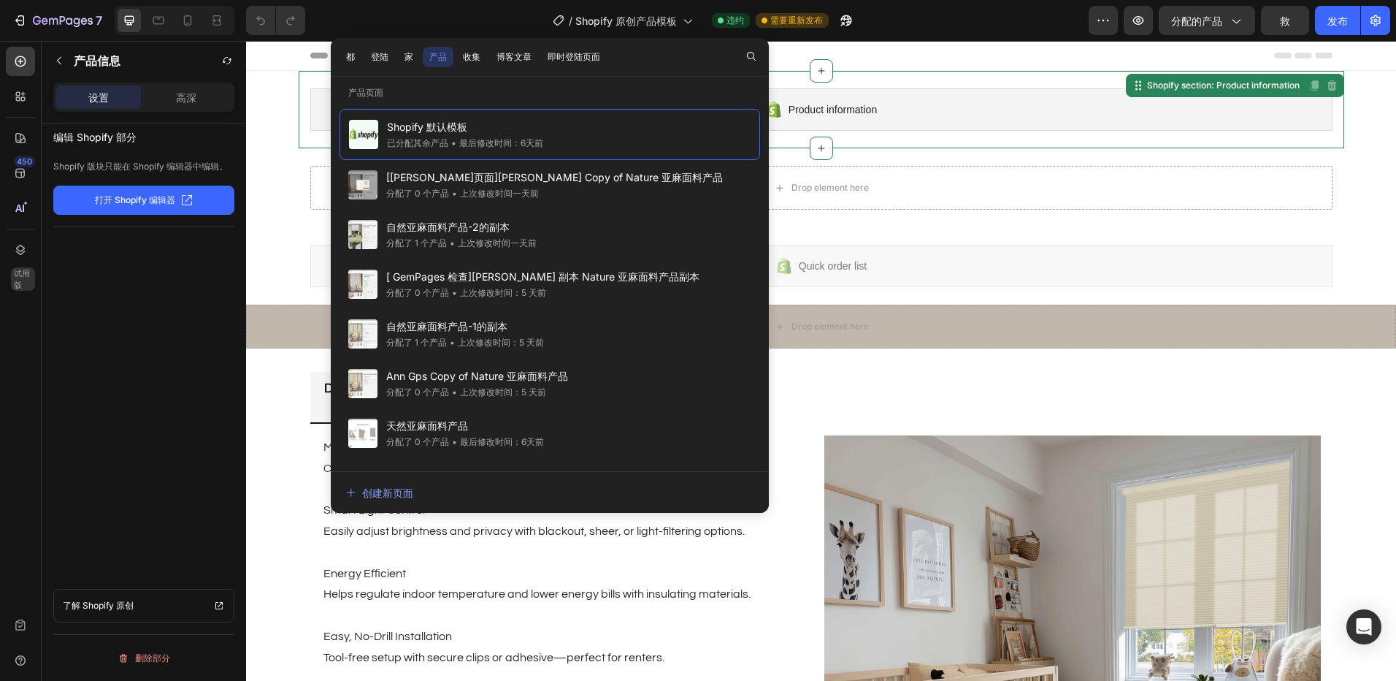
drag, startPoint x: 1005, startPoint y: 245, endPoint x: 777, endPoint y: 210, distance: 230.5
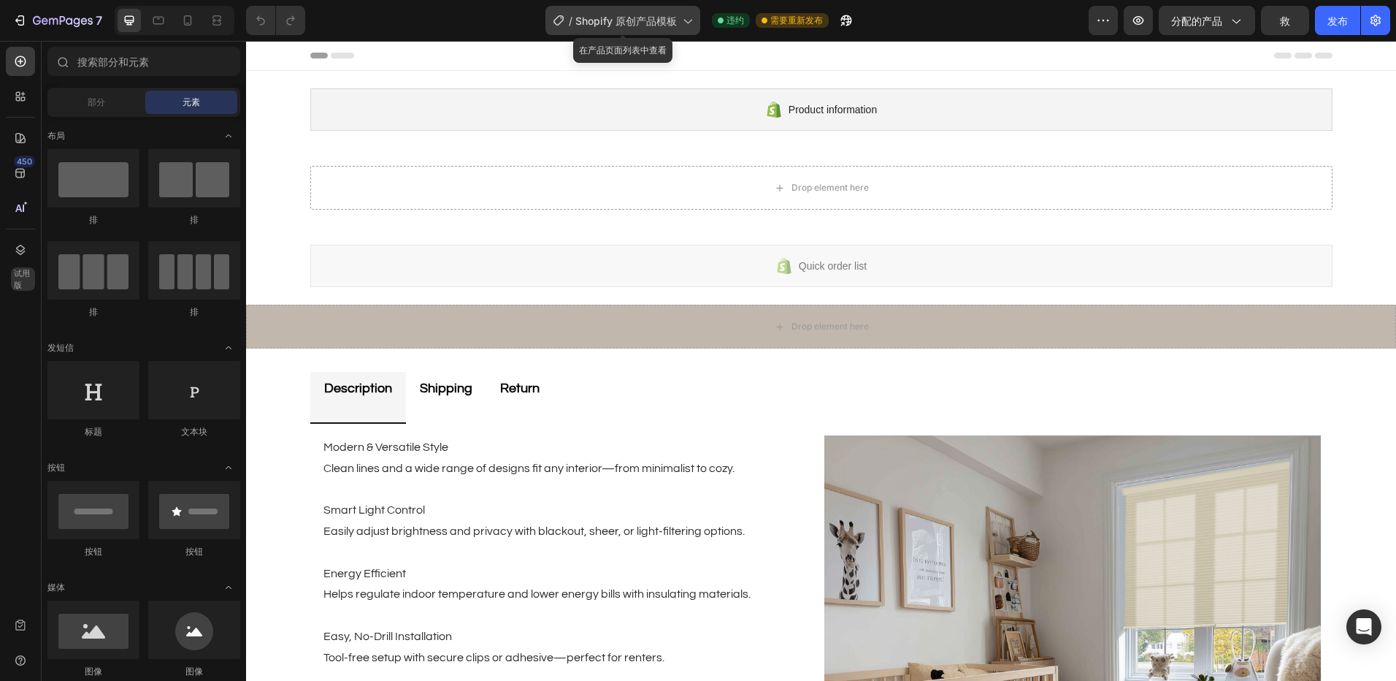
click at [692, 18] on icon at bounding box center [687, 20] width 15 height 15
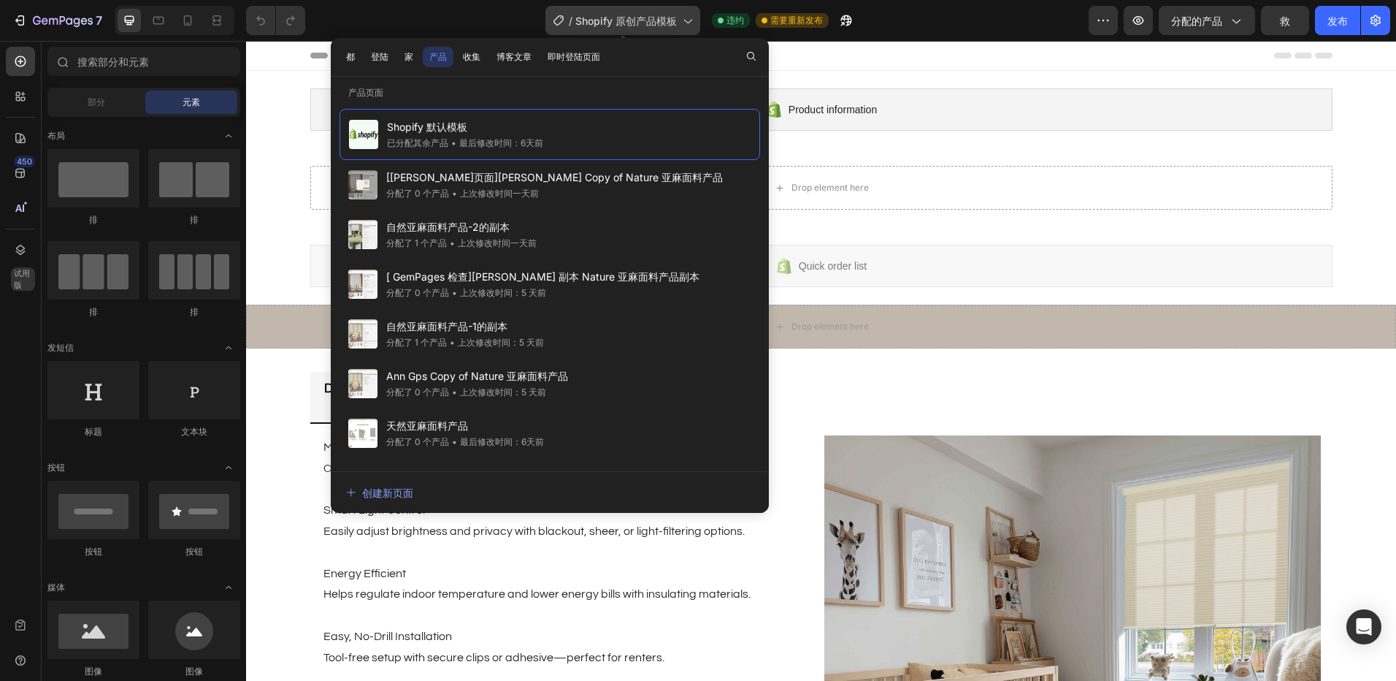
click at [692, 18] on icon at bounding box center [687, 20] width 15 height 15
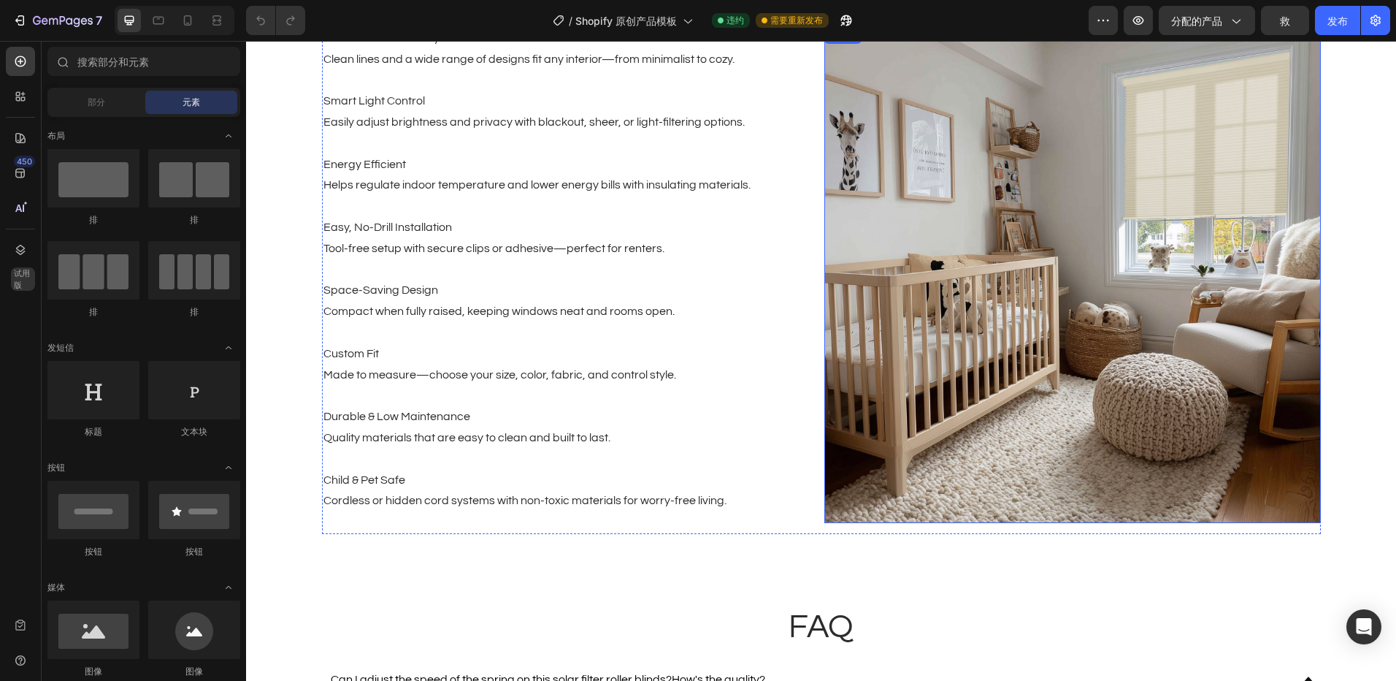
scroll to position [296, 0]
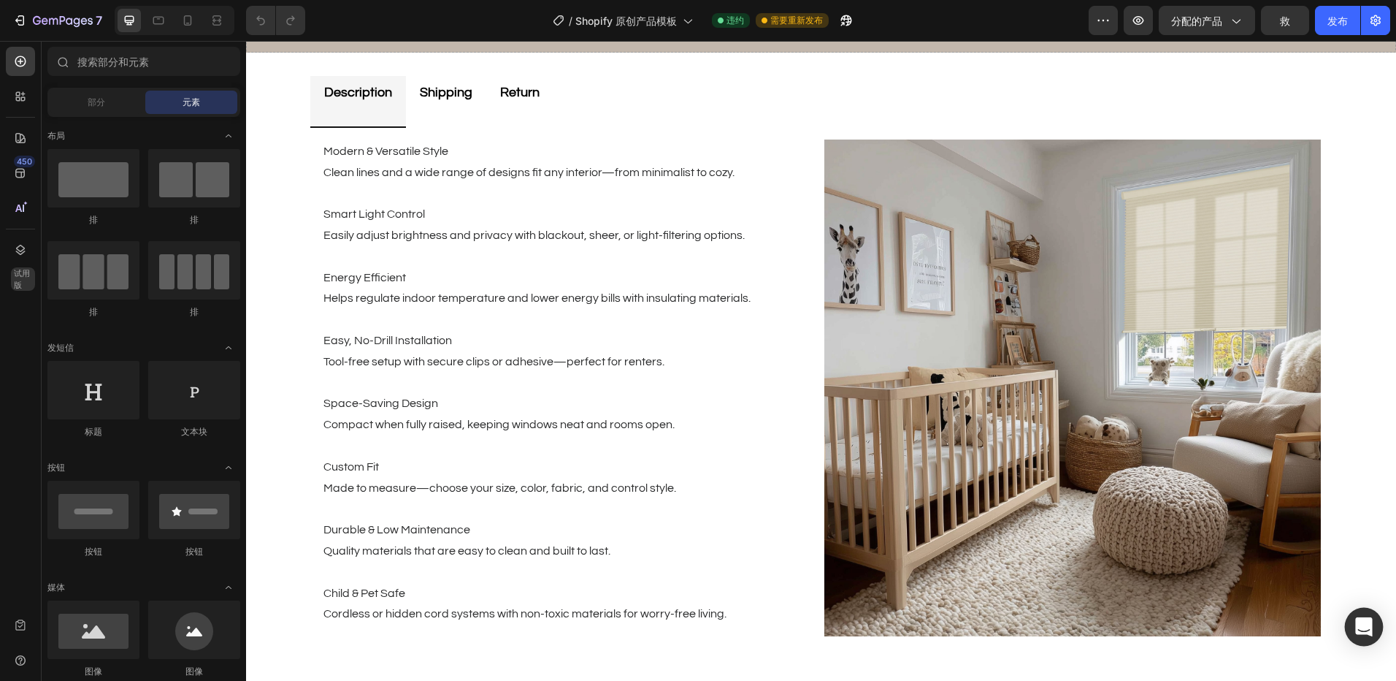
click at [1361, 624] on icon "打开对讲信使" at bounding box center [1363, 626] width 17 height 19
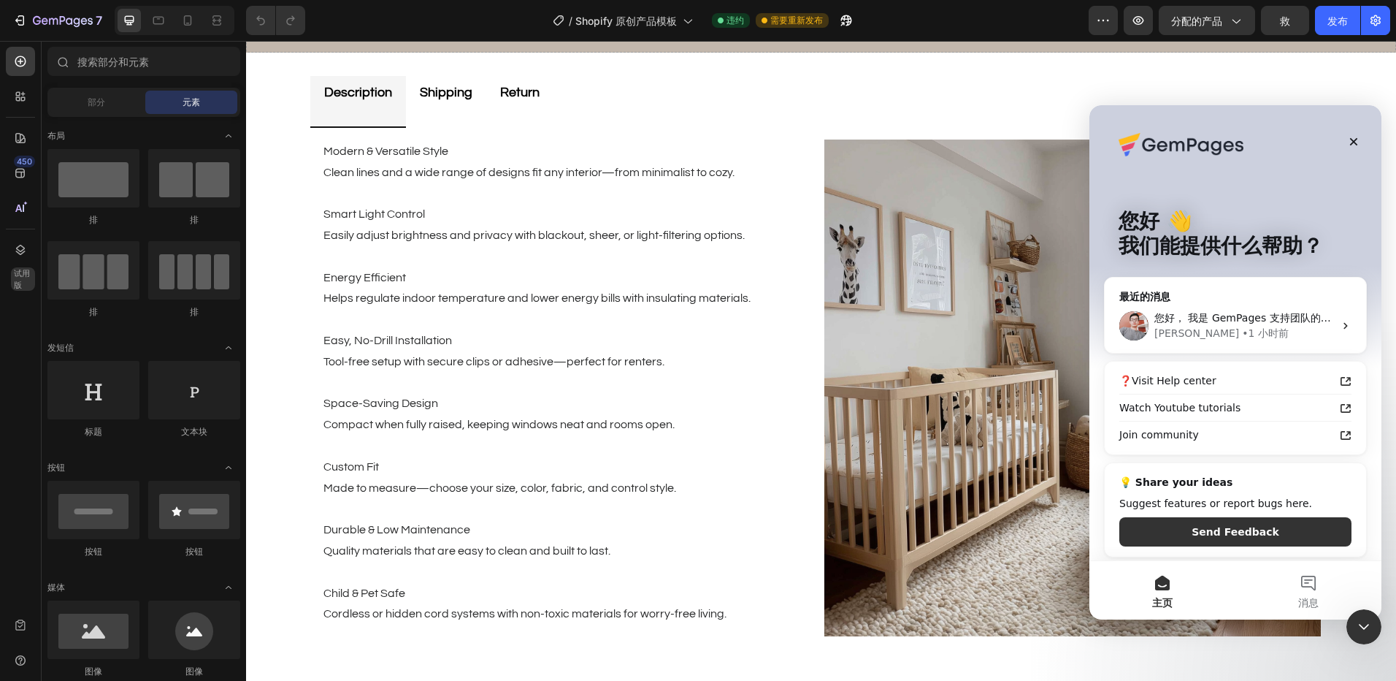
scroll to position [0, 0]
click at [1332, 321] on div "您好， 我是 GemPages 支持团队的 [PERSON_NAME]，欢迎加入讨论，继续协助您处理正在进行的案件。 感谢您的理解。 我们的开发团队正在处理中…" at bounding box center [1235, 326] width 261 height 54
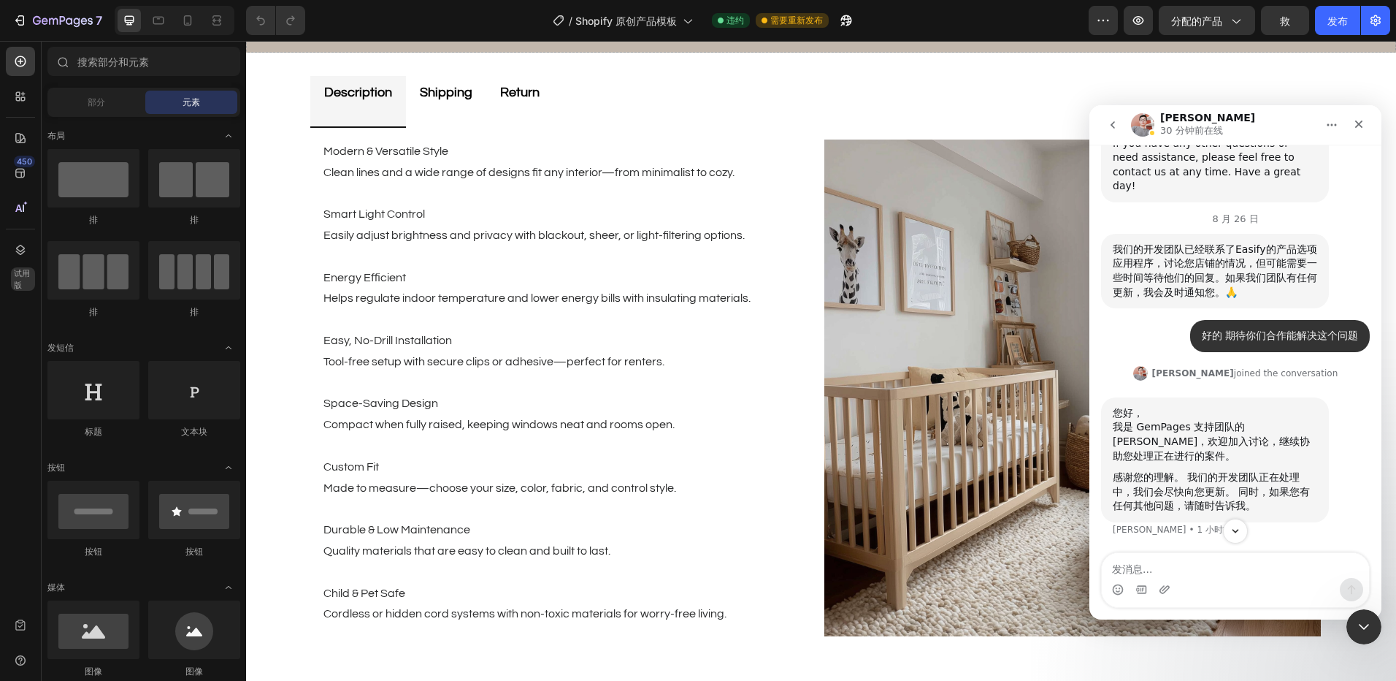
scroll to position [6357, 0]
click at [1365, 123] on div "关闭" at bounding box center [1359, 124] width 26 height 26
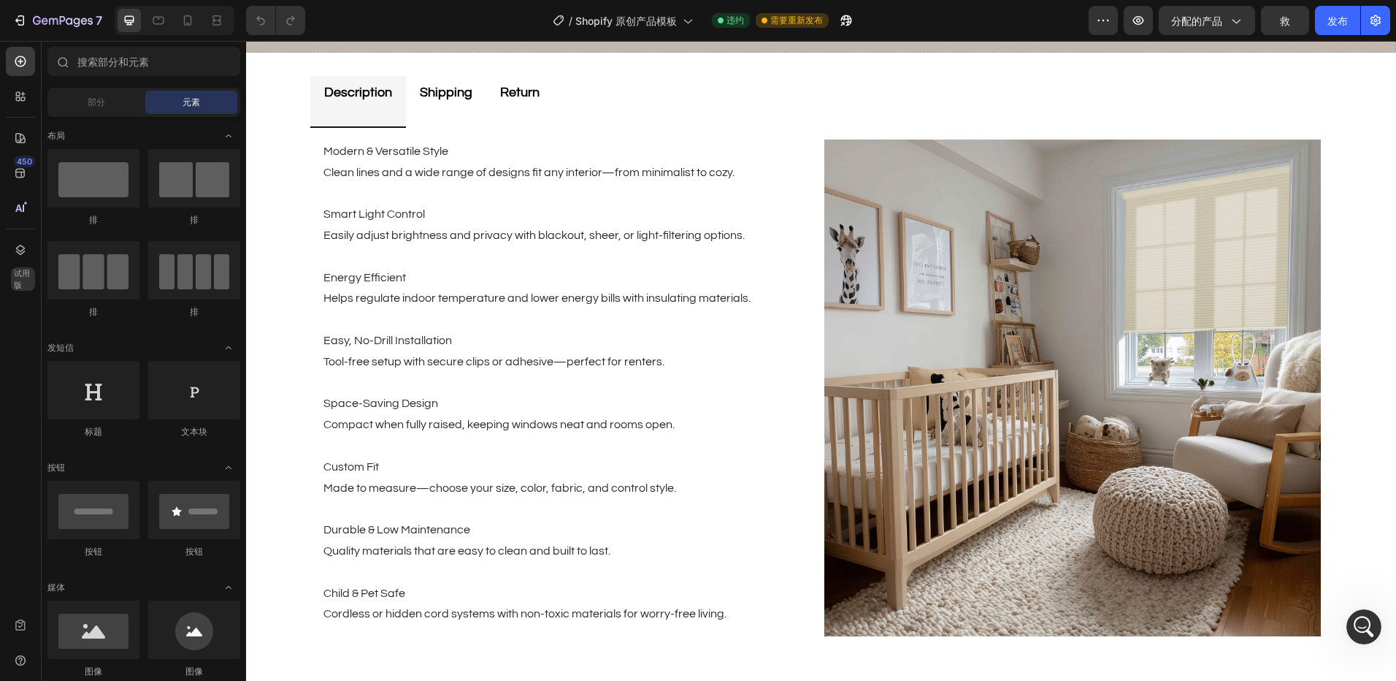
scroll to position [6271, 0]
